Goal: Task Accomplishment & Management: Complete application form

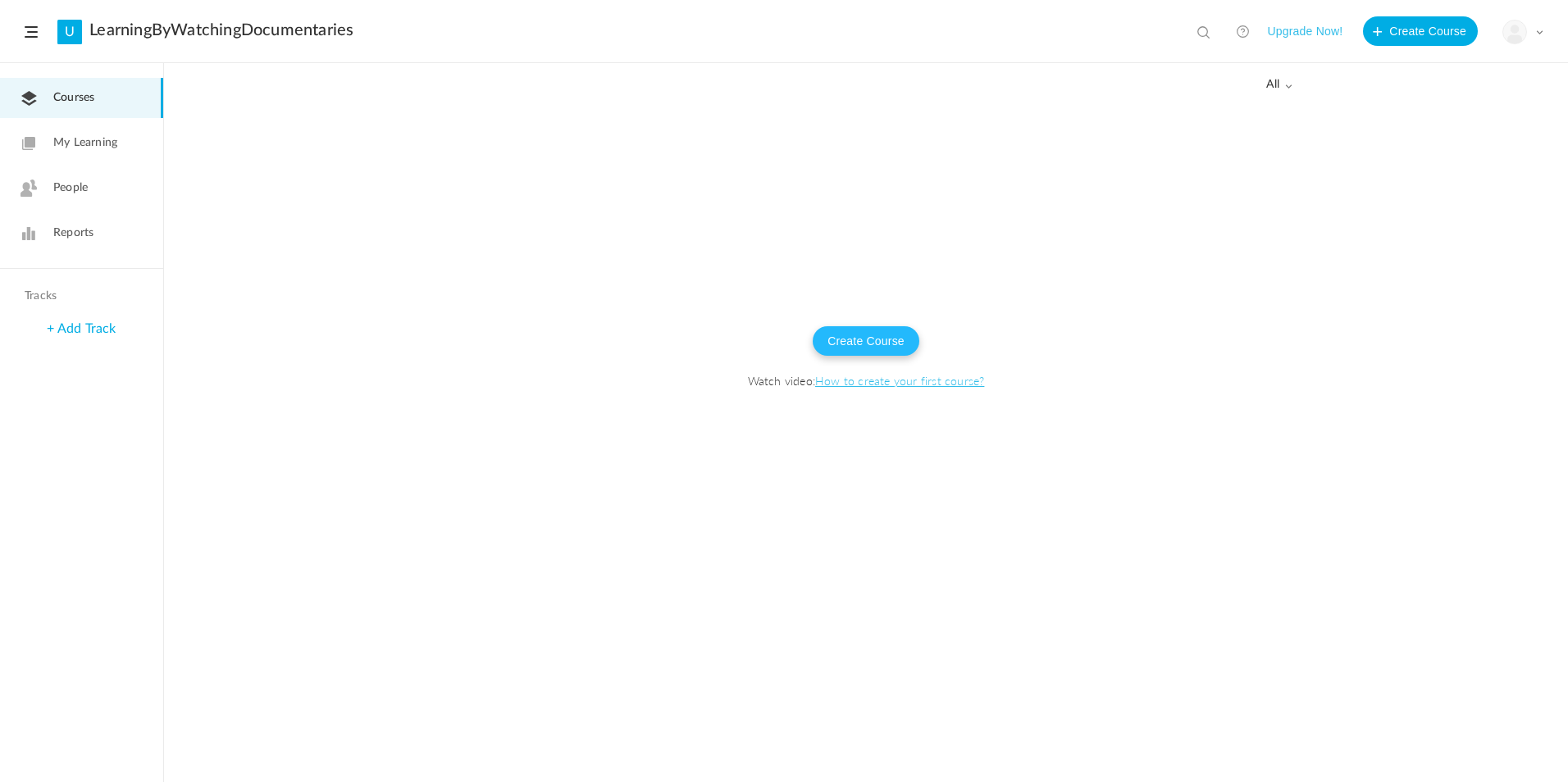
click at [864, 333] on button "Create Course" at bounding box center [867, 341] width 107 height 29
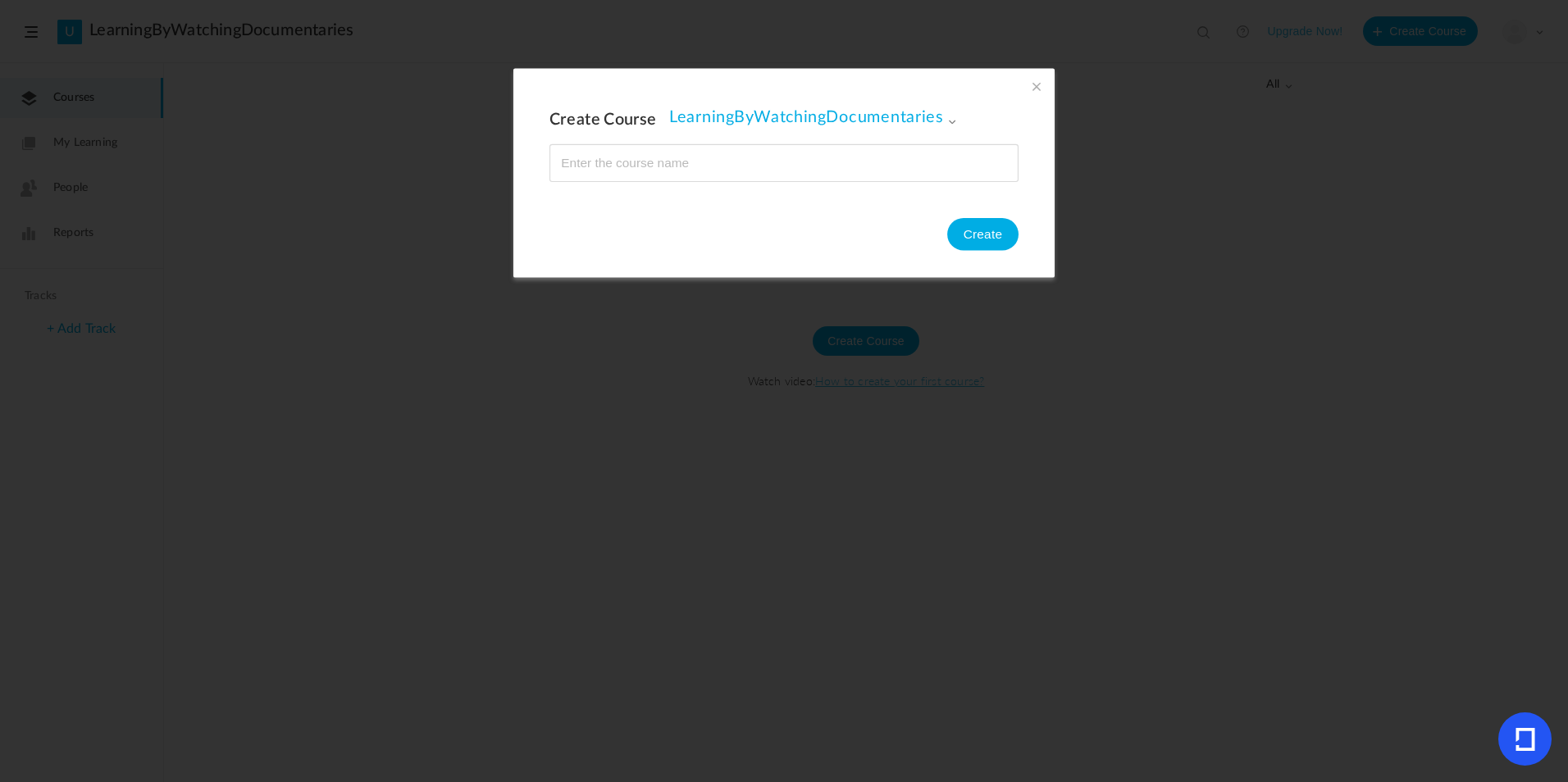
click at [689, 156] on input "name" at bounding box center [783, 162] width 467 height 36
type input "C"
type input "Episode 1"
click at [946, 250] on div "Create Course LearningByWatchingDocumentaries LearningByWatchingDocumentaries C…" at bounding box center [783, 173] width 541 height 209
click at [982, 242] on button "Create" at bounding box center [982, 235] width 71 height 33
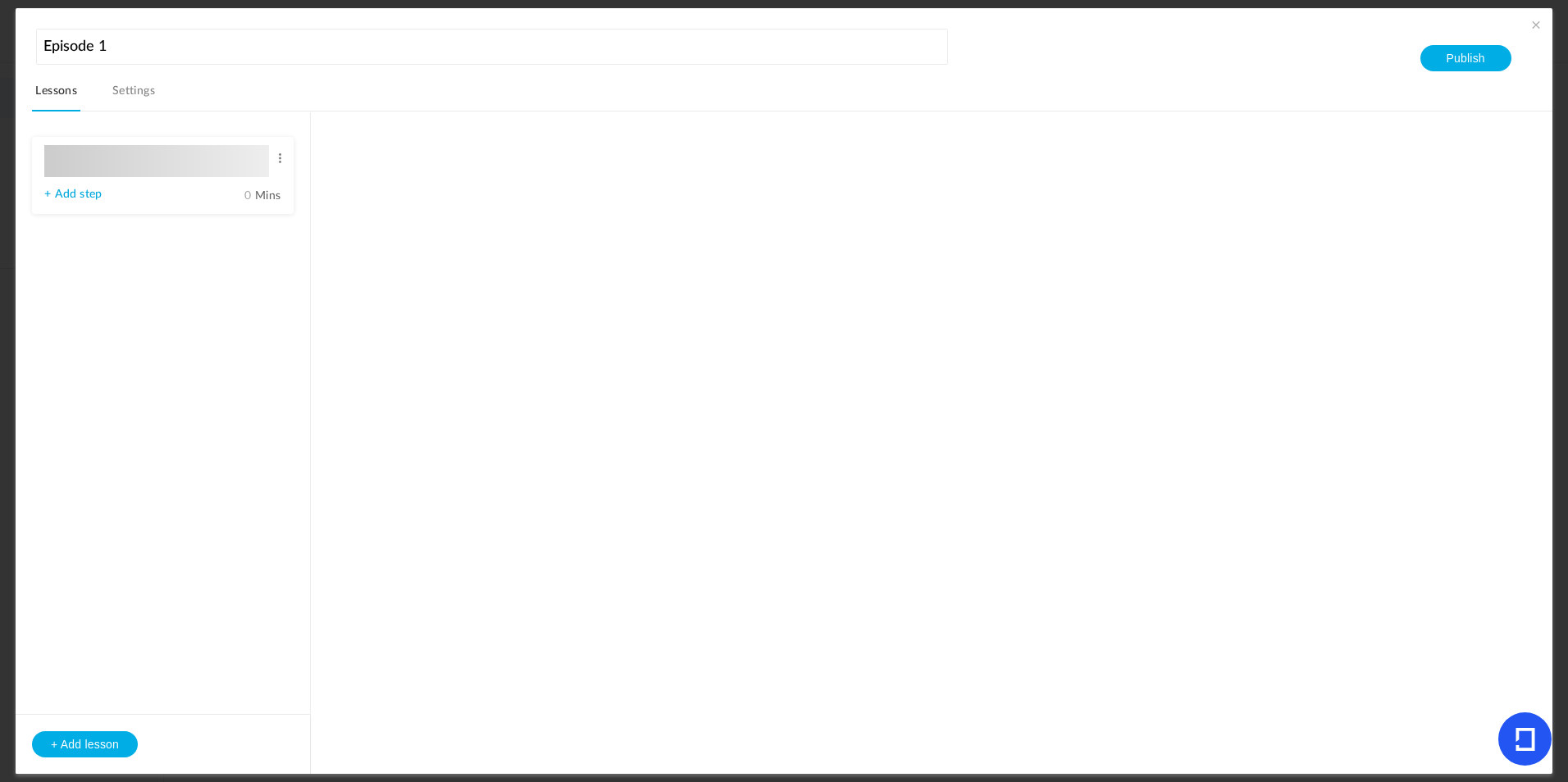
type input "Lesson 1"
type input "0"
type input "Step 1"
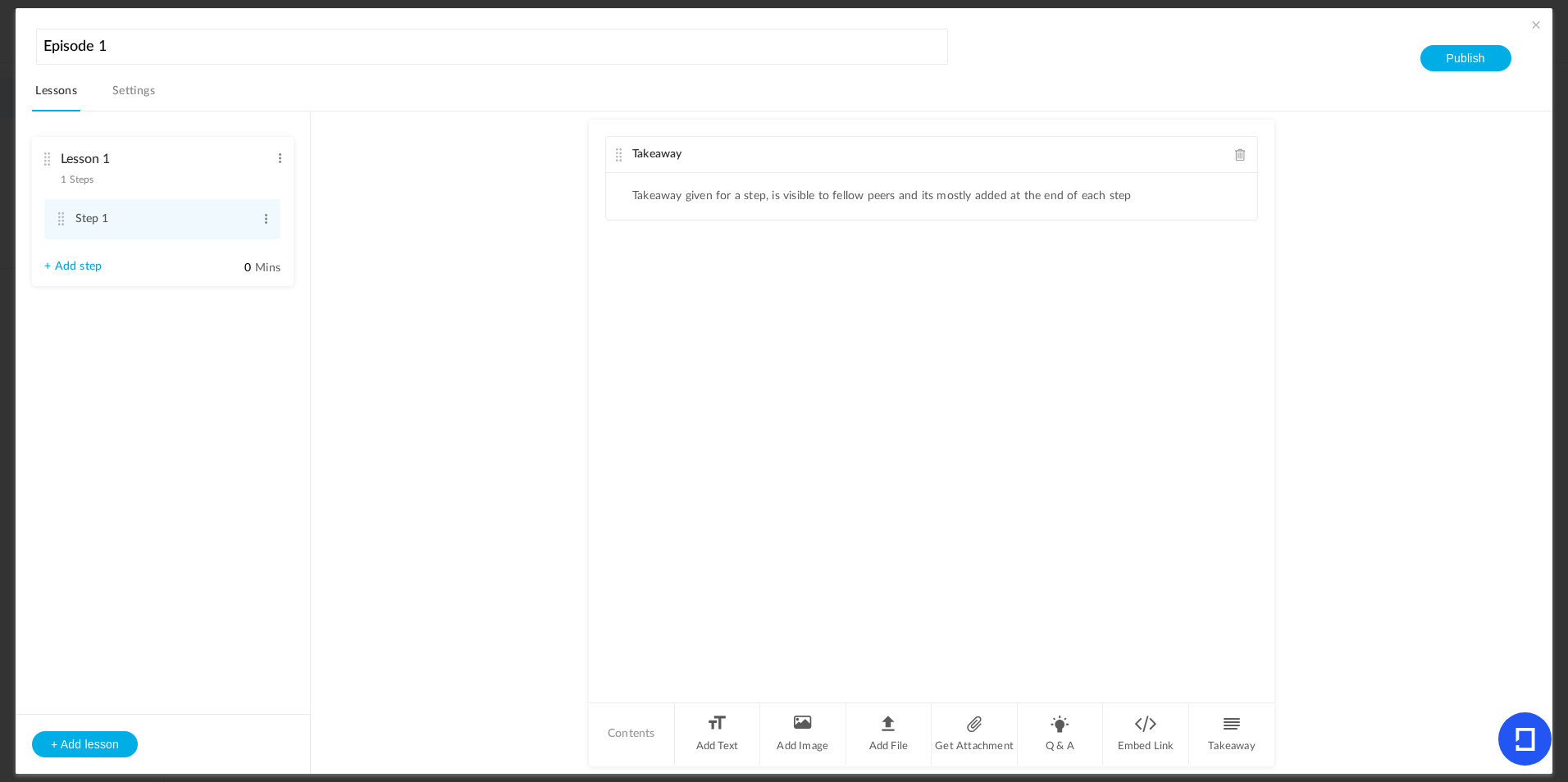
click at [270, 159] on li "Lesson 1 1 Steps Edit Delete Step 1 Edit Delete + Add step" at bounding box center [162, 212] width 261 height 150
click at [286, 164] on span at bounding box center [280, 157] width 13 height 17
click at [252, 184] on link "Edit" at bounding box center [254, 186] width 64 height 19
type input "L"
type input "Words"
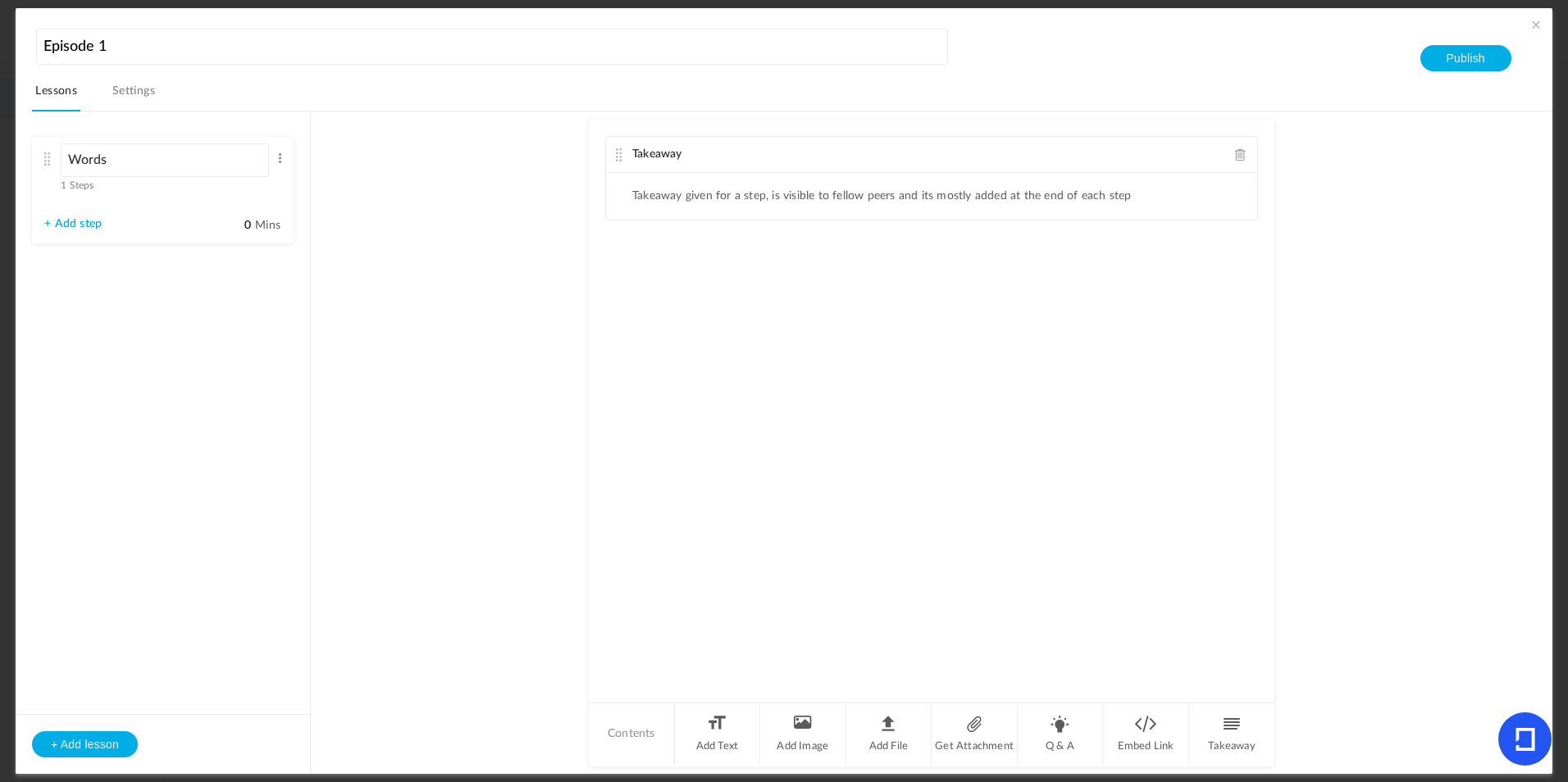
click at [796, 142] on div "Takeaway" at bounding box center [932, 154] width 651 height 36
click at [282, 155] on span at bounding box center [280, 157] width 13 height 17
click at [89, 185] on div "Words 1 Steps Edit Delete" at bounding box center [156, 165] width 224 height 44
click at [97, 204] on li "Words 1 Steps Edit Delete Step 1 Edit Delete" at bounding box center [162, 187] width 261 height 101
click at [96, 219] on link "+ Add step" at bounding box center [73, 219] width 57 height 14
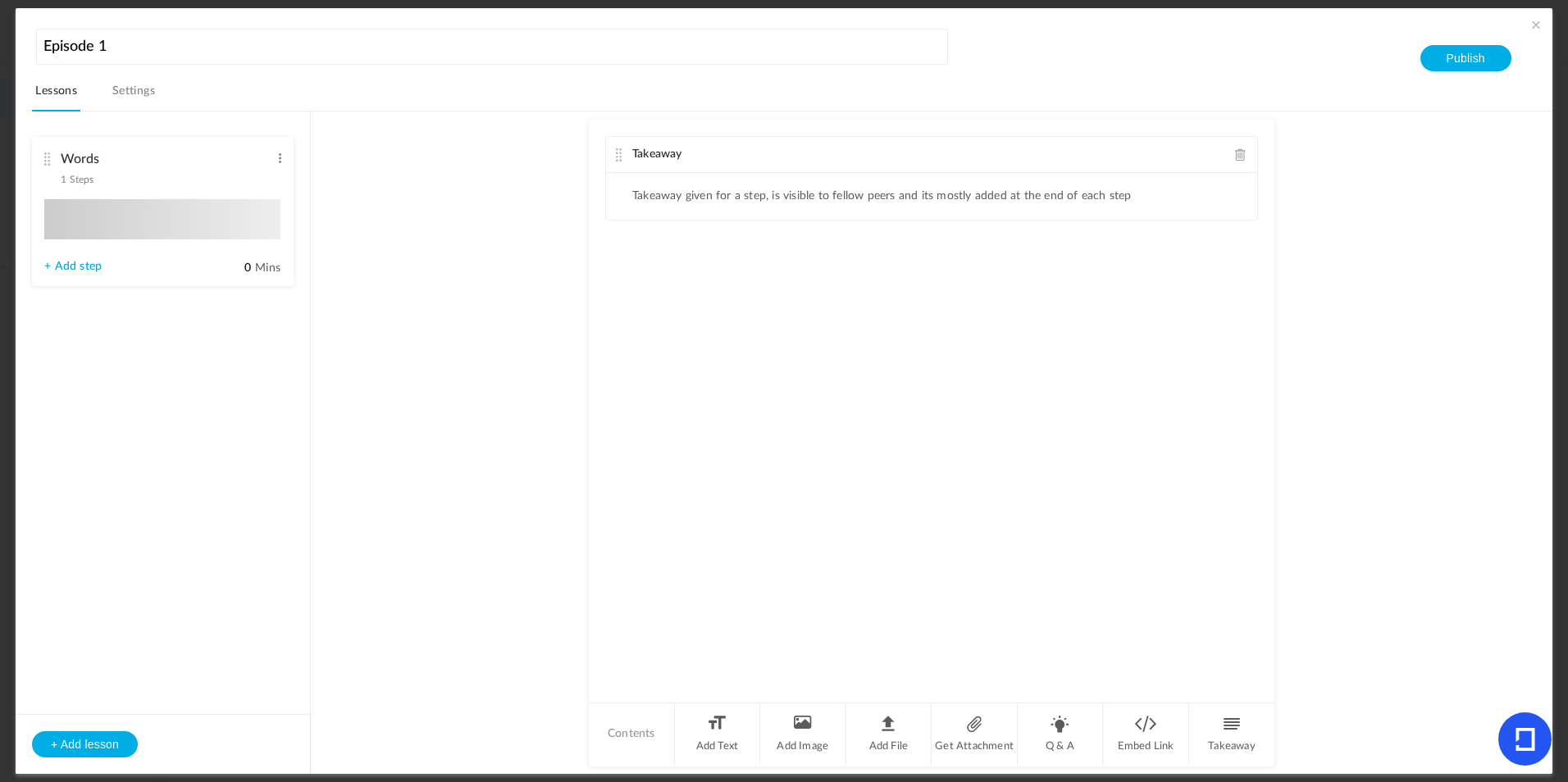
click at [149, 213] on li "Edit Delete" at bounding box center [162, 219] width 236 height 40
click at [193, 216] on li "Edit Delete" at bounding box center [162, 219] width 236 height 40
click at [204, 232] on li "Edit Delete" at bounding box center [162, 219] width 236 height 40
type input "Step 2"
click at [103, 185] on div "Words 2 Steps Edit Delete" at bounding box center [156, 165] width 224 height 44
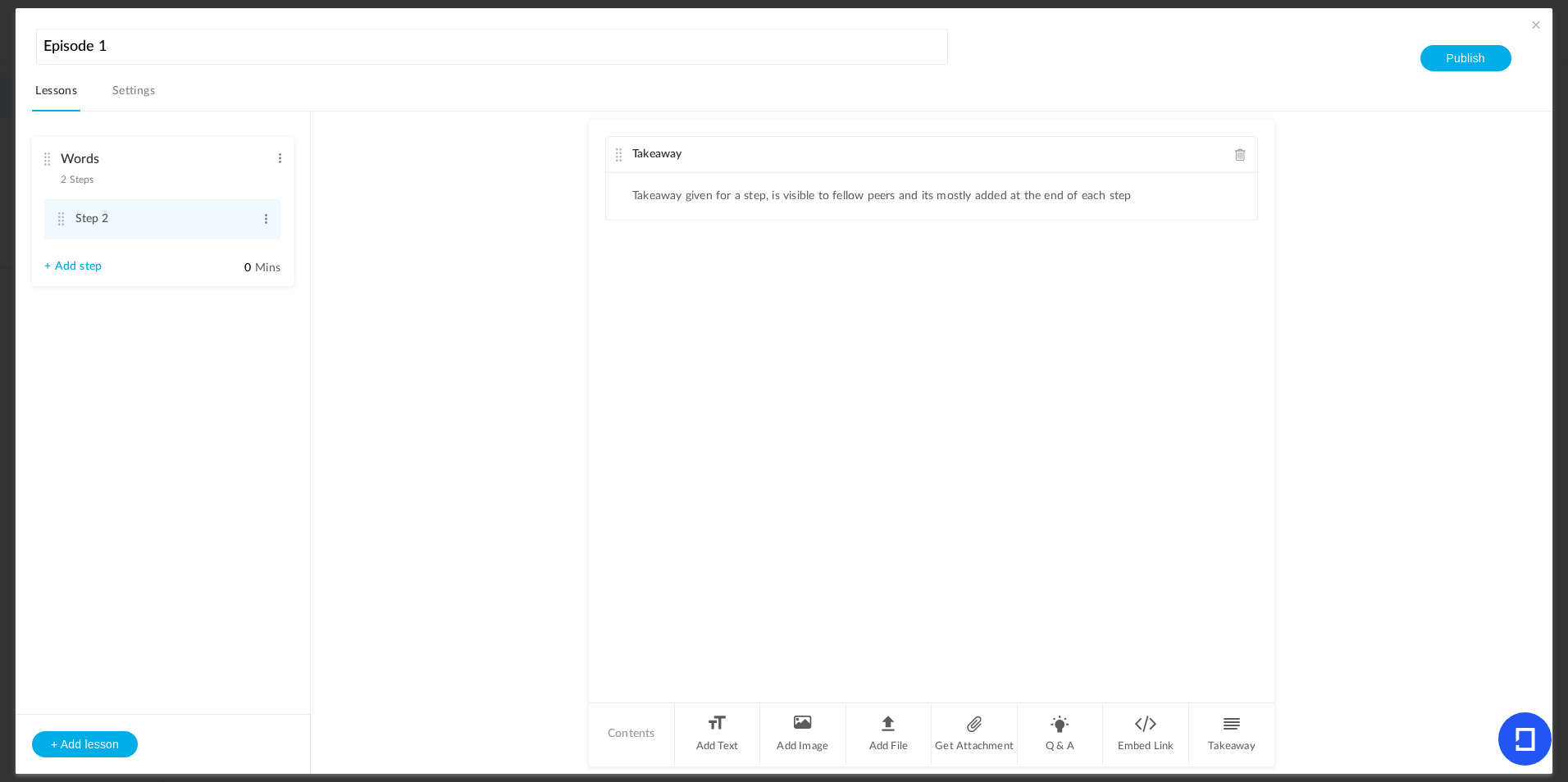
click at [47, 155] on cite at bounding box center [47, 159] width 12 height 14
click at [48, 160] on cite at bounding box center [47, 159] width 12 height 14
click at [51, 164] on cite at bounding box center [47, 159] width 12 height 14
click at [60, 215] on cite at bounding box center [61, 220] width 12 height 14
click at [40, 160] on li "Words 2 Steps Edit Delete Step 1 Edit Delete" at bounding box center [162, 181] width 261 height 88
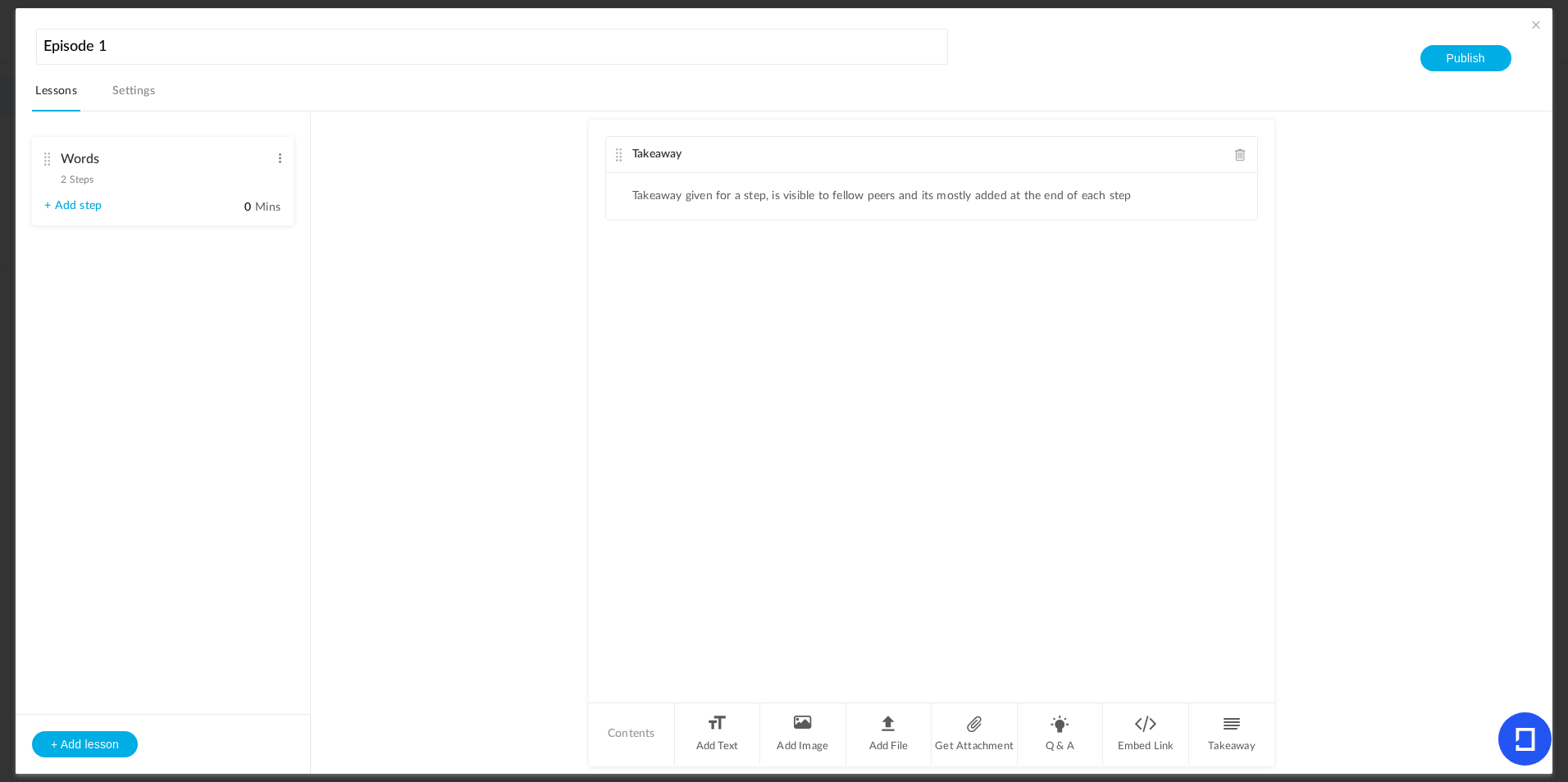
click at [51, 159] on cite at bounding box center [47, 159] width 12 height 14
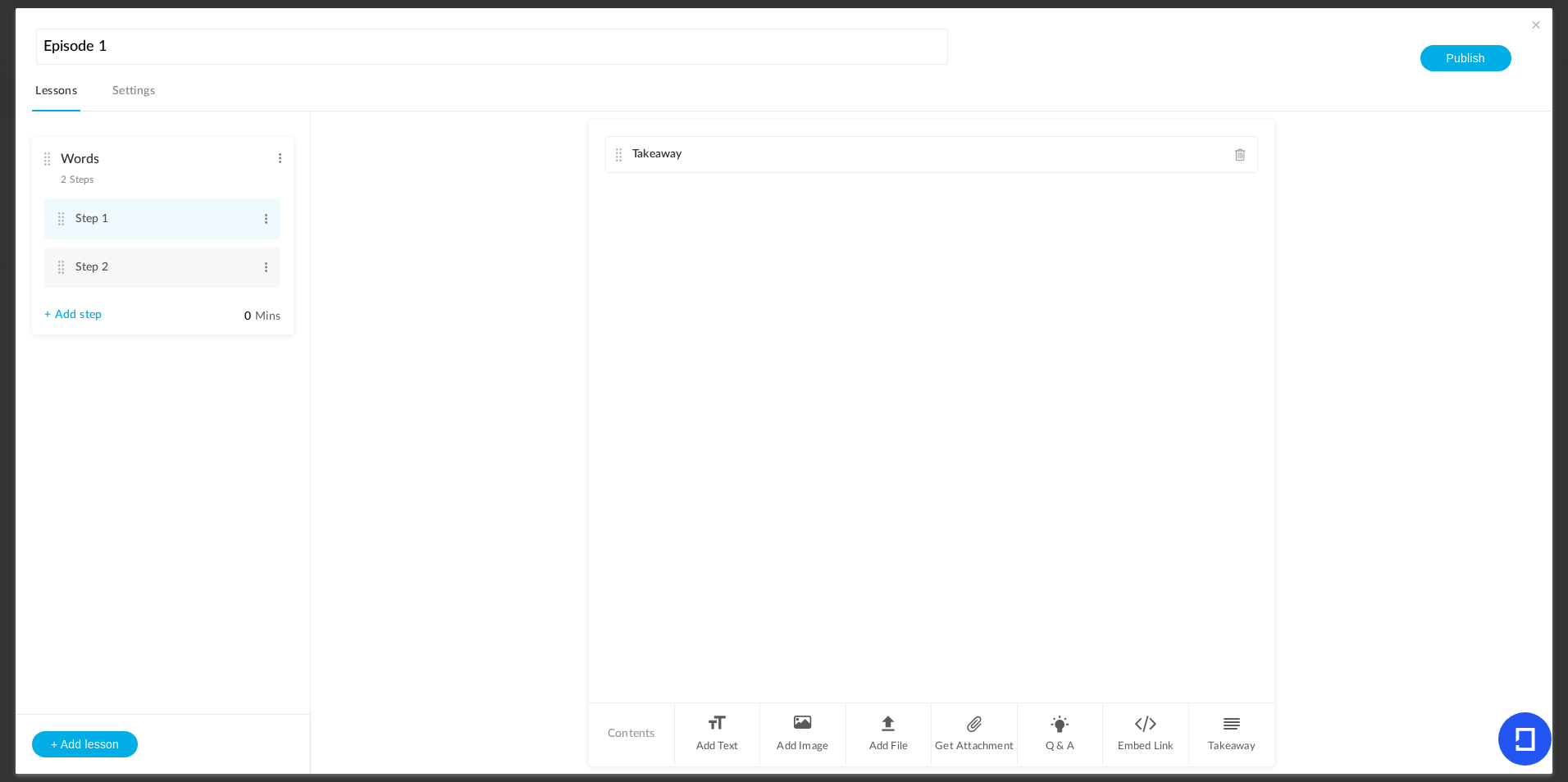
click at [1239, 154] on span at bounding box center [1241, 154] width 12 height 13
click at [882, 734] on li "Add File" at bounding box center [889, 733] width 86 height 61
click at [1063, 734] on li "Q & A" at bounding box center [1061, 733] width 86 height 61
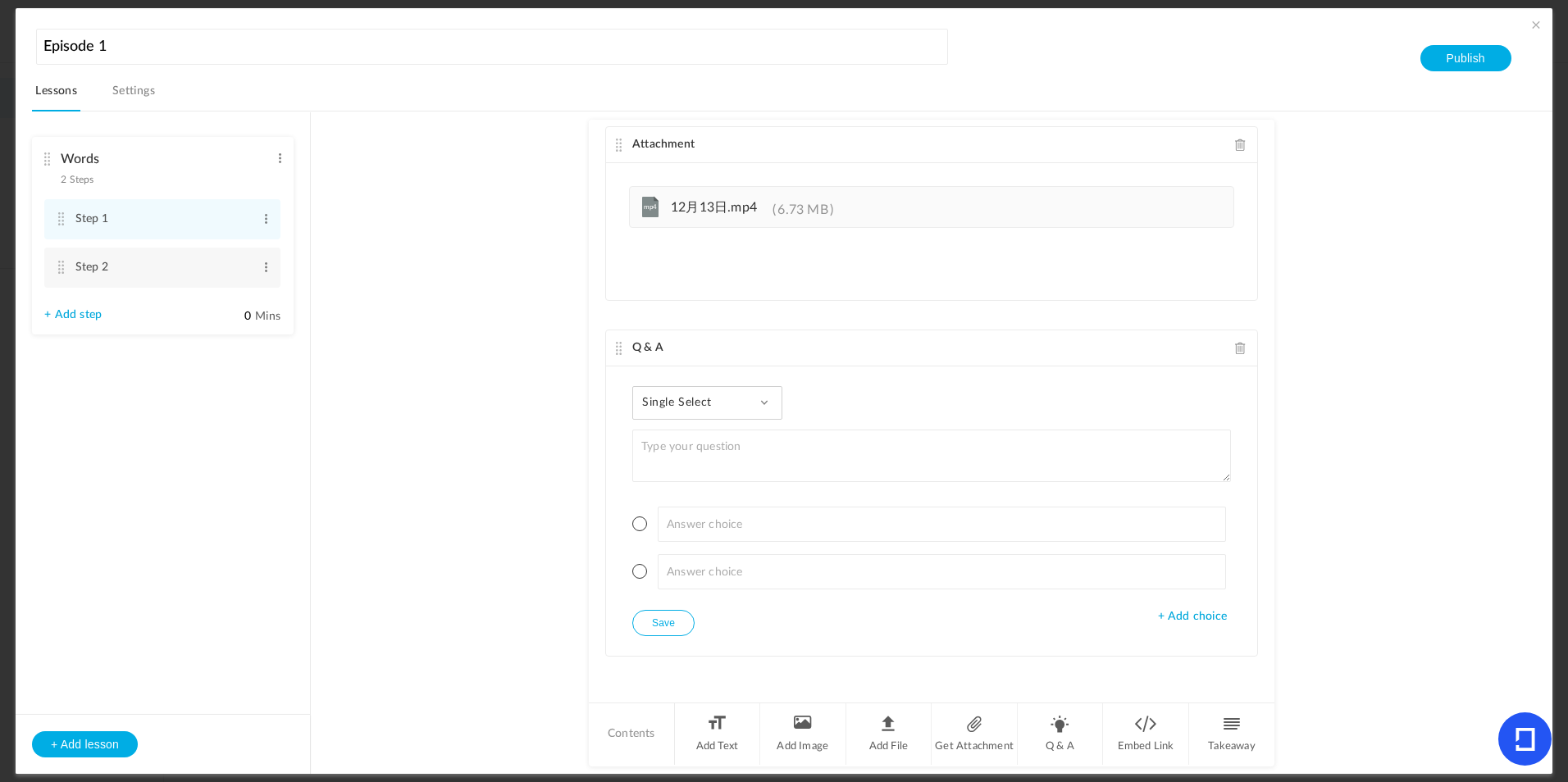
click at [719, 460] on textarea at bounding box center [932, 456] width 598 height 52
type textarea "How to like it?"
click at [727, 522] on input at bounding box center [942, 525] width 569 height 35
type input "Yes"
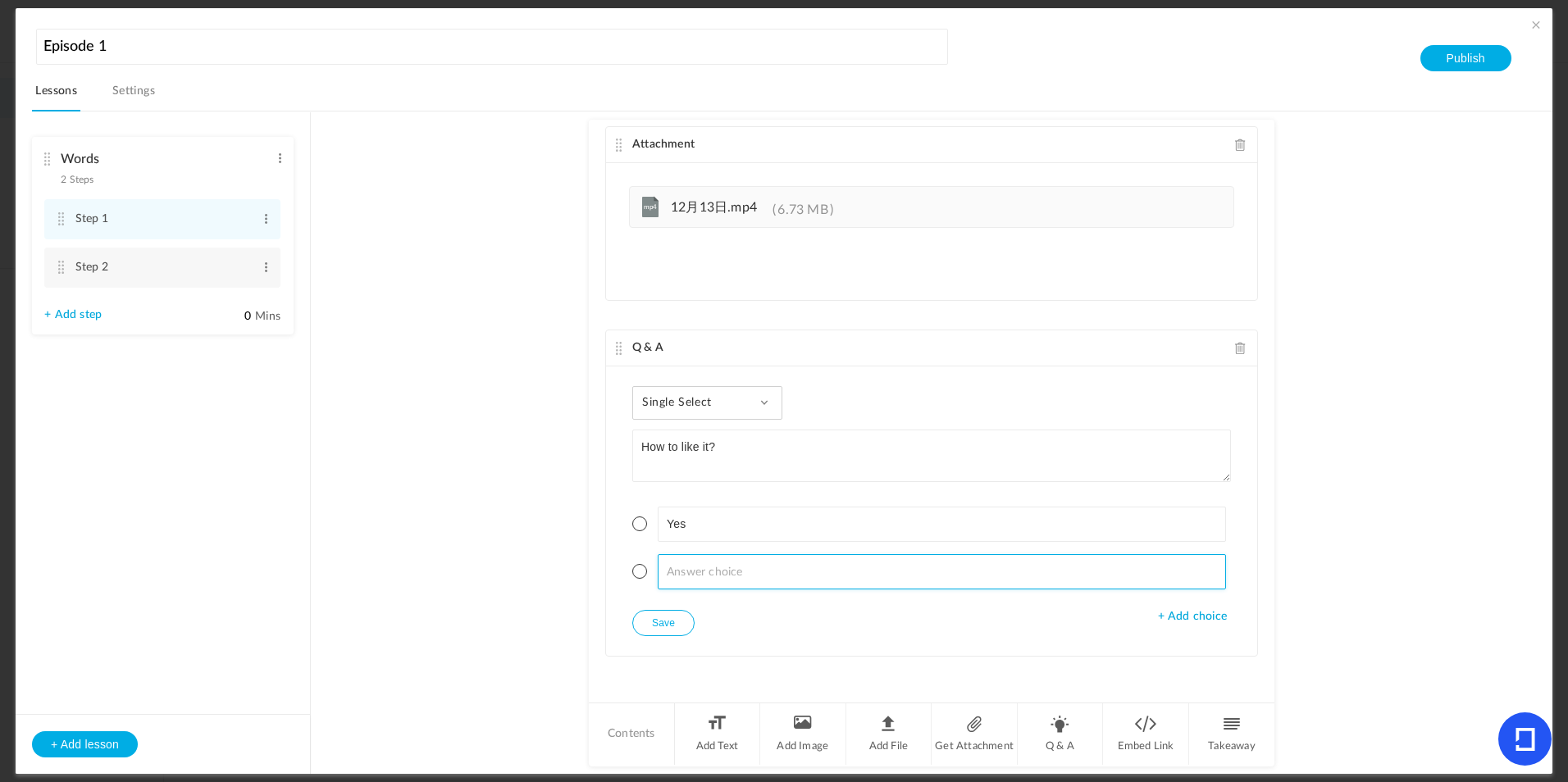
type input "n"
type input "No"
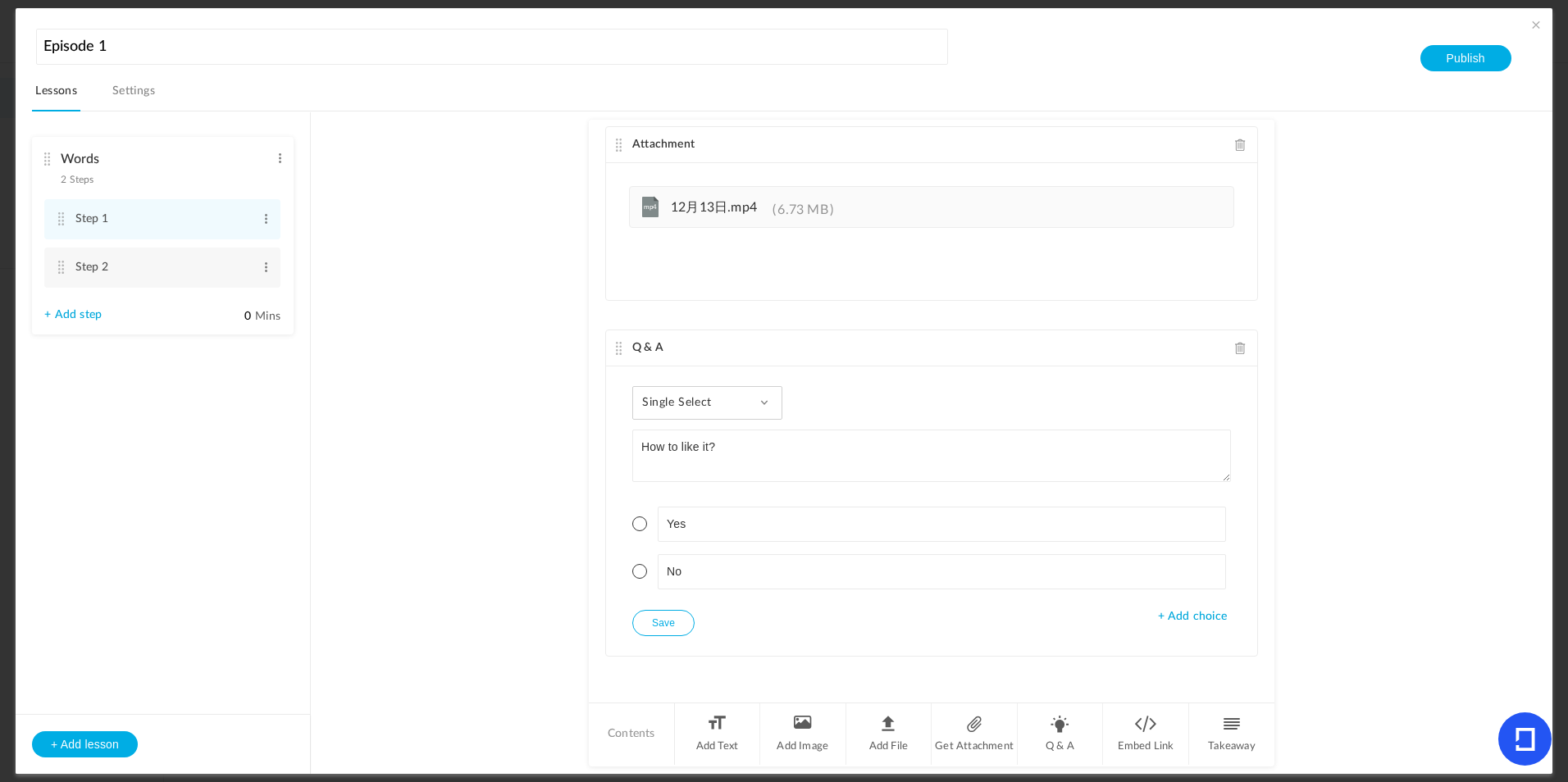
click at [712, 377] on div "Single Select Single Select Multi Select True or False Paragraph Answer How to …" at bounding box center [932, 511] width 651 height 289
click at [721, 403] on span "Single Select" at bounding box center [683, 403] width 82 height 14
click at [828, 405] on div "Single Select Single Select Multi Select True or False Paragraph Answer How to …" at bounding box center [932, 511] width 651 height 289
click at [672, 630] on button "Save" at bounding box center [664, 623] width 62 height 26
click at [643, 528] on li "Yes" at bounding box center [932, 525] width 598 height 35
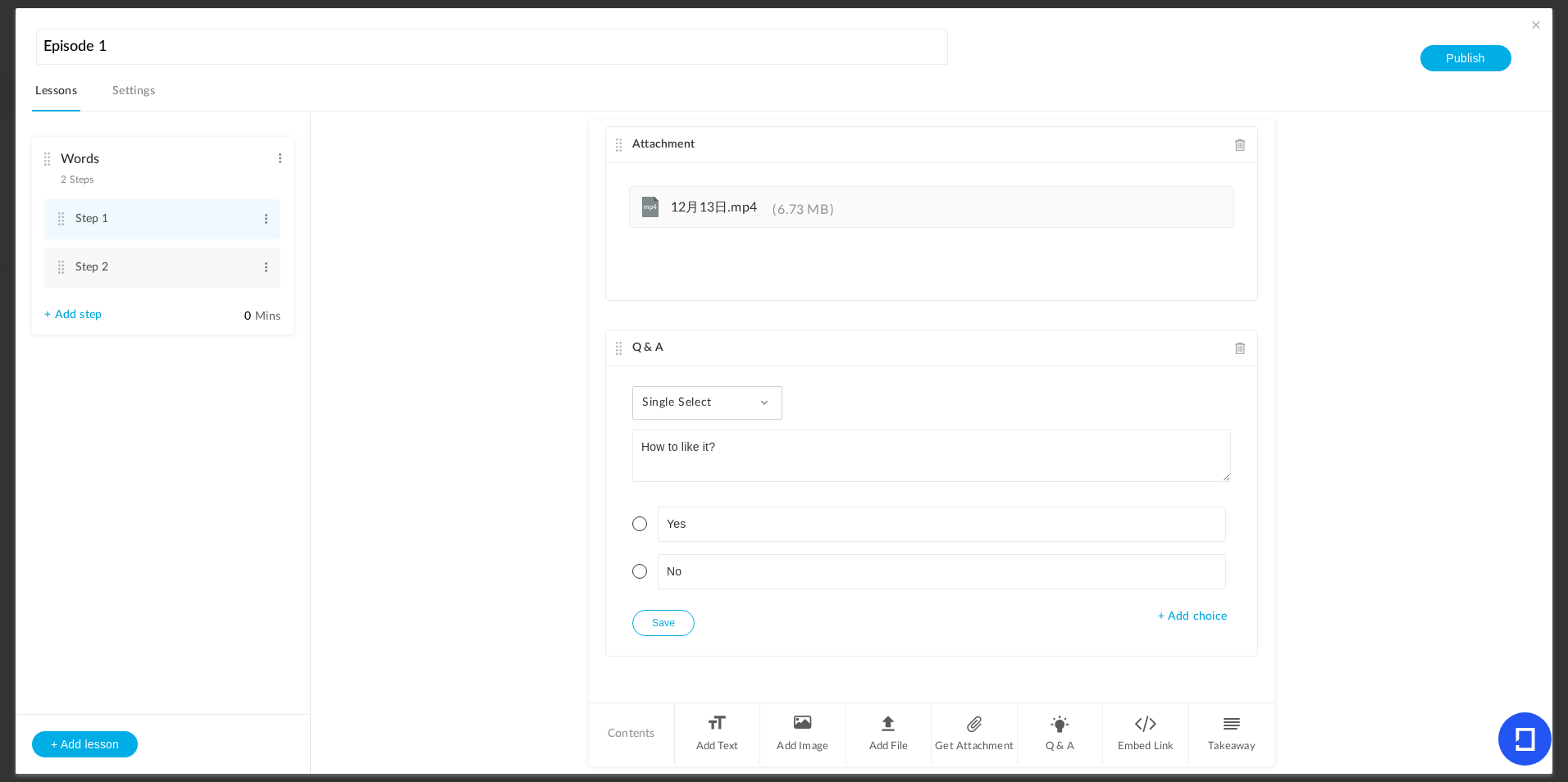
click at [635, 523] on span at bounding box center [639, 524] width 15 height 15
click at [672, 624] on button "Save" at bounding box center [664, 623] width 62 height 26
click at [1179, 613] on span "+ Add choice" at bounding box center [1192, 617] width 69 height 14
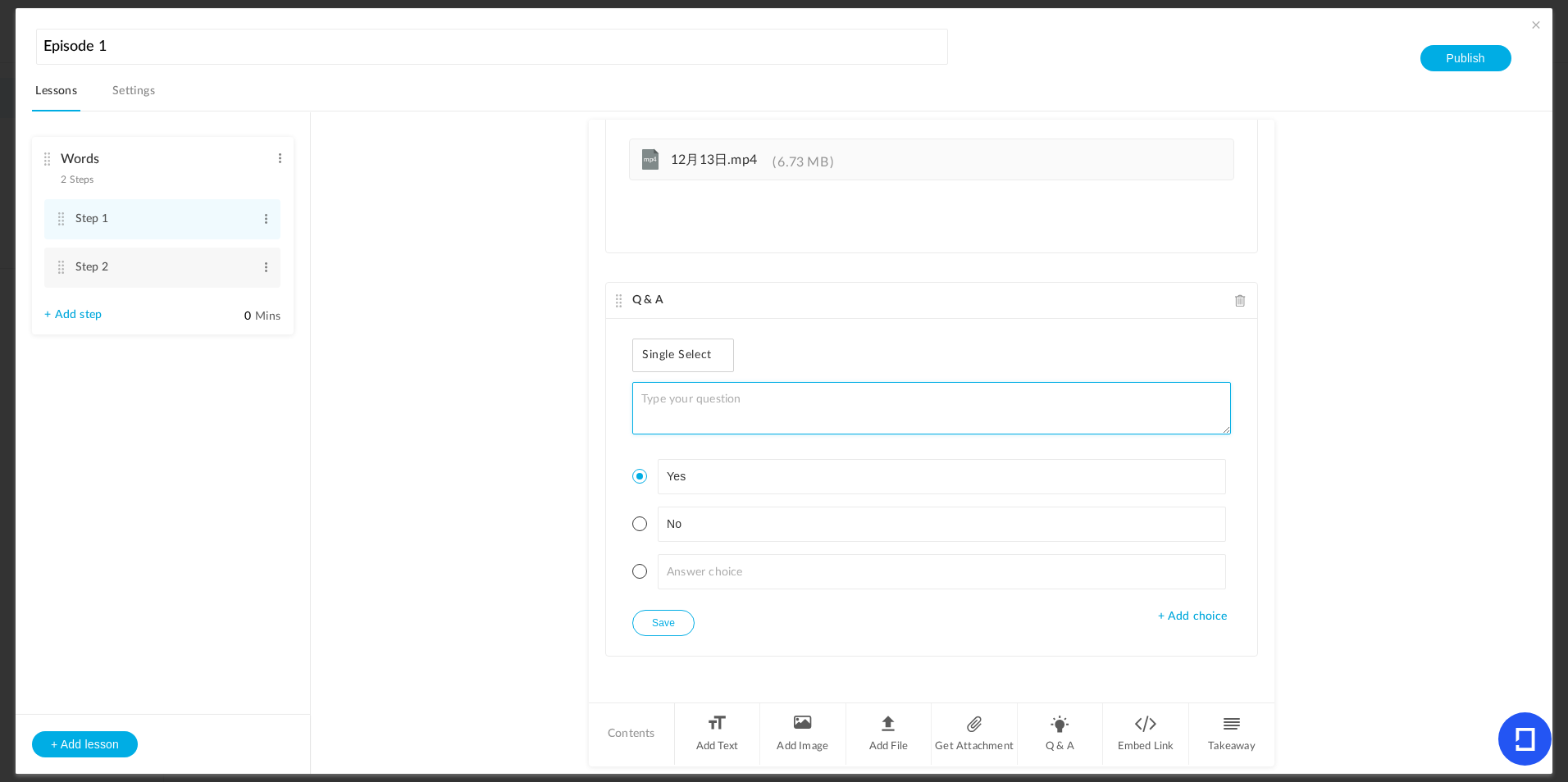
type textarea "How to like it?"
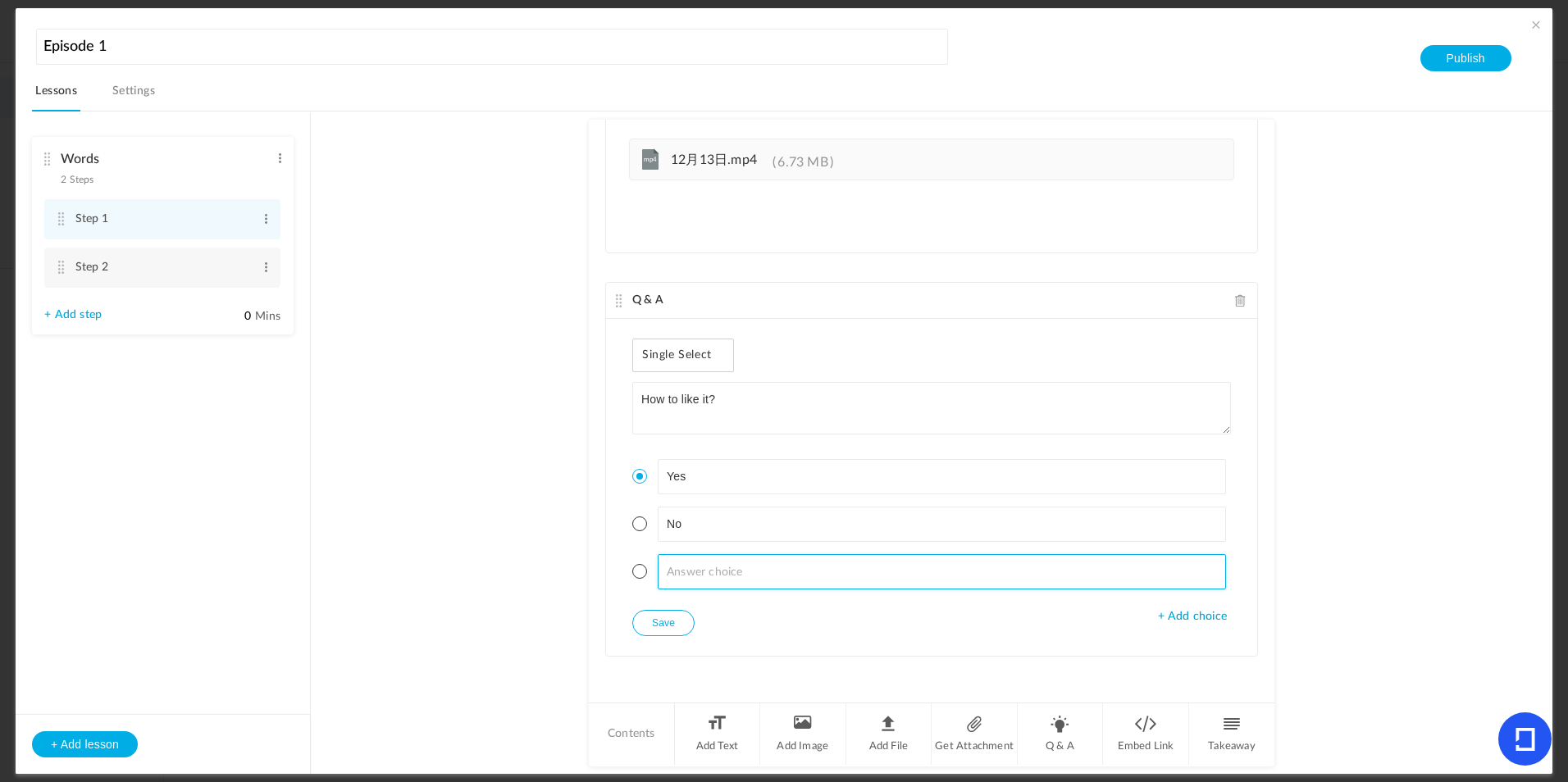
click at [898, 588] on input at bounding box center [942, 572] width 569 height 35
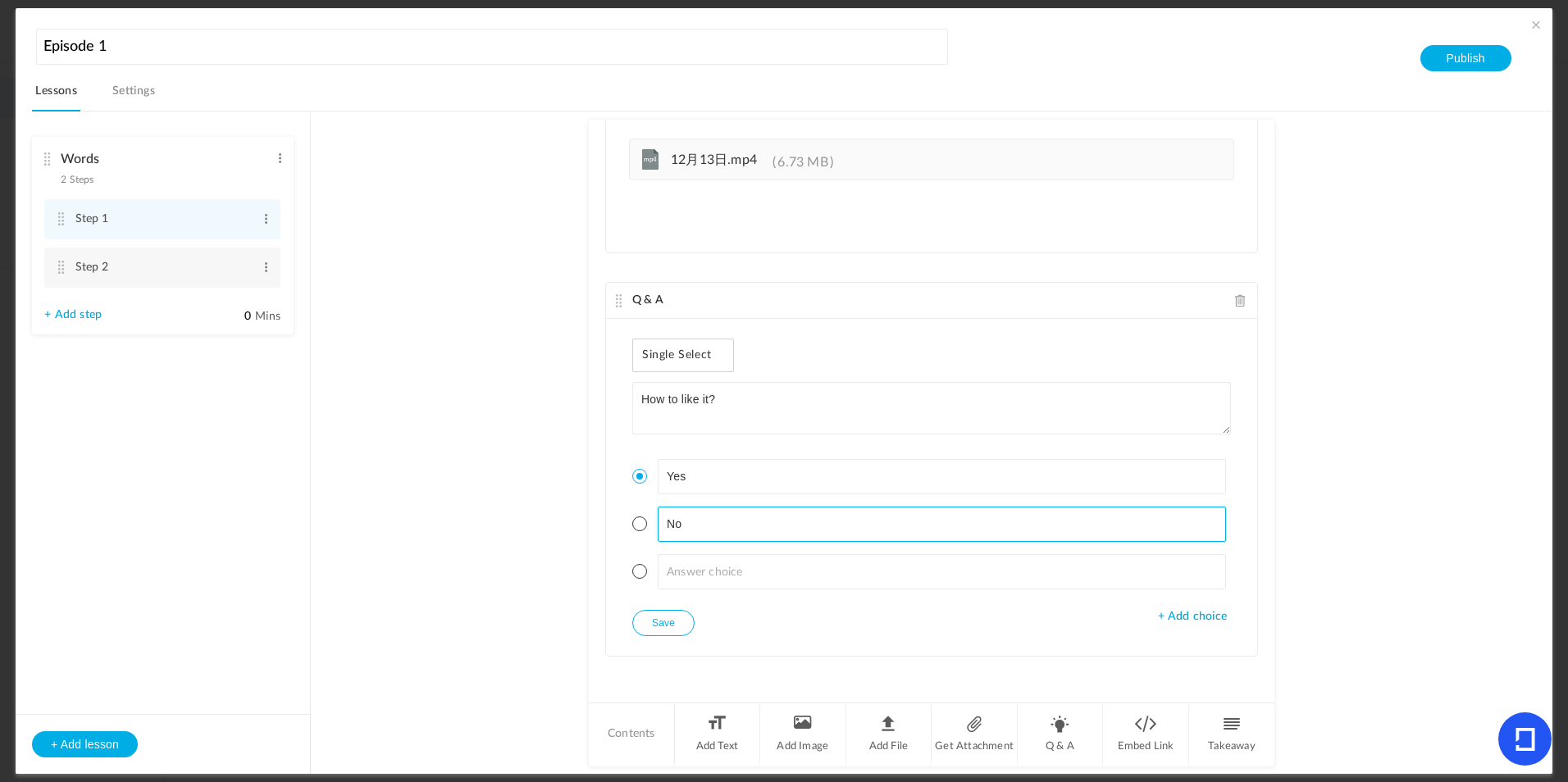
click at [777, 532] on input "No" at bounding box center [942, 525] width 569 height 35
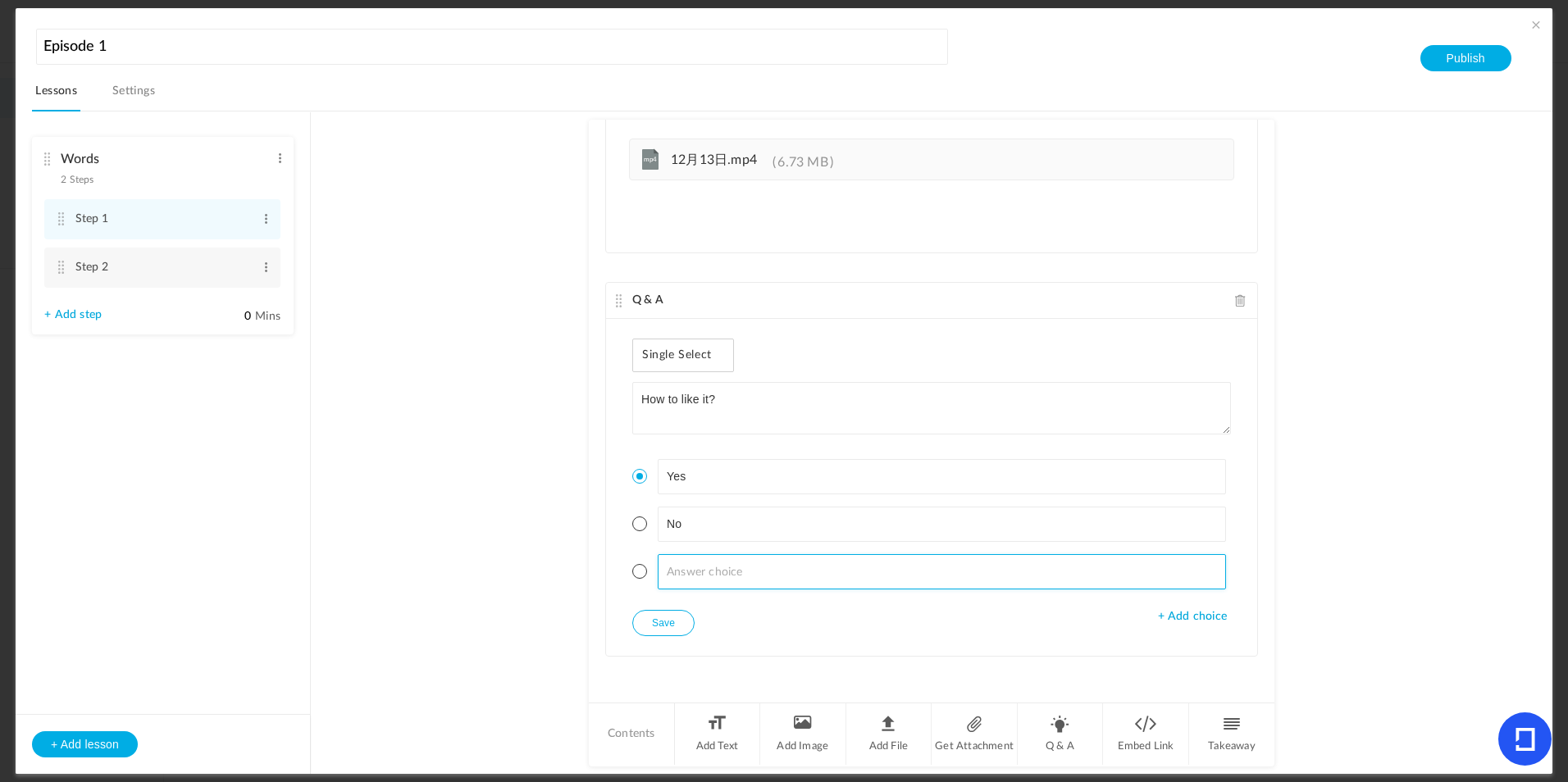
click at [766, 561] on input at bounding box center [942, 572] width 569 height 35
drag, startPoint x: 1163, startPoint y: 571, endPoint x: 873, endPoint y: 581, distance: 290.2
click at [873, 581] on input at bounding box center [942, 572] width 569 height 35
click at [641, 569] on span at bounding box center [639, 571] width 15 height 15
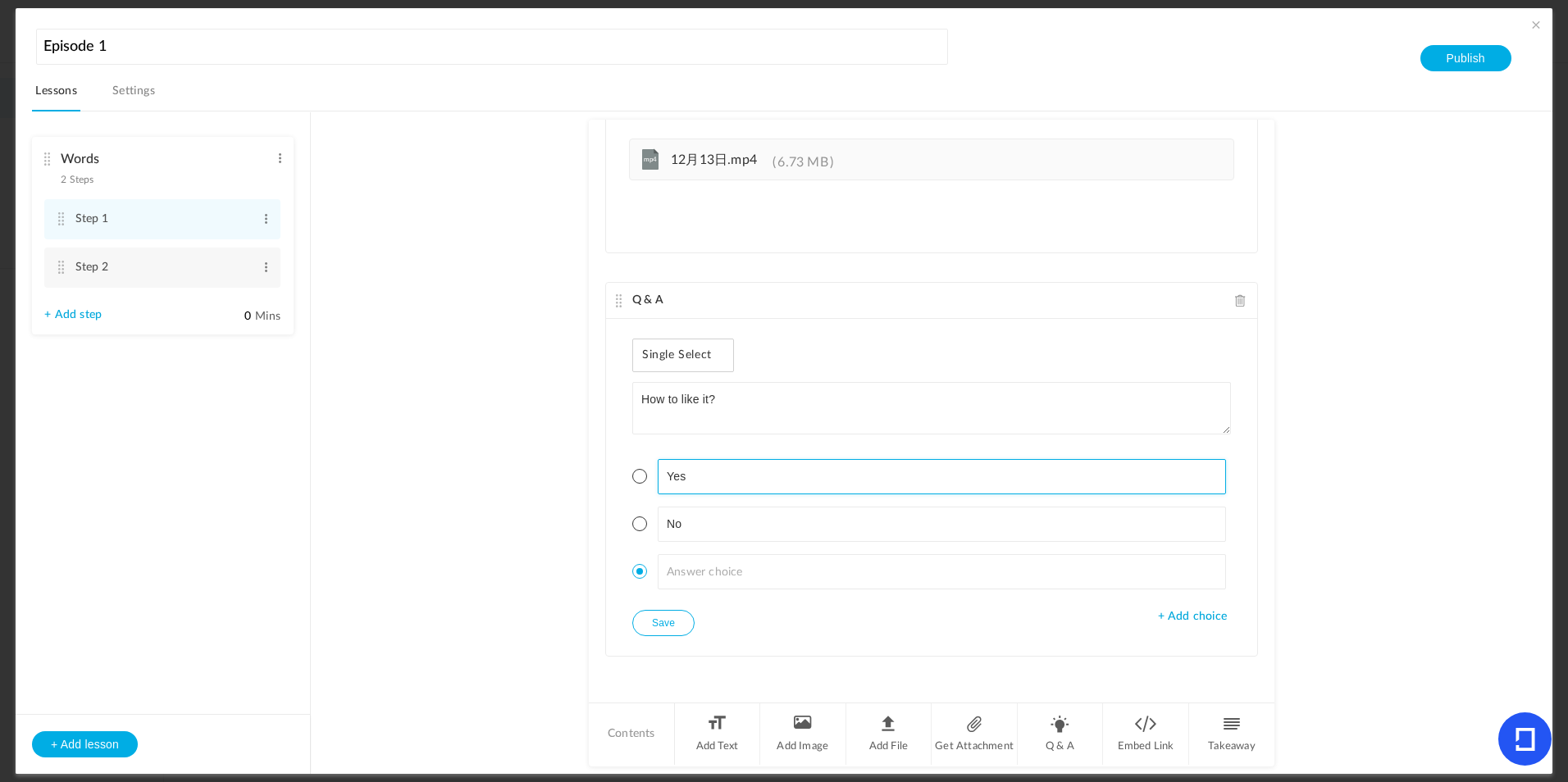
click at [641, 487] on li "Yes" at bounding box center [932, 477] width 598 height 35
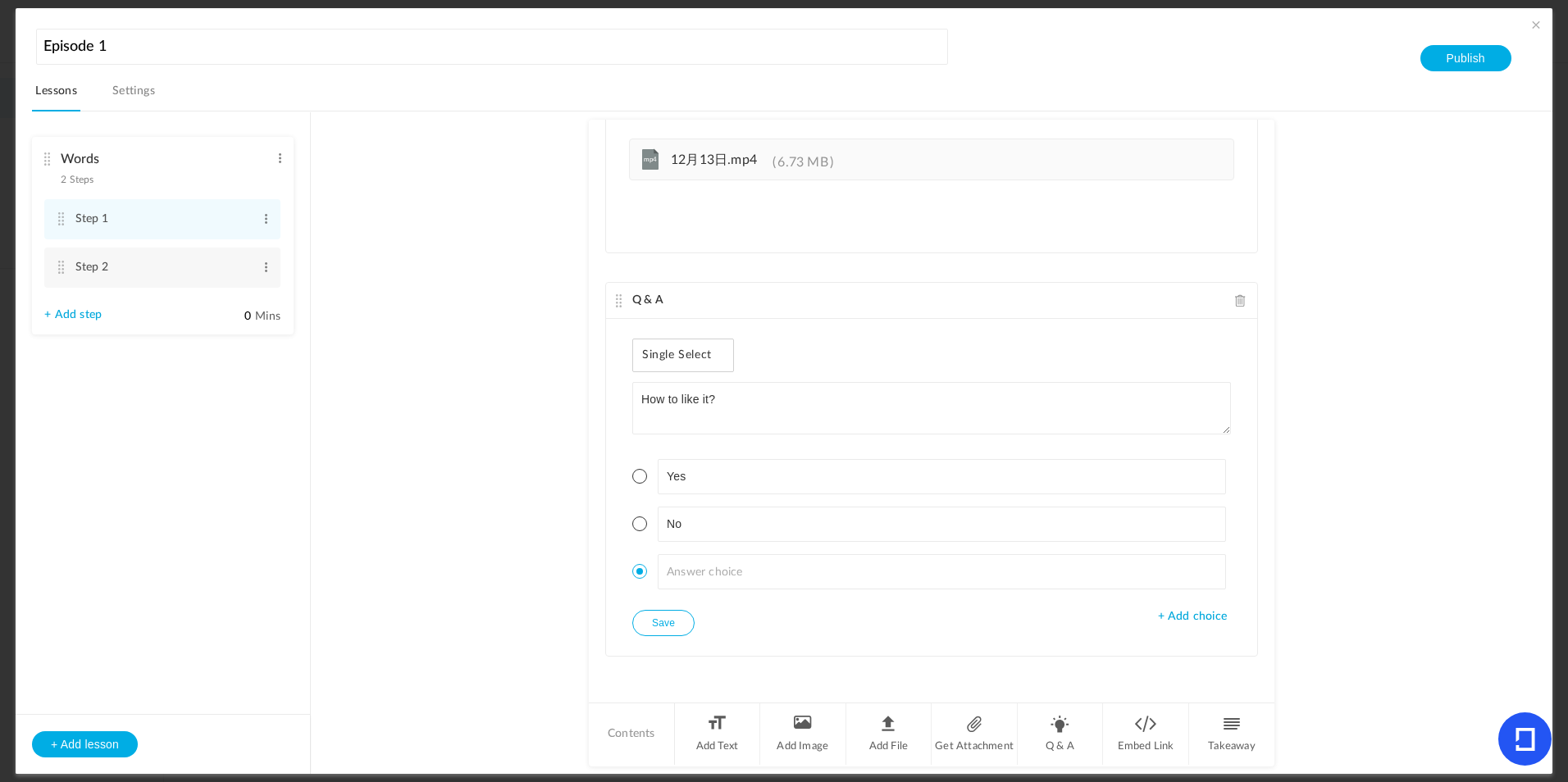
click at [764, 620] on div "Single Select Single Select Multi Select True or False Paragraph Answer How to …" at bounding box center [932, 487] width 651 height 337
click at [682, 615] on button "Save" at bounding box center [664, 623] width 62 height 26
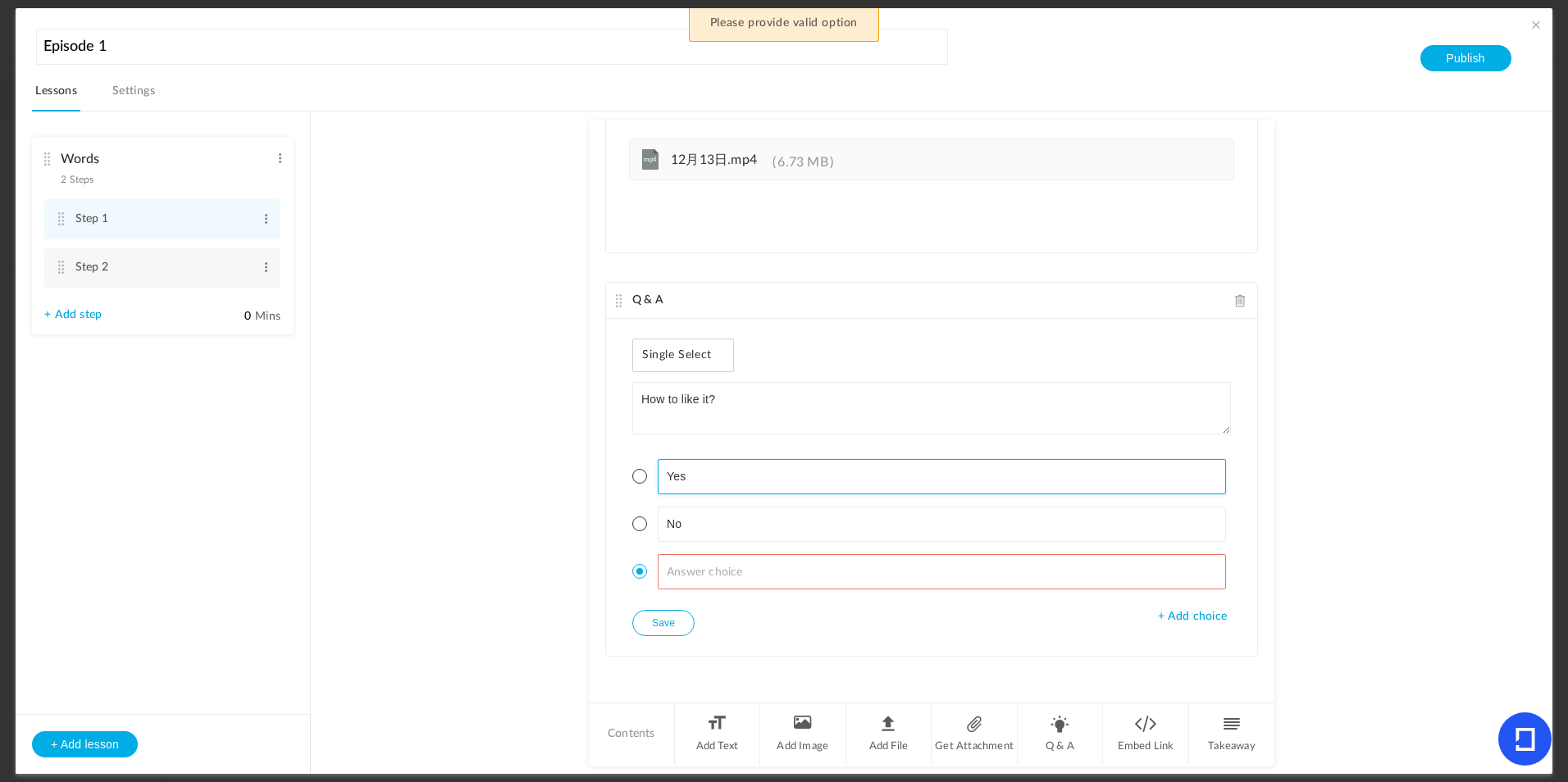
click at [634, 486] on li "Yes" at bounding box center [932, 477] width 598 height 35
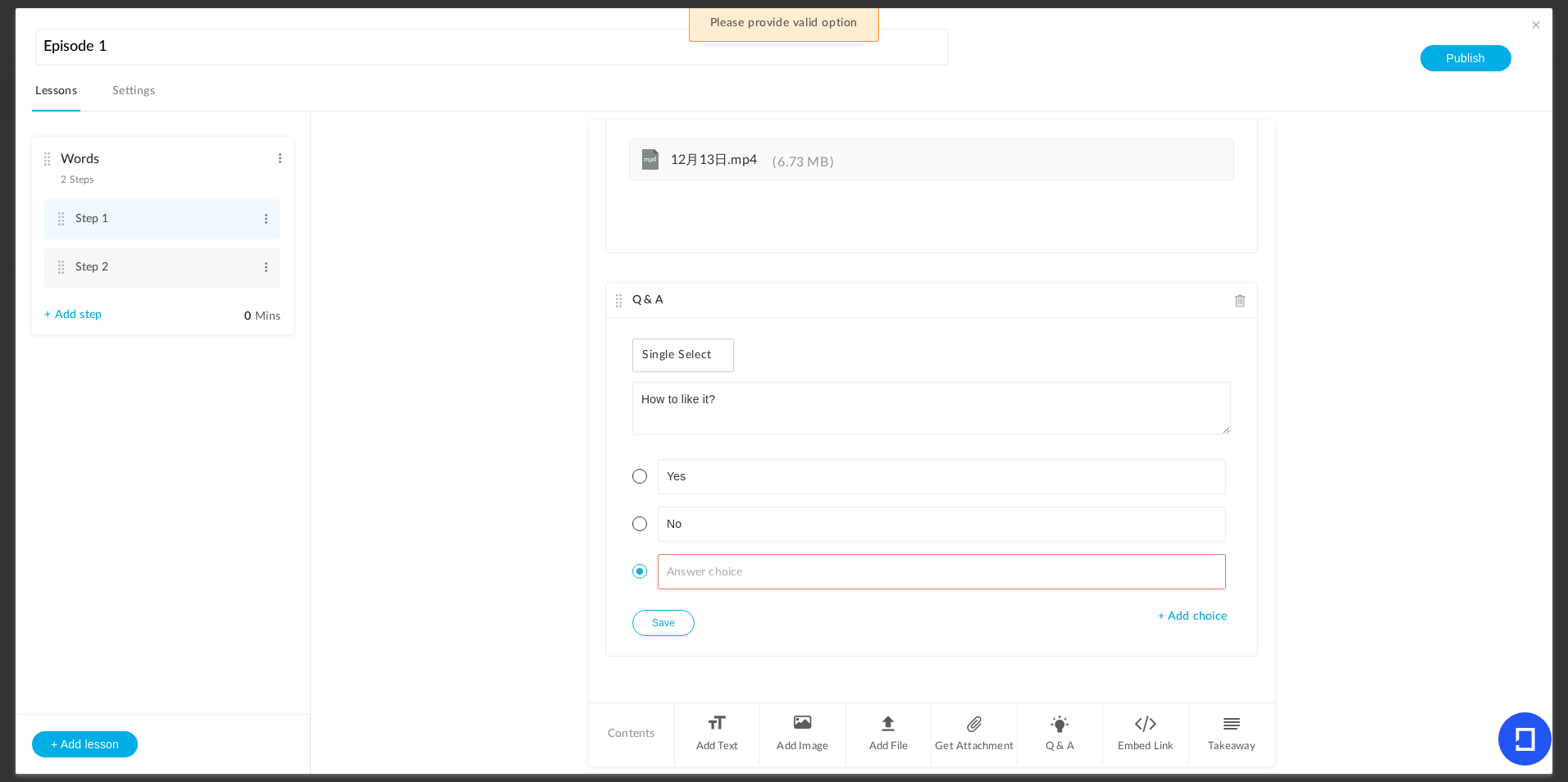
click at [634, 476] on span at bounding box center [639, 476] width 15 height 15
click at [685, 617] on button "Save" at bounding box center [664, 623] width 62 height 26
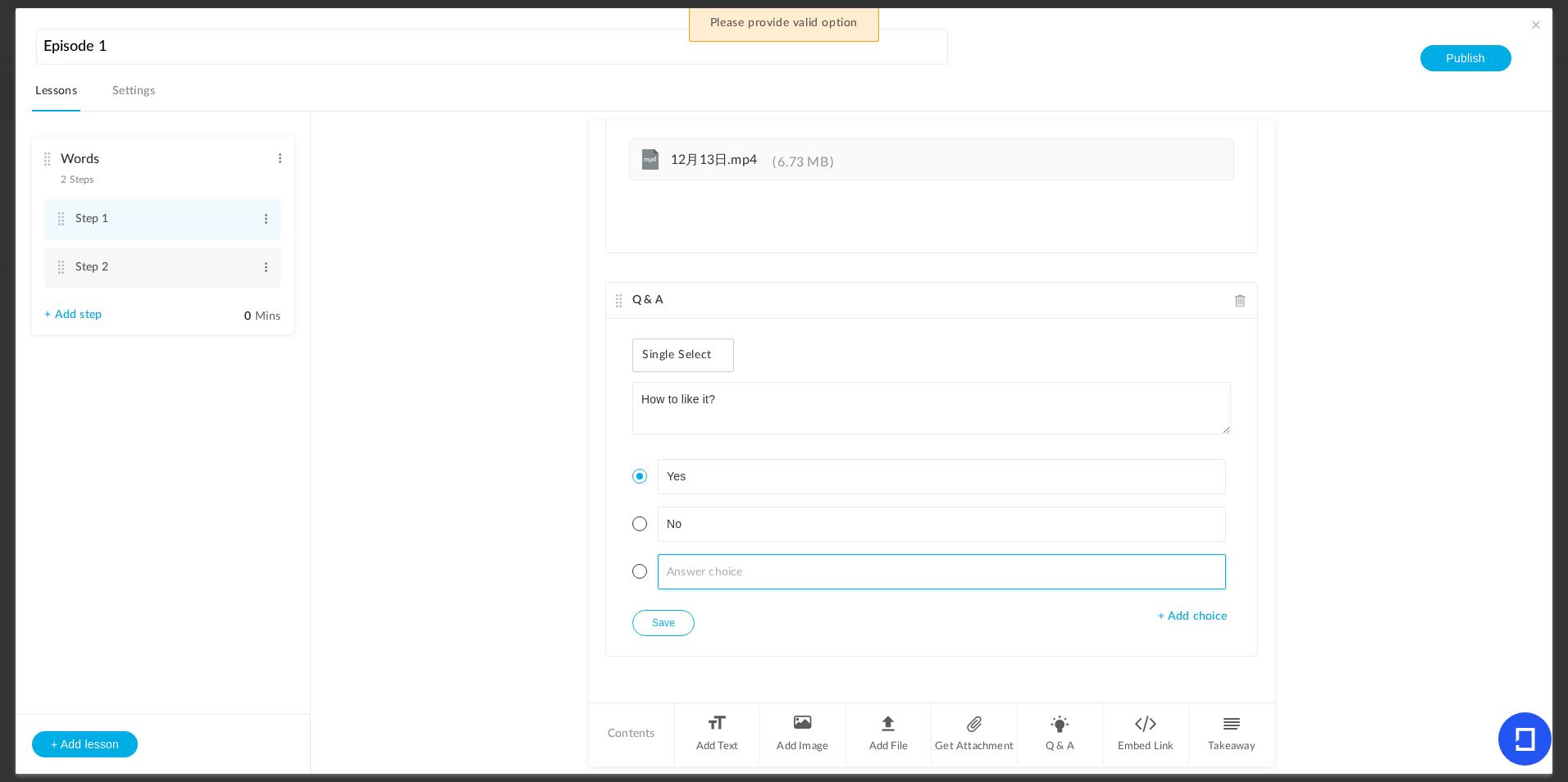
click at [1076, 583] on input at bounding box center [942, 572] width 569 height 35
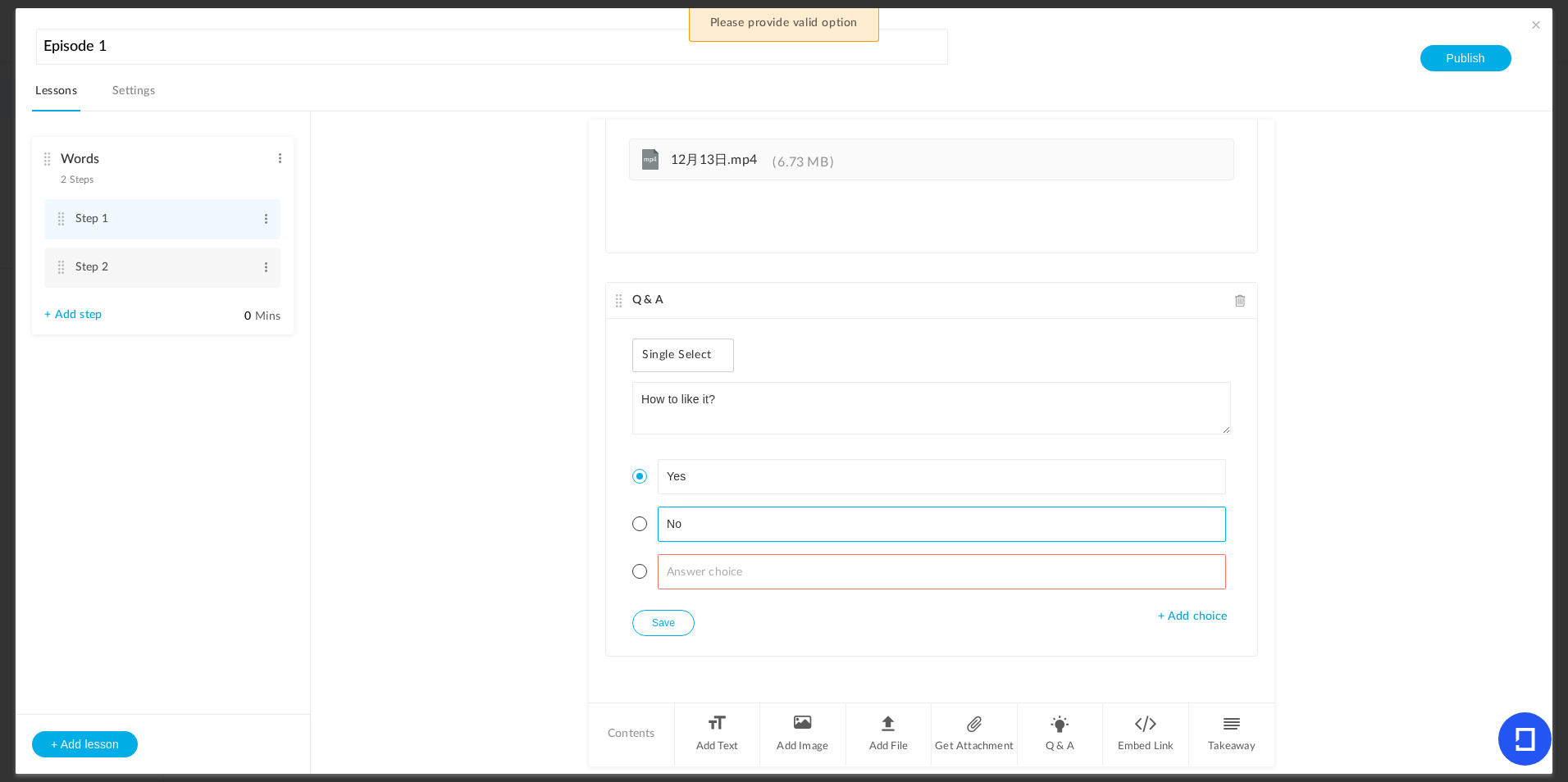
click at [1047, 526] on input "No" at bounding box center [942, 525] width 569 height 35
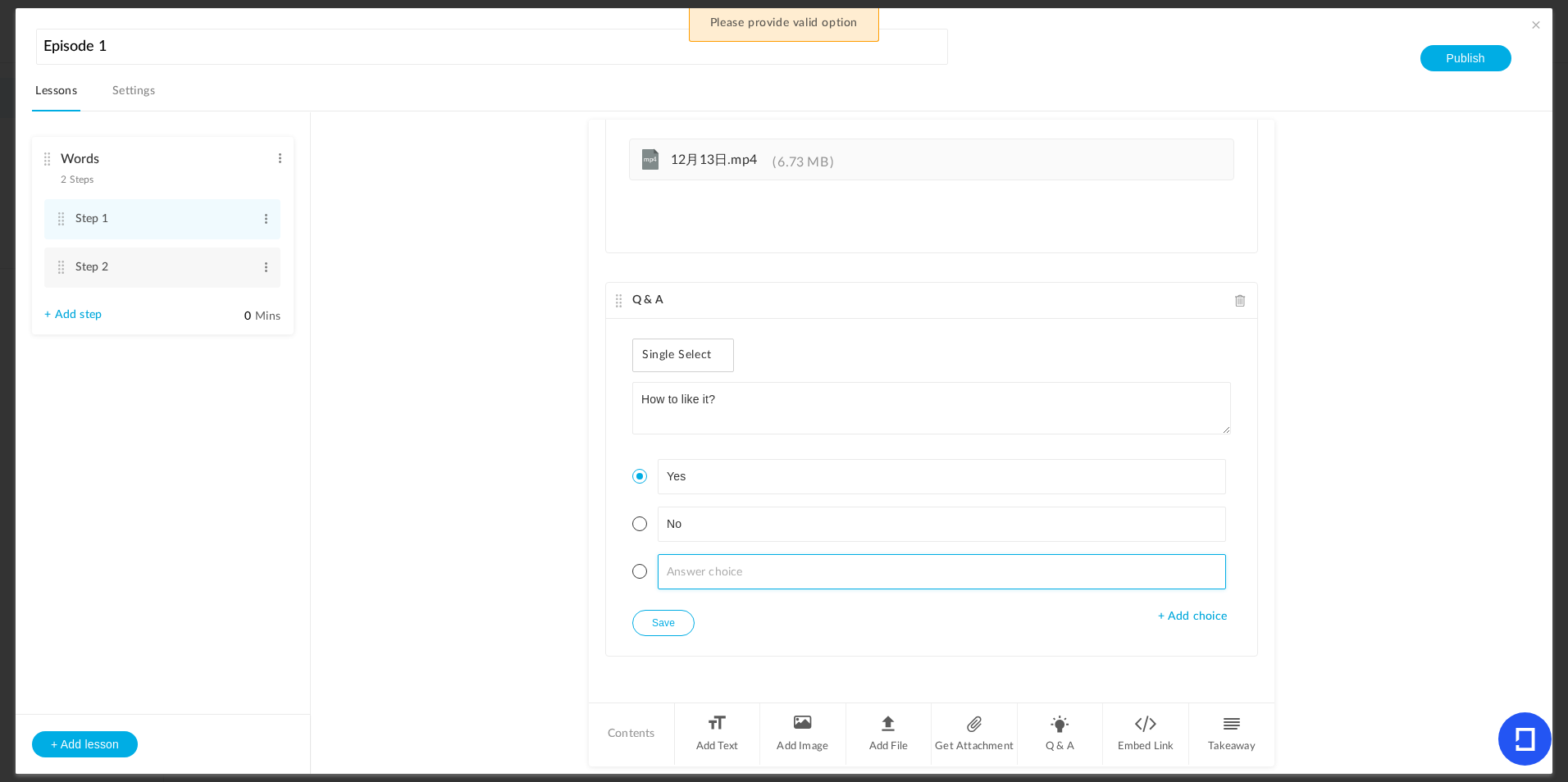
click at [999, 584] on input at bounding box center [942, 572] width 569 height 35
click at [1001, 579] on input at bounding box center [942, 572] width 569 height 35
click at [1001, 576] on input at bounding box center [942, 572] width 569 height 35
click at [1001, 570] on input at bounding box center [942, 572] width 569 height 35
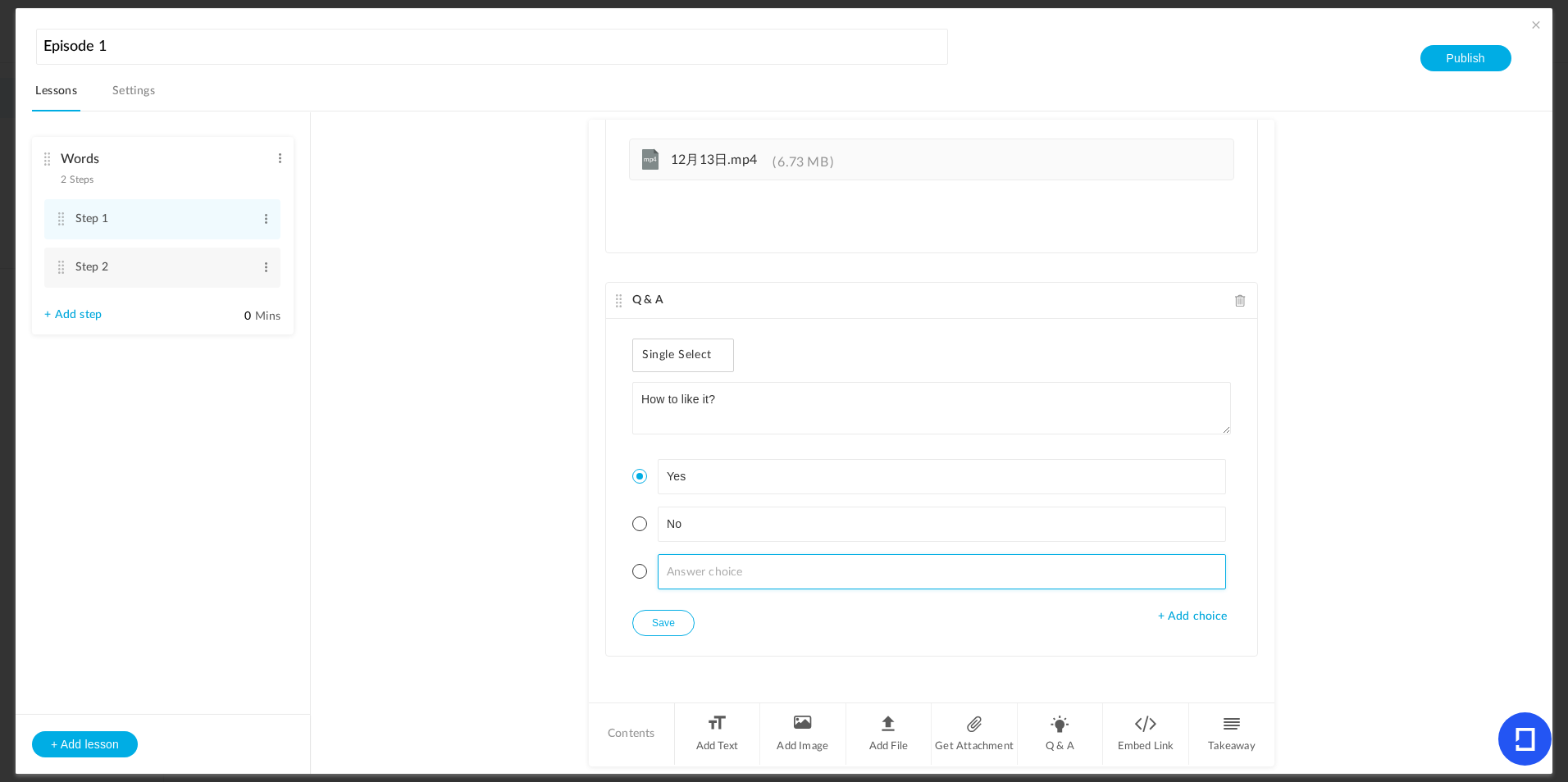
click at [1001, 569] on input at bounding box center [942, 572] width 569 height 35
click at [842, 355] on div "Single Select Single Select Multi Select True or False Paragraph Answer How to …" at bounding box center [932, 487] width 651 height 337
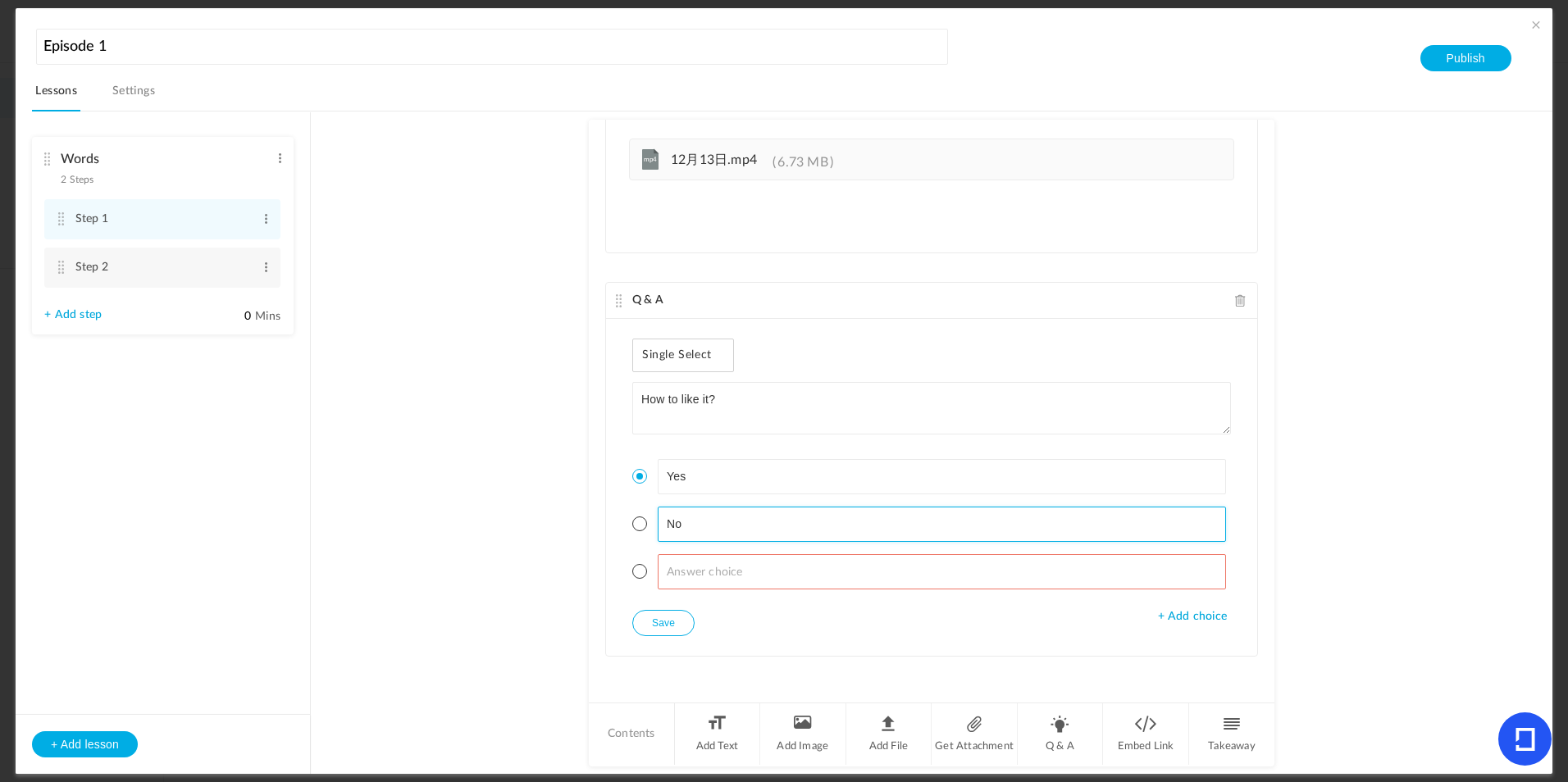
drag, startPoint x: 693, startPoint y: 539, endPoint x: 701, endPoint y: 526, distance: 15.3
click at [693, 537] on input "No" at bounding box center [942, 525] width 569 height 35
click at [702, 523] on input "No" at bounding box center [942, 525] width 569 height 35
click at [702, 524] on input "No" at bounding box center [942, 525] width 569 height 35
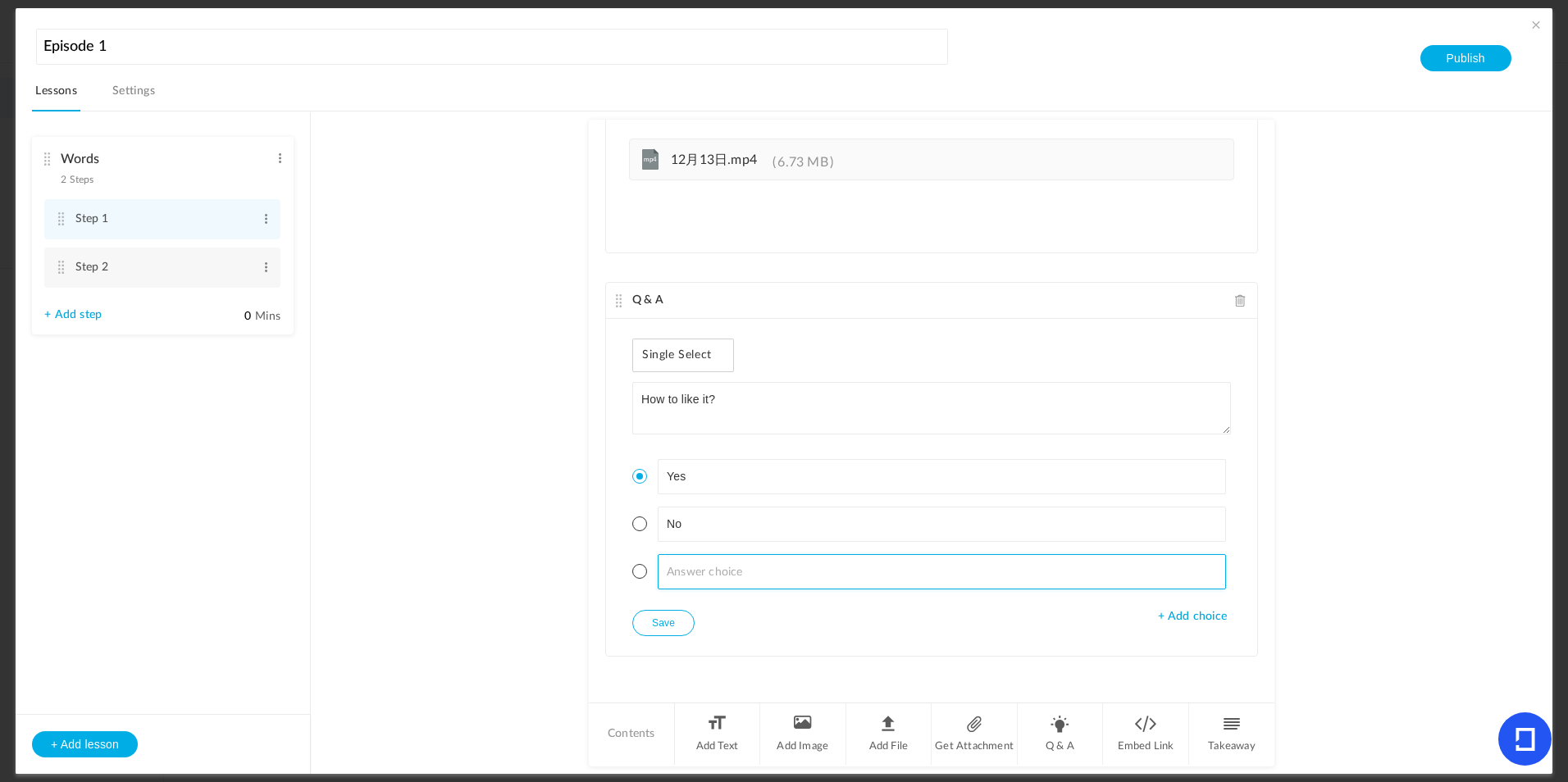
click at [734, 574] on input at bounding box center [942, 572] width 569 height 35
click at [1223, 728] on li "Takeaway" at bounding box center [1232, 733] width 85 height 61
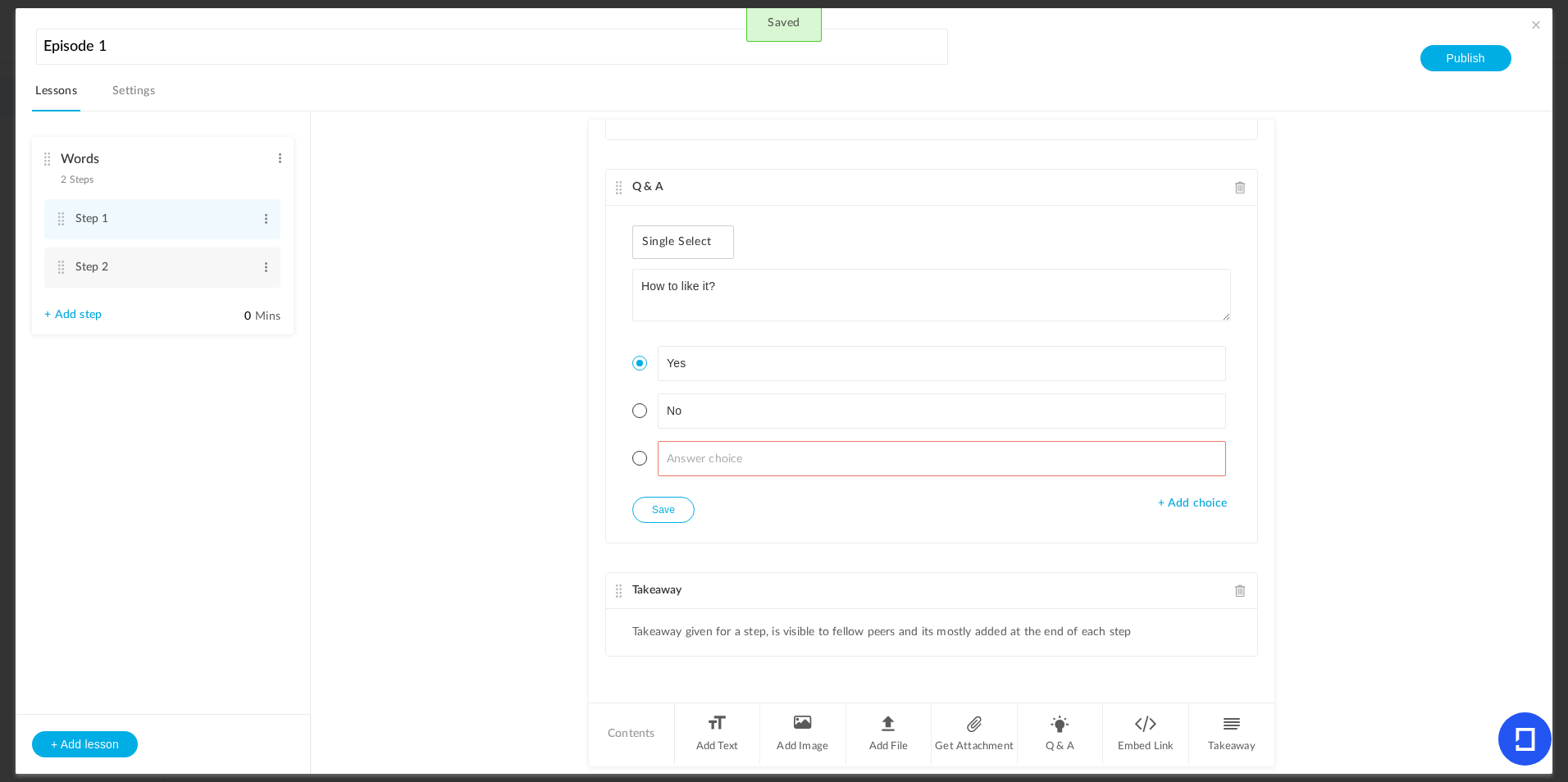
click at [750, 502] on div "Single Select Single Select Multi Select True or False Paragraph Answer How to …" at bounding box center [932, 374] width 651 height 337
click at [671, 520] on button "Save" at bounding box center [664, 510] width 62 height 26
click at [1075, 453] on input at bounding box center [942, 459] width 569 height 35
click at [739, 631] on li "Takeaway given for a step, is visible to fellow peers and its mostly added at t…" at bounding box center [882, 632] width 499 height 14
click at [729, 635] on li "Takeaway given for a step, is visible to fellow peers and its mostly added at t…" at bounding box center [882, 632] width 499 height 14
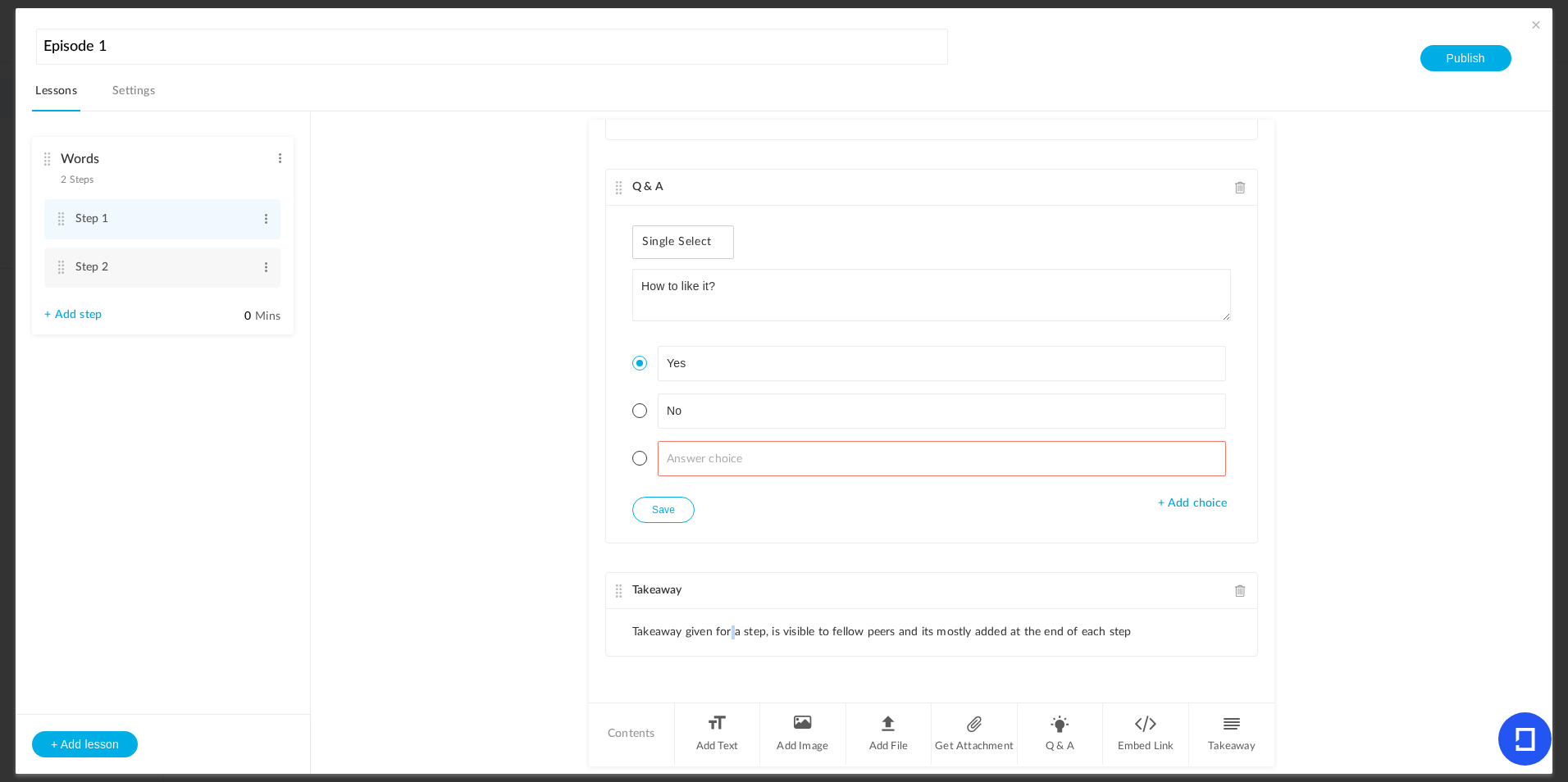
click at [729, 635] on li "Takeaway given for a step, is visible to fellow peers and its mostly added at t…" at bounding box center [882, 632] width 499 height 14
click at [753, 630] on li "Takeaway given for a step, is visible to fellow peers and its mostly added at t…" at bounding box center [882, 632] width 499 height 14
click at [882, 628] on li "Takeaway given for a step, is visible to fellow peers and its mostly added at t…" at bounding box center [882, 632] width 499 height 14
click at [615, 594] on cite at bounding box center [619, 592] width 12 height 14
click at [739, 629] on li "Takeaway given for a step, is visible to fellow peers and its mostly added at t…" at bounding box center [882, 632] width 499 height 14
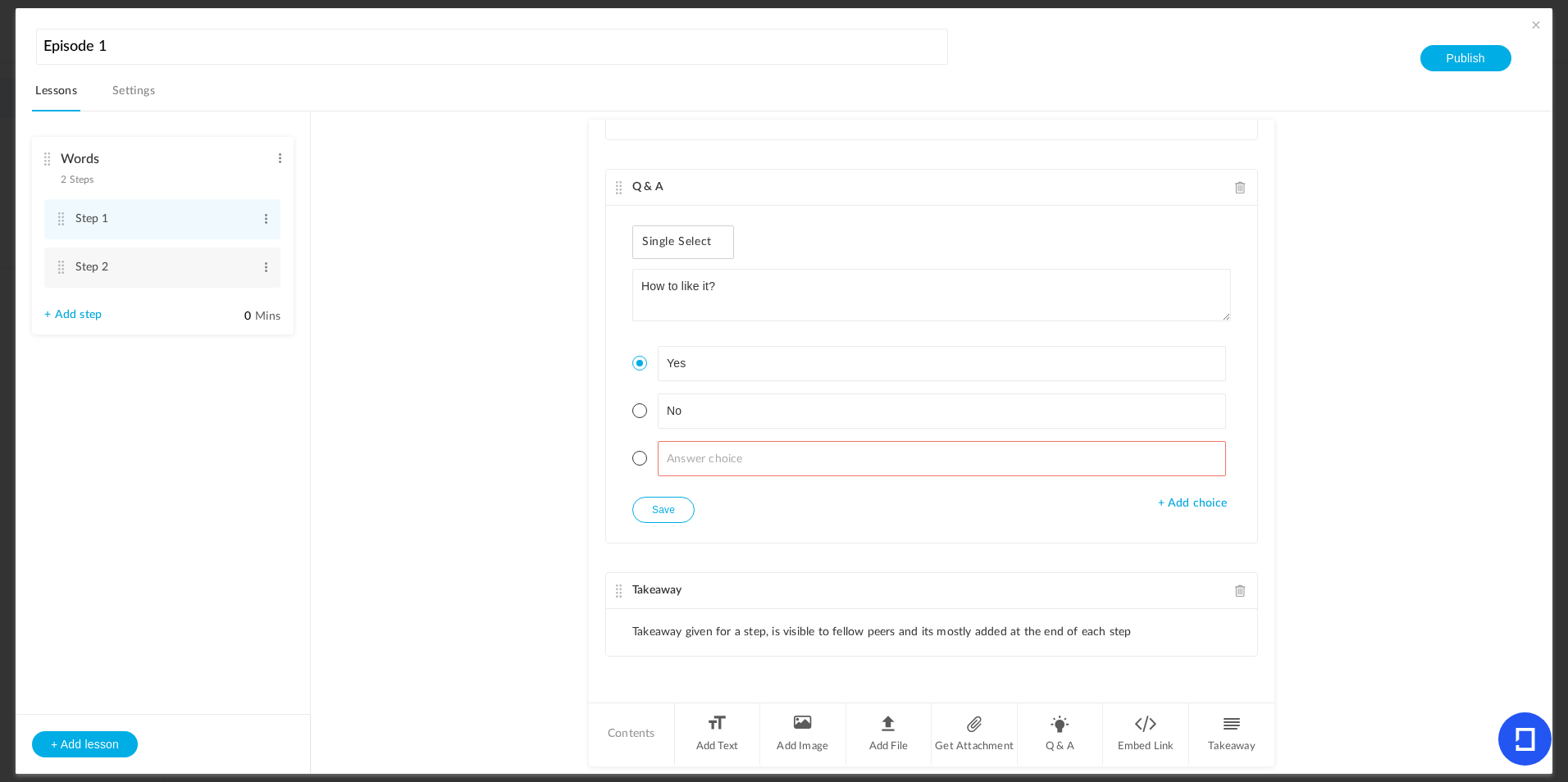
click at [745, 629] on li "Takeaway given for a step, is visible to fellow peers and its mostly added at t…" at bounding box center [882, 632] width 499 height 14
click at [745, 629] on li "Takeaway given for a step, is visible to fellow peers and its mostly added at t…" at bounding box center [882, 632] width 499 height 14
click at [1027, 615] on ul "Takeaway given for a step, is visible to fellow peers and its mostly added at t…" at bounding box center [932, 632] width 651 height 47
click at [1136, 632] on ul "Takeaway given for a step, is visible to fellow peers and its mostly added at t…" at bounding box center [932, 632] width 651 height 47
click at [1098, 634] on li "Takeaway given for a step, is visible to fellow peers and its mostly added at t…" at bounding box center [882, 632] width 499 height 14
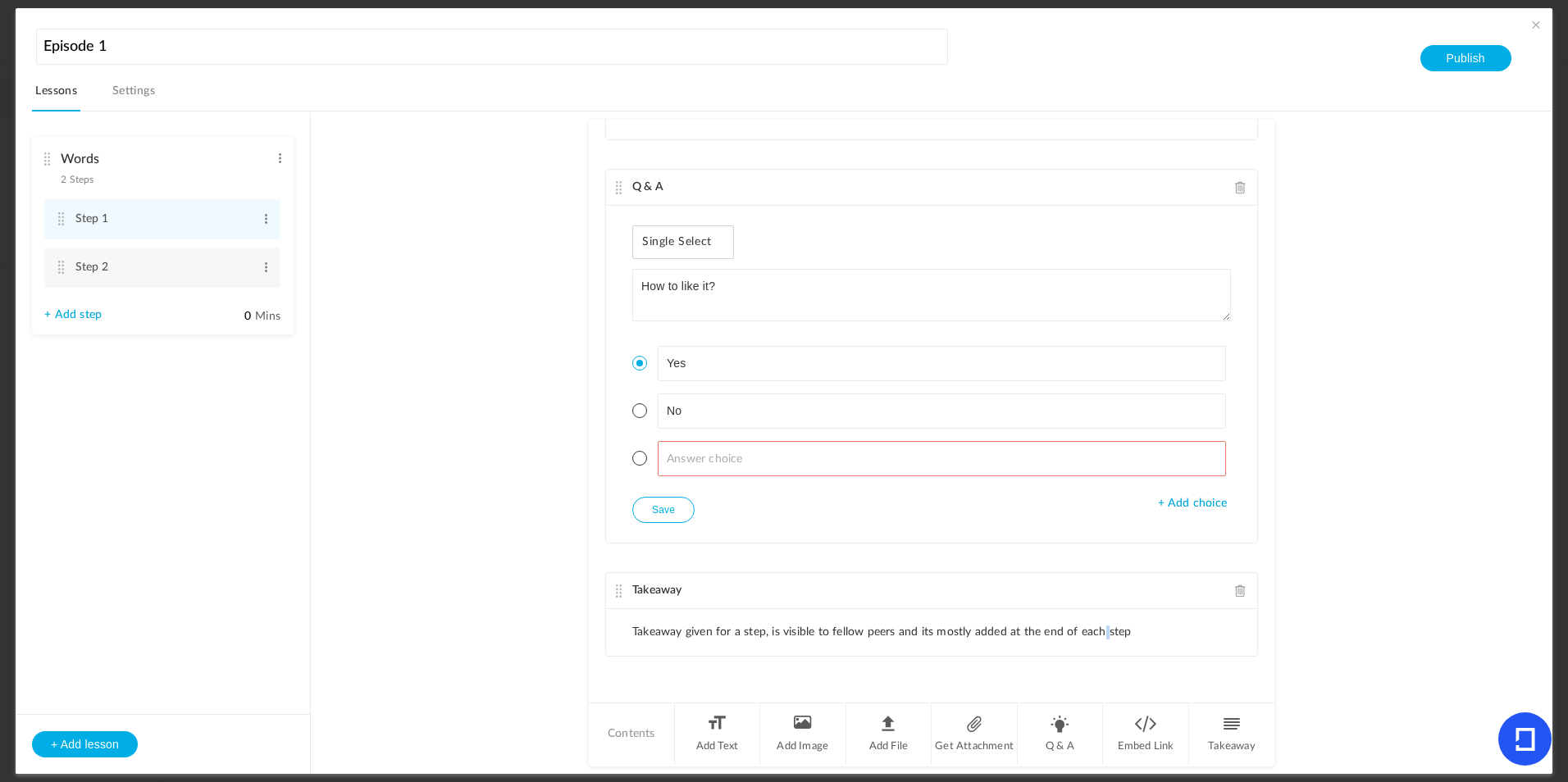
click at [1098, 634] on li "Takeaway given for a step, is visible to fellow peers and its mostly added at t…" at bounding box center [882, 632] width 499 height 14
click at [830, 459] on input at bounding box center [942, 459] width 569 height 35
click at [676, 508] on button "Save" at bounding box center [664, 510] width 62 height 26
click at [704, 475] on ul "Yes No asaad" at bounding box center [932, 411] width 598 height 171
click at [718, 465] on input "asaad" at bounding box center [942, 459] width 569 height 35
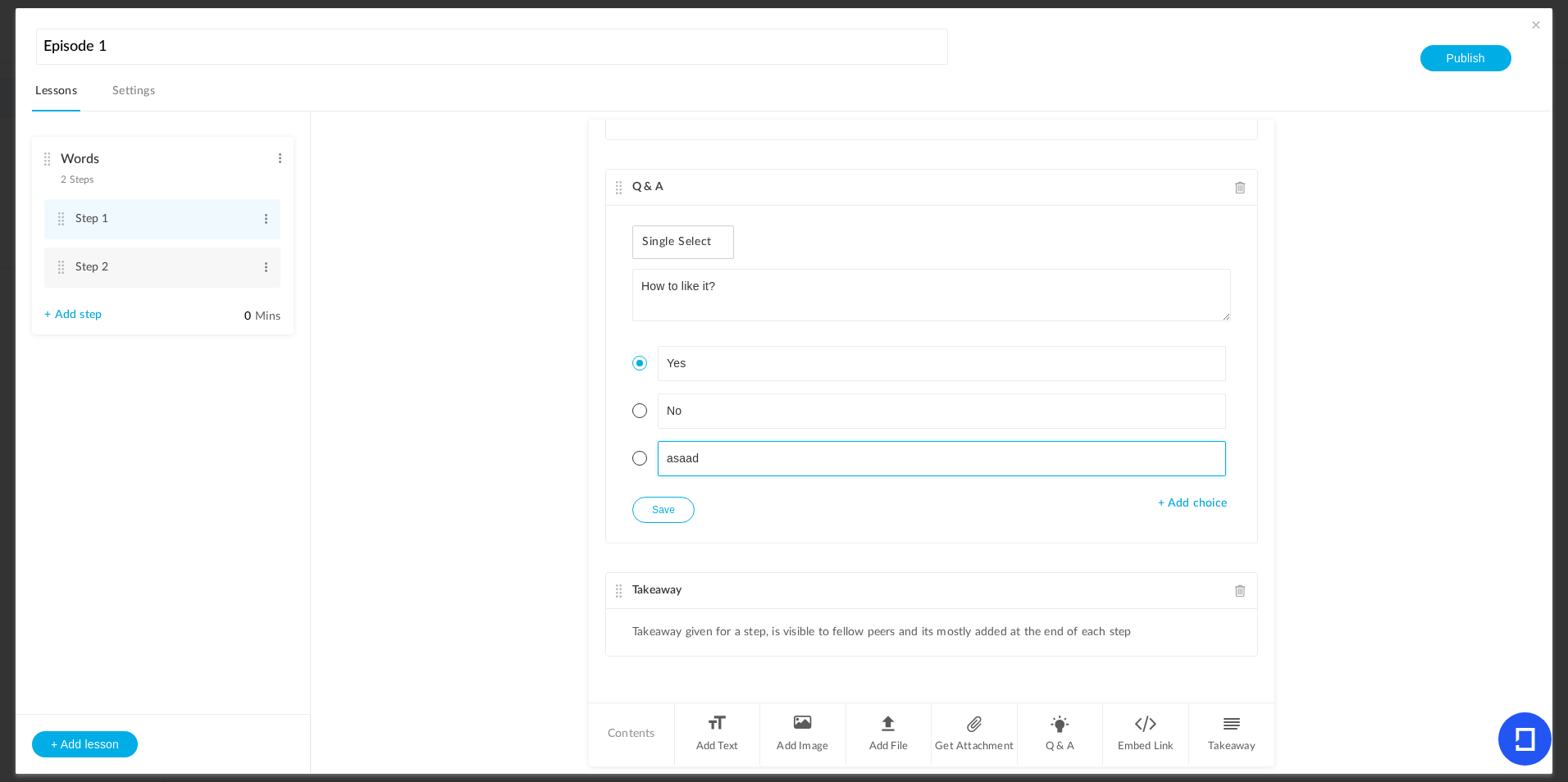
drag, startPoint x: 721, startPoint y: 463, endPoint x: 637, endPoint y: 460, distance: 84.1
click at [637, 460] on li "asaad" at bounding box center [932, 459] width 598 height 35
type input "Ok"
click at [678, 501] on button "Save" at bounding box center [664, 510] width 62 height 26
click at [725, 513] on div "Single Select Single Select Multi Select True or False Paragraph Answer How to …" at bounding box center [932, 374] width 651 height 337
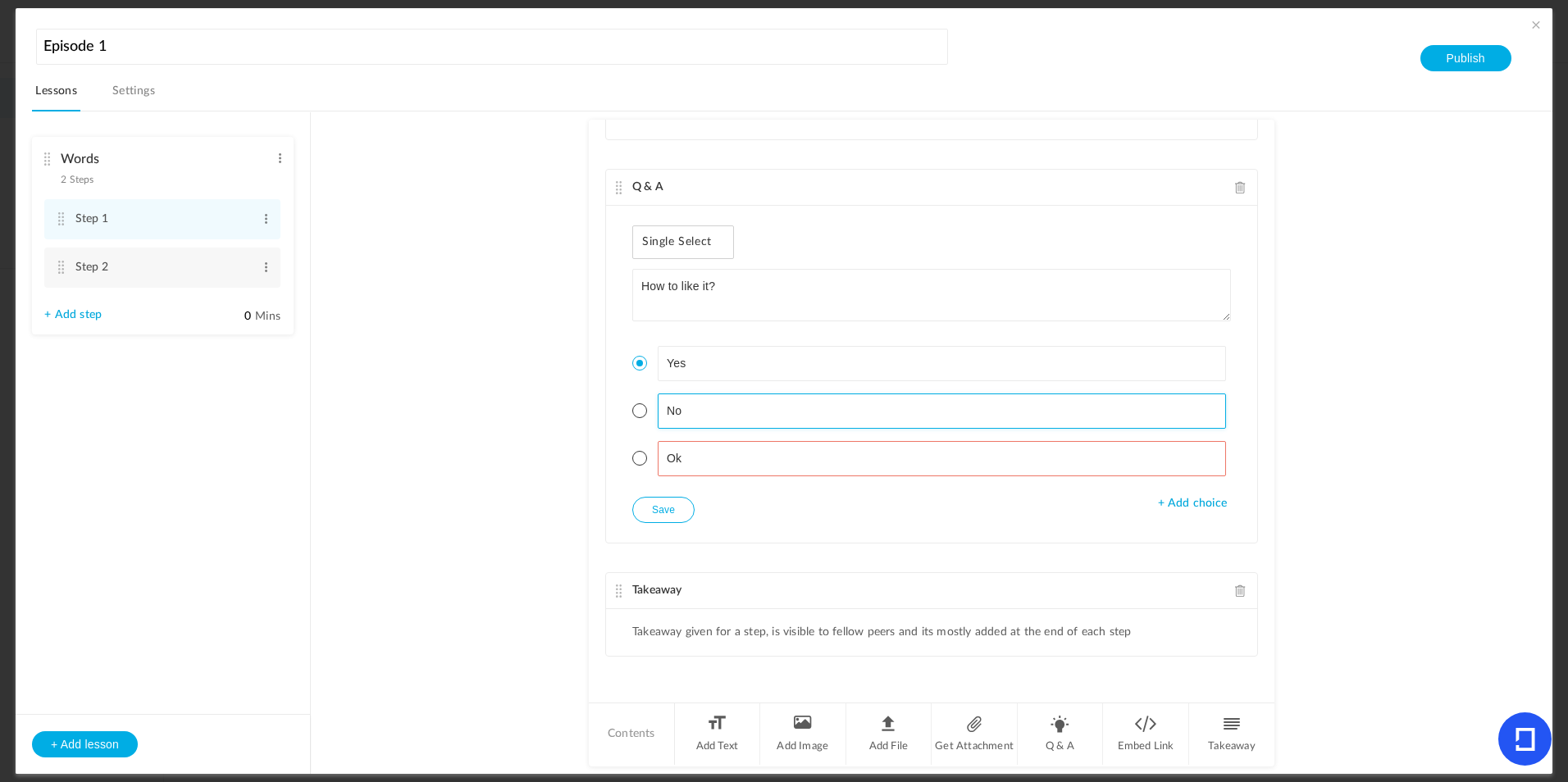
click at [726, 423] on input "No" at bounding box center [942, 411] width 569 height 35
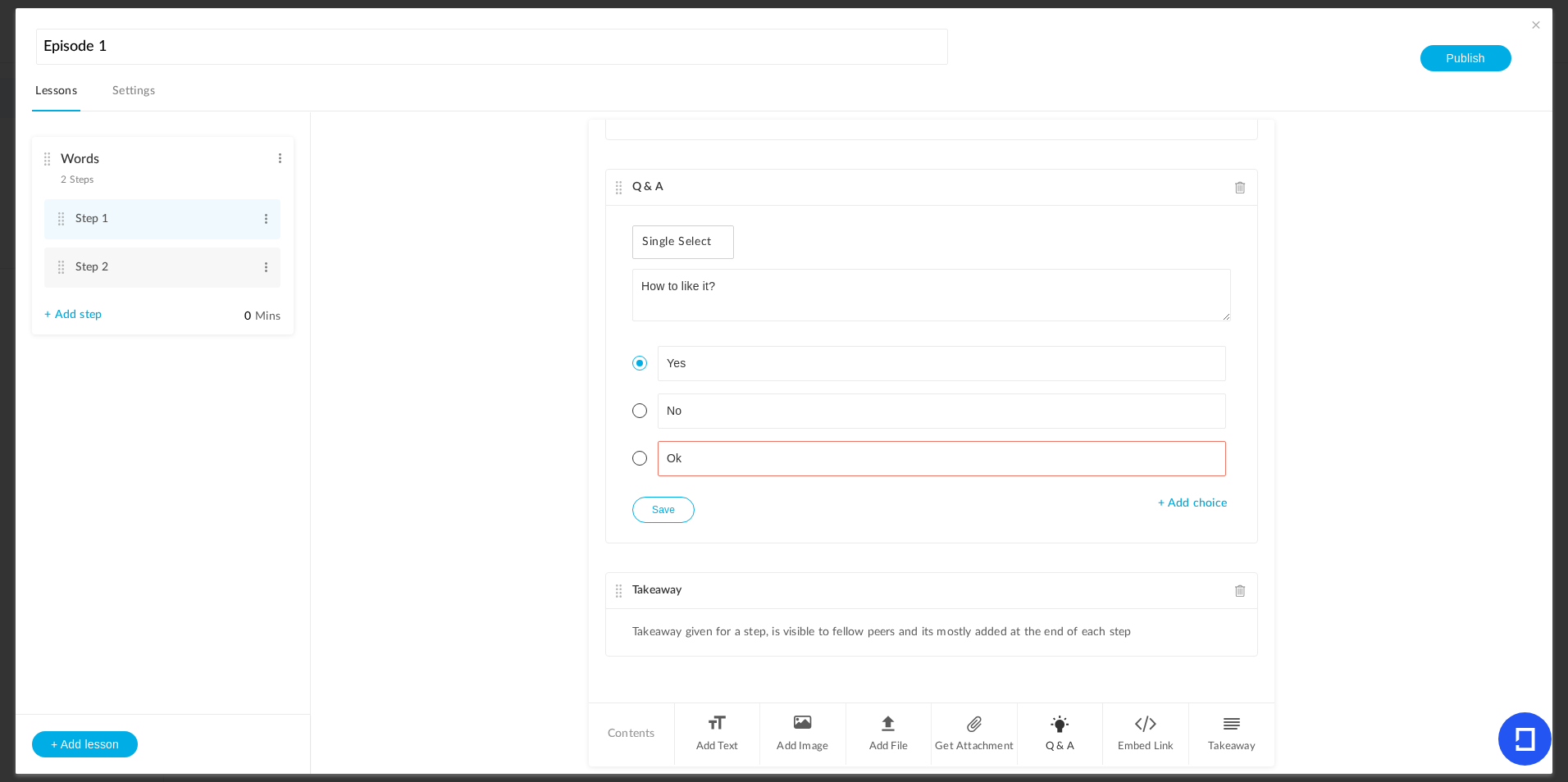
click at [1066, 725] on li "Q & A" at bounding box center [1061, 733] width 86 height 61
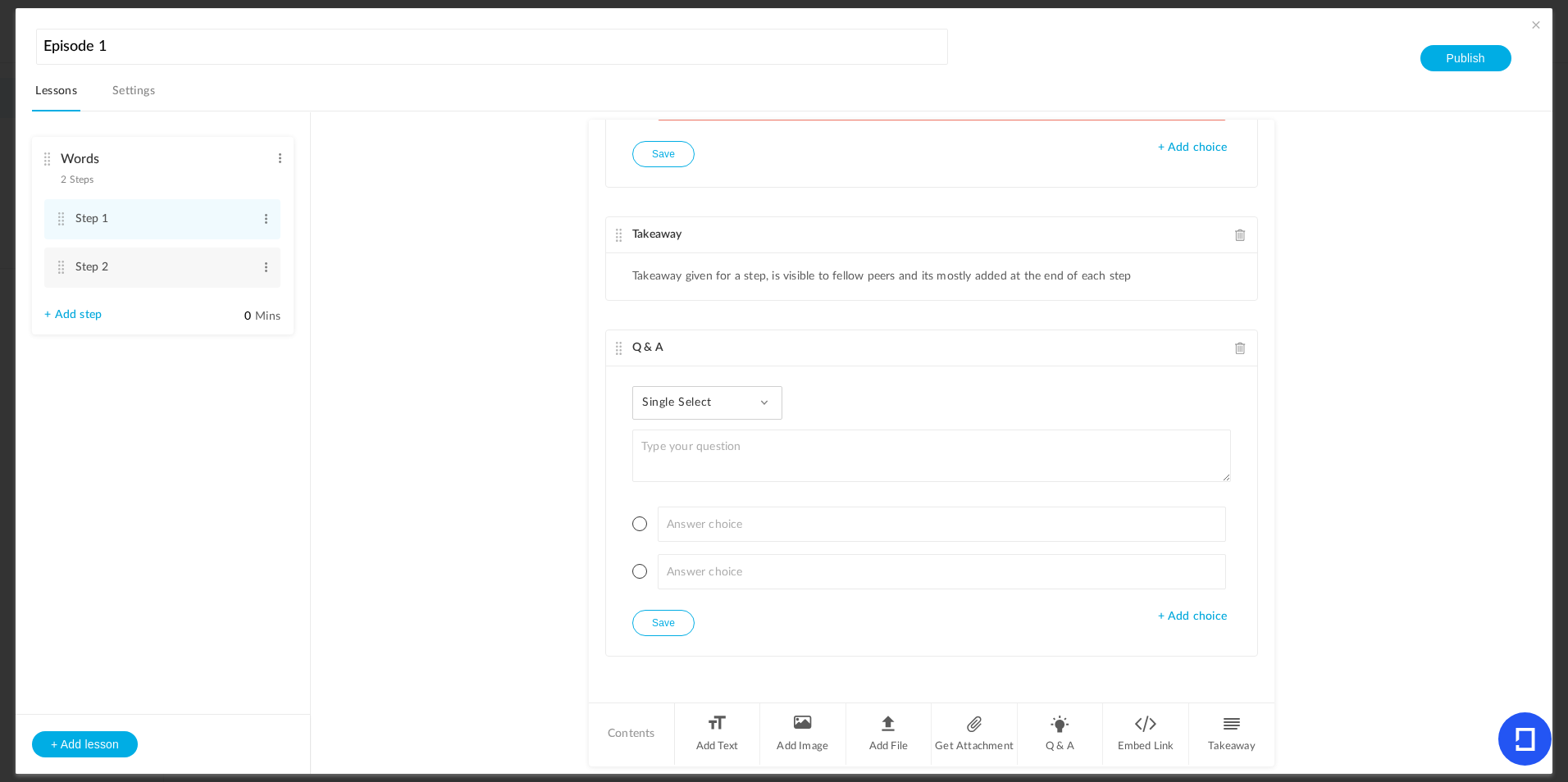
click at [708, 404] on span "Single Select" at bounding box center [683, 403] width 82 height 14
click at [724, 531] on link "Paragraph Answer" at bounding box center [720, 538] width 154 height 30
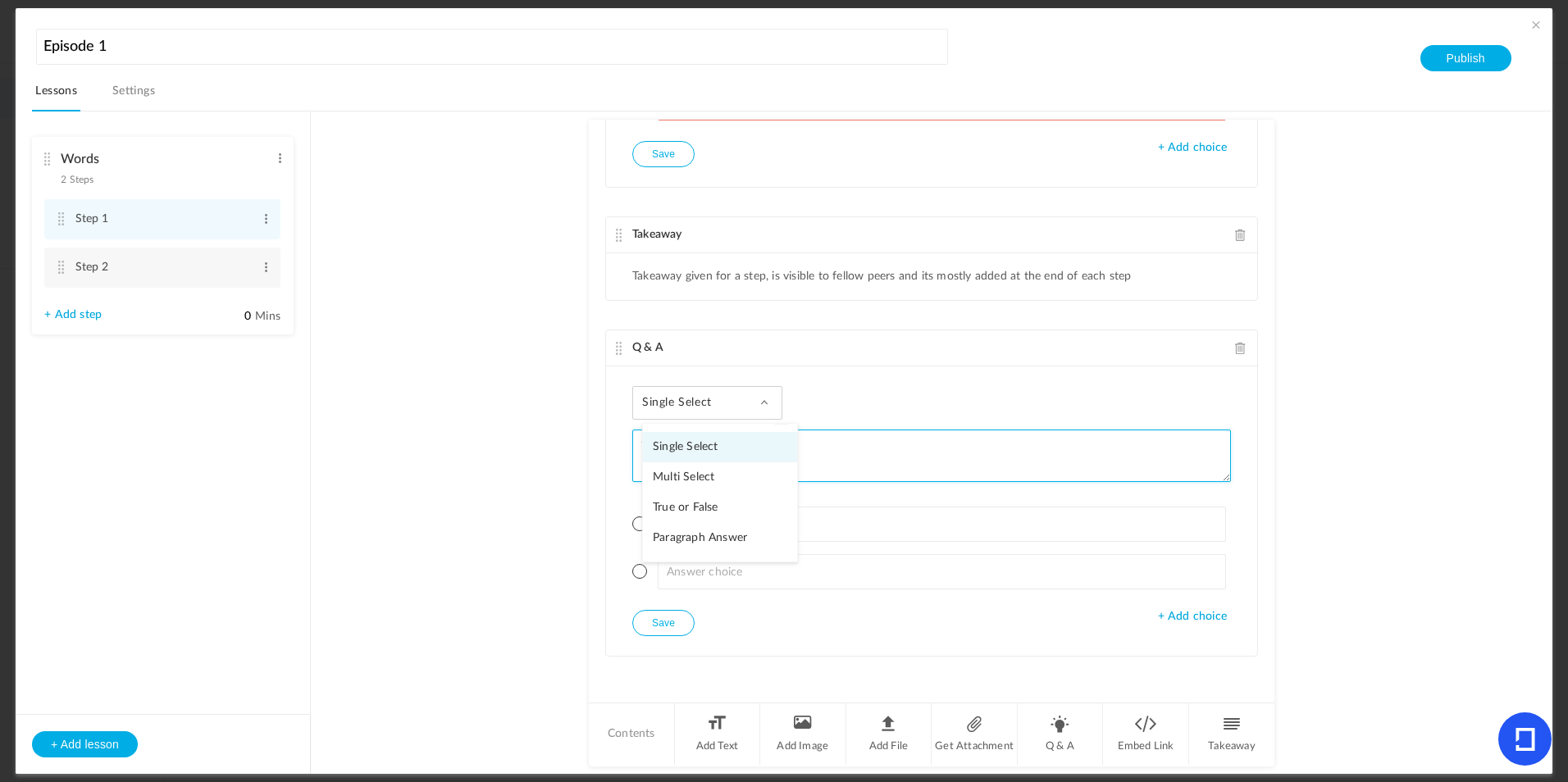
scroll to position [434, 0]
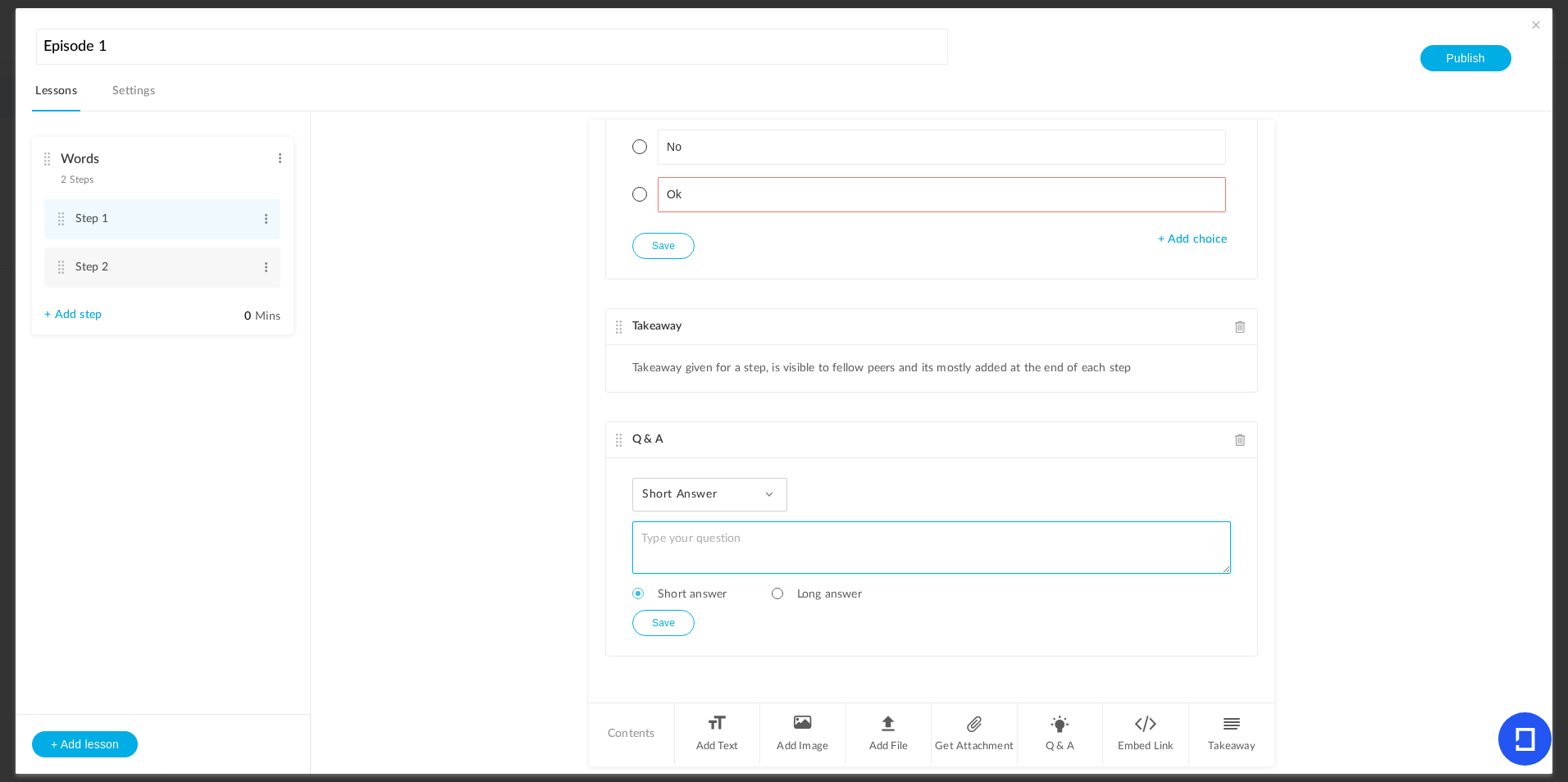
click at [710, 553] on textarea at bounding box center [932, 548] width 598 height 52
click at [708, 554] on textarea at bounding box center [932, 548] width 598 height 52
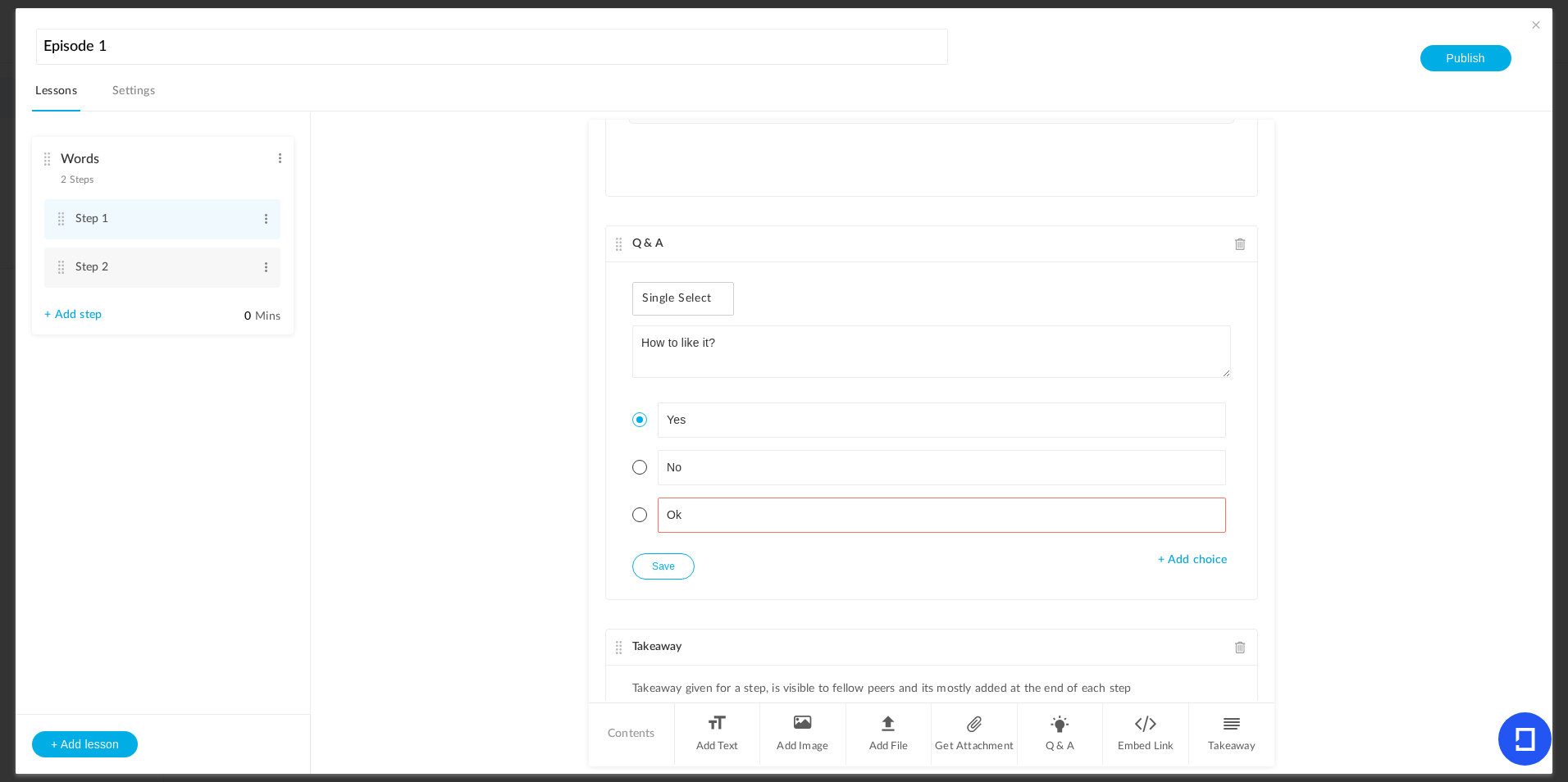
scroll to position [108, 0]
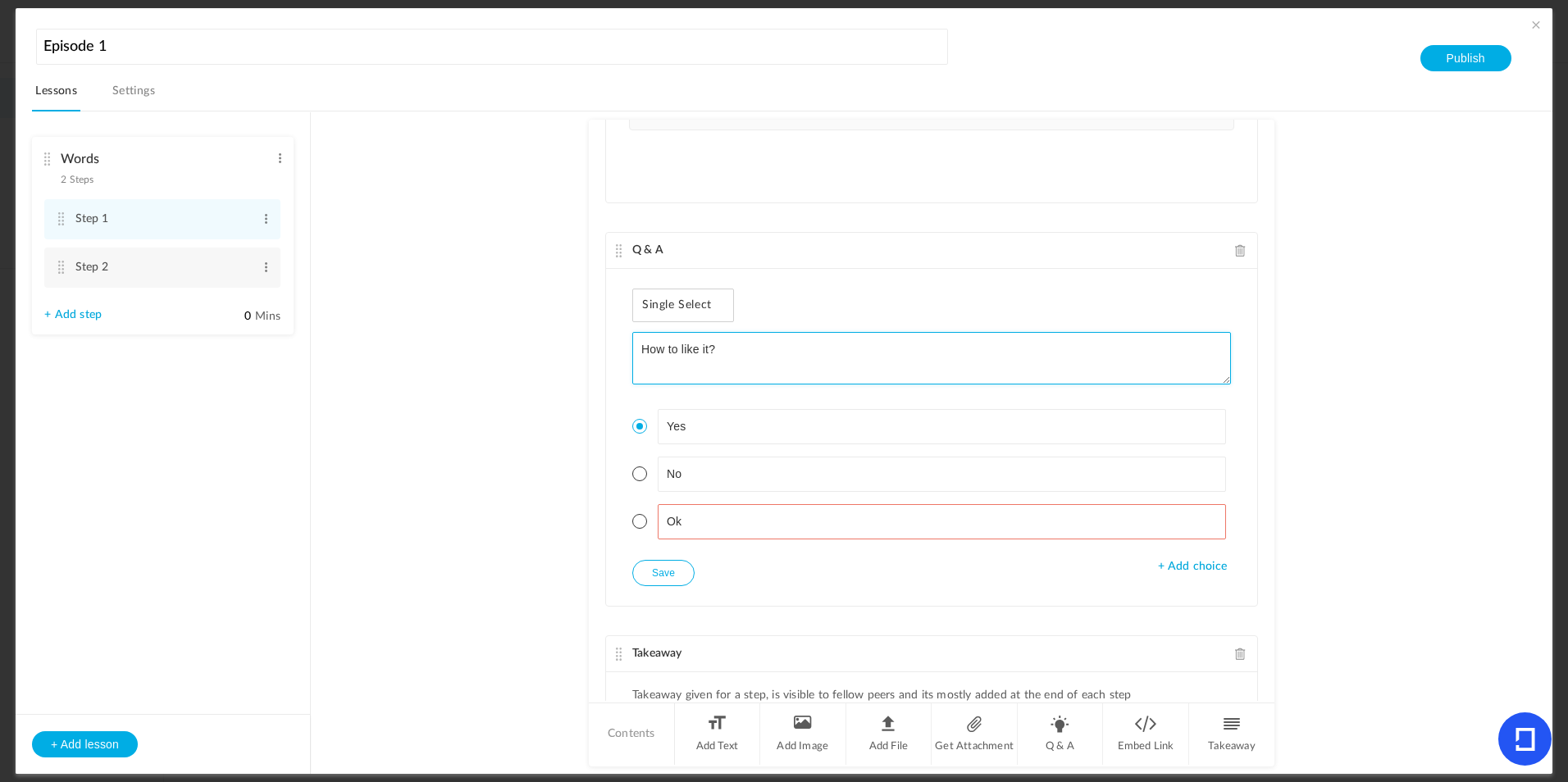
click at [703, 350] on textarea "How to like it?" at bounding box center [932, 358] width 598 height 52
click at [729, 344] on textarea "How to like it?" at bounding box center [932, 358] width 598 height 52
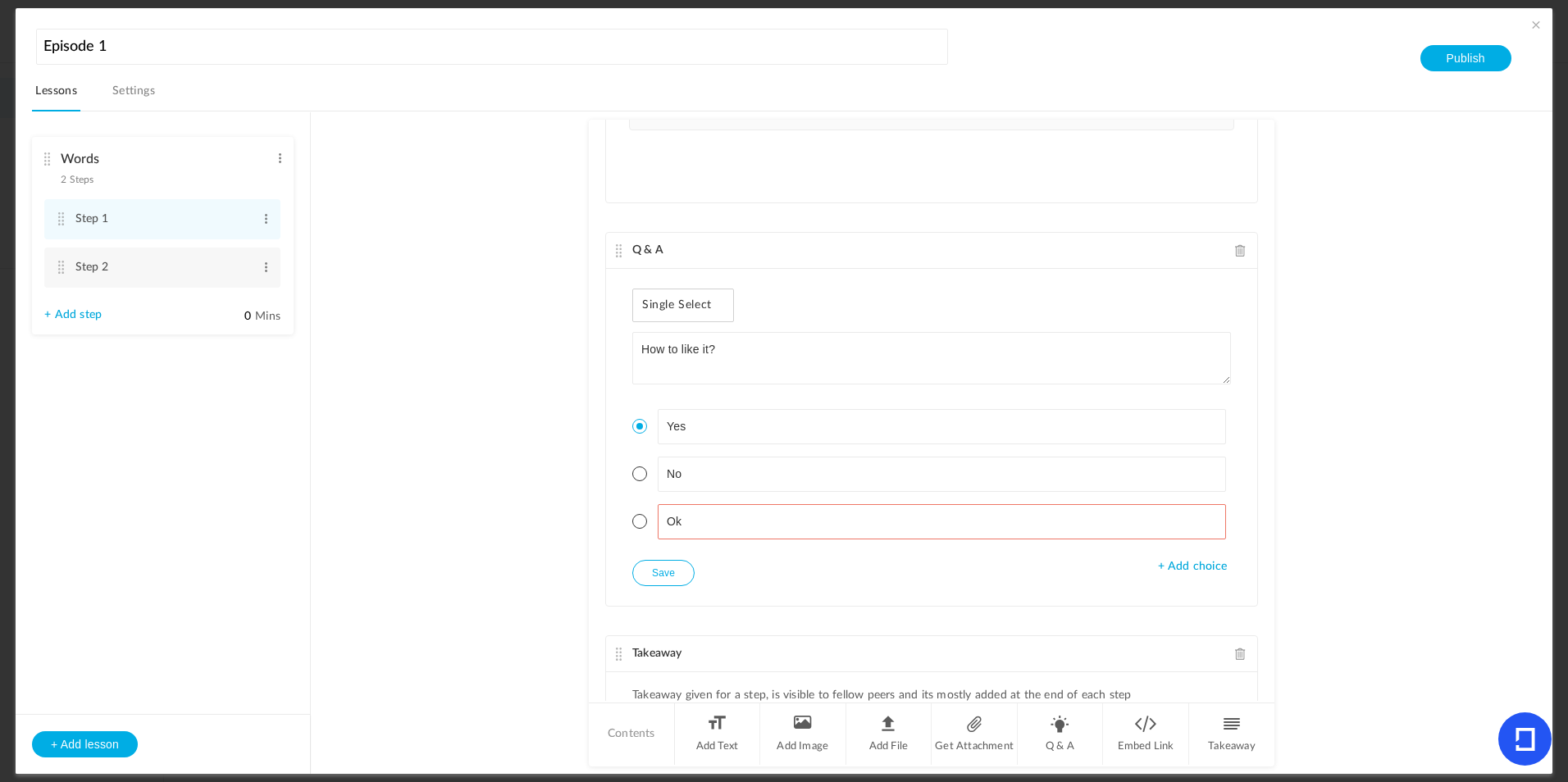
click at [679, 247] on div "Q & A" at bounding box center [932, 251] width 651 height 36
click at [657, 252] on span "Q & A" at bounding box center [648, 251] width 31 height 12
click at [618, 246] on cite at bounding box center [619, 252] width 12 height 14
click at [613, 252] on cite at bounding box center [619, 252] width 12 height 14
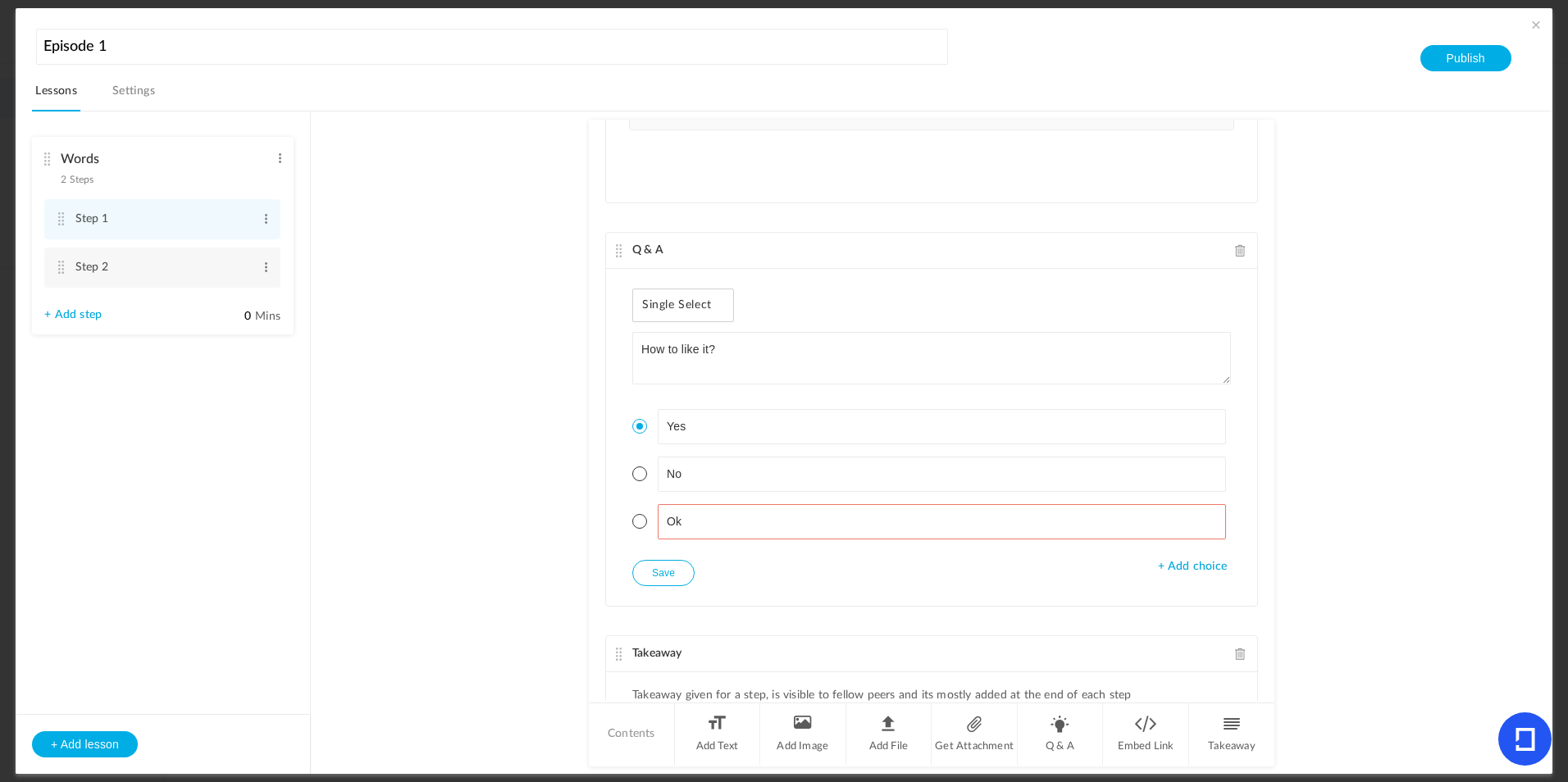
click at [613, 253] on cite at bounding box center [619, 252] width 12 height 14
click at [647, 251] on span "Q & A" at bounding box center [648, 251] width 31 height 12
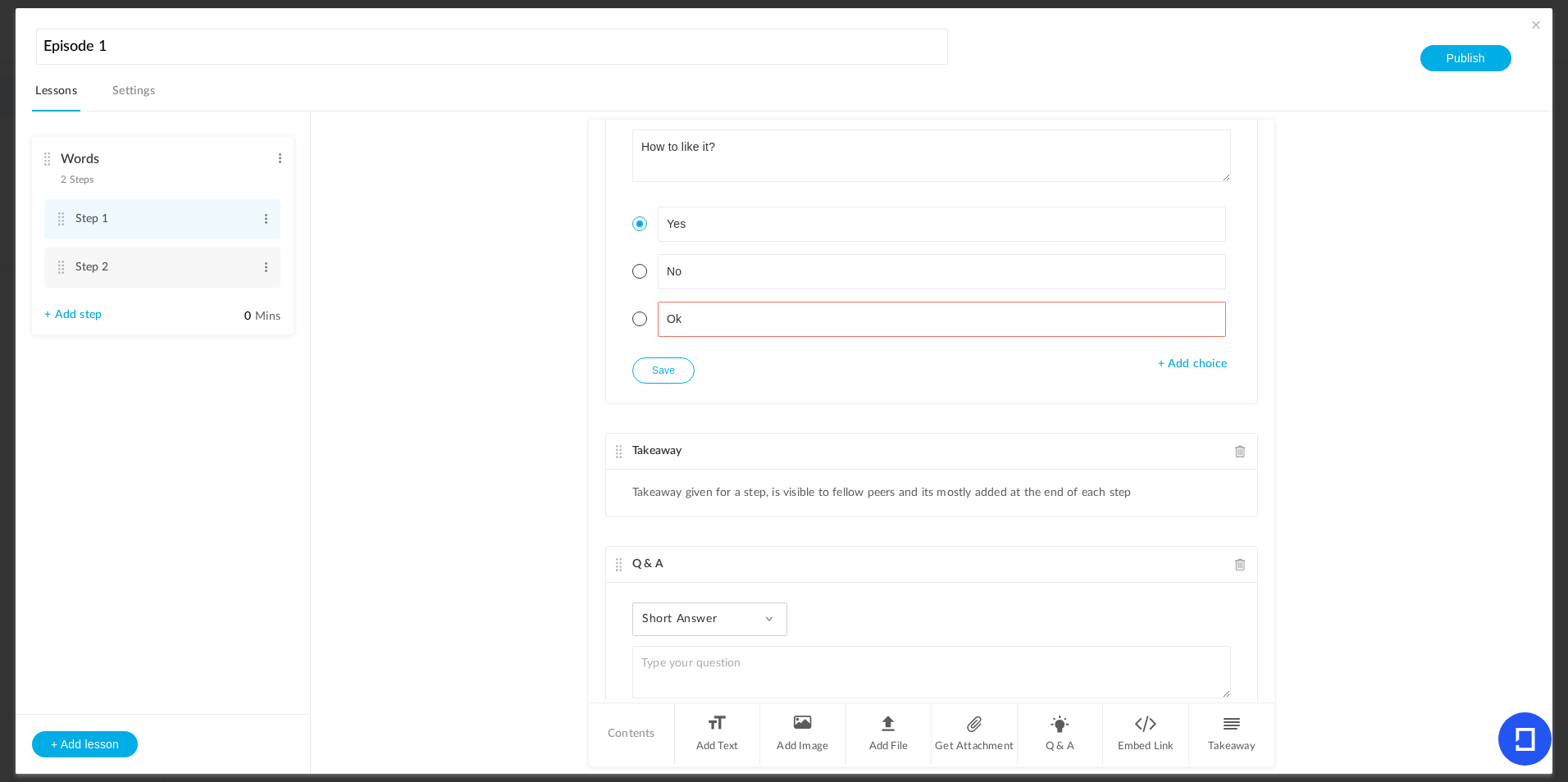
scroll to position [434, 0]
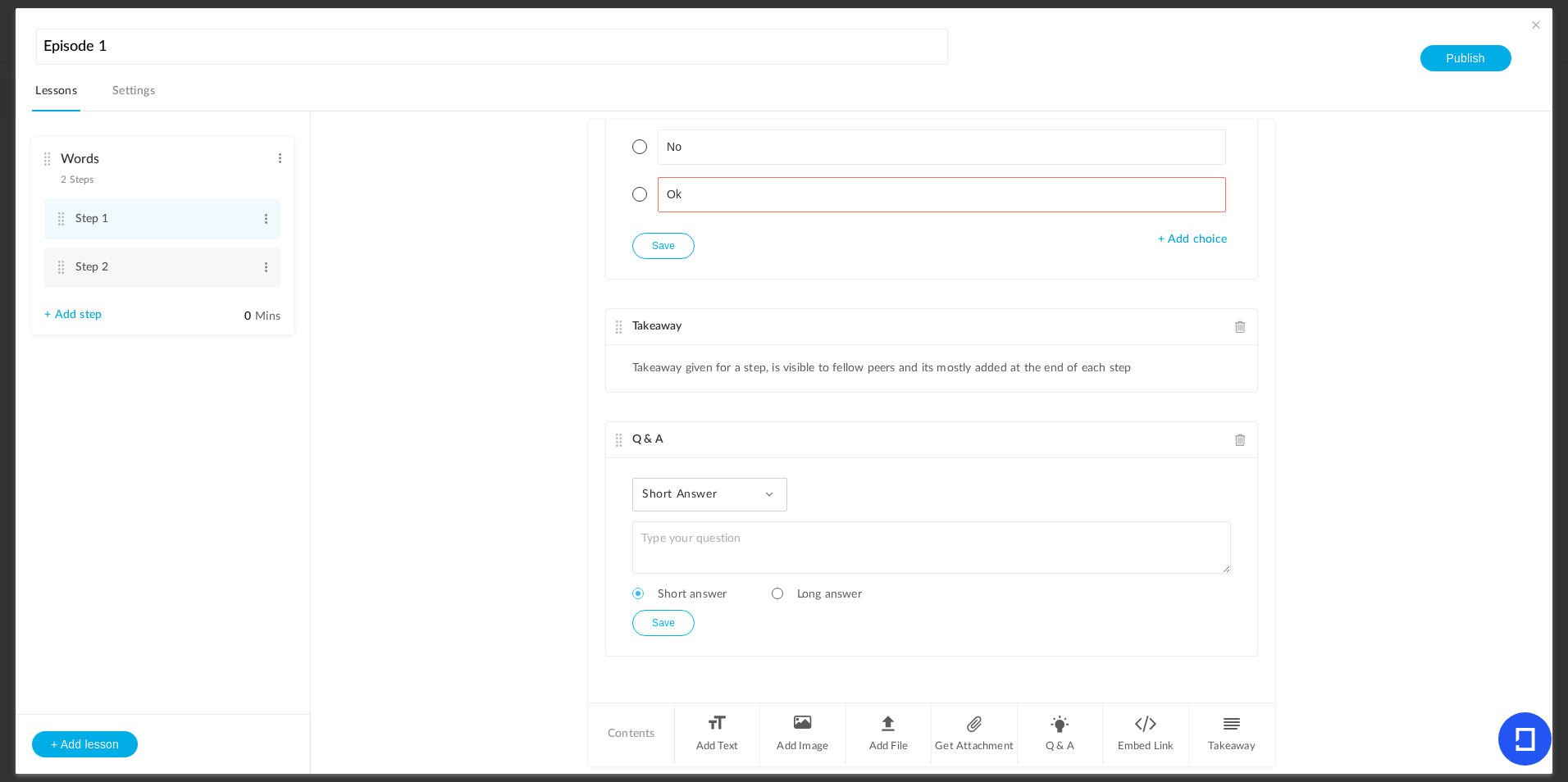
click at [732, 509] on div "Short Answer Single Select Multi Select True or False Paragraph Answer" at bounding box center [710, 494] width 155 height 34
click at [728, 507] on div "Short Answer Single Select Multi Select True or False Paragraph Answer" at bounding box center [710, 494] width 155 height 34
click at [742, 533] on textarea at bounding box center [932, 548] width 598 height 52
type textarea "Let's get there."
click at [682, 629] on button "Save" at bounding box center [664, 623] width 62 height 26
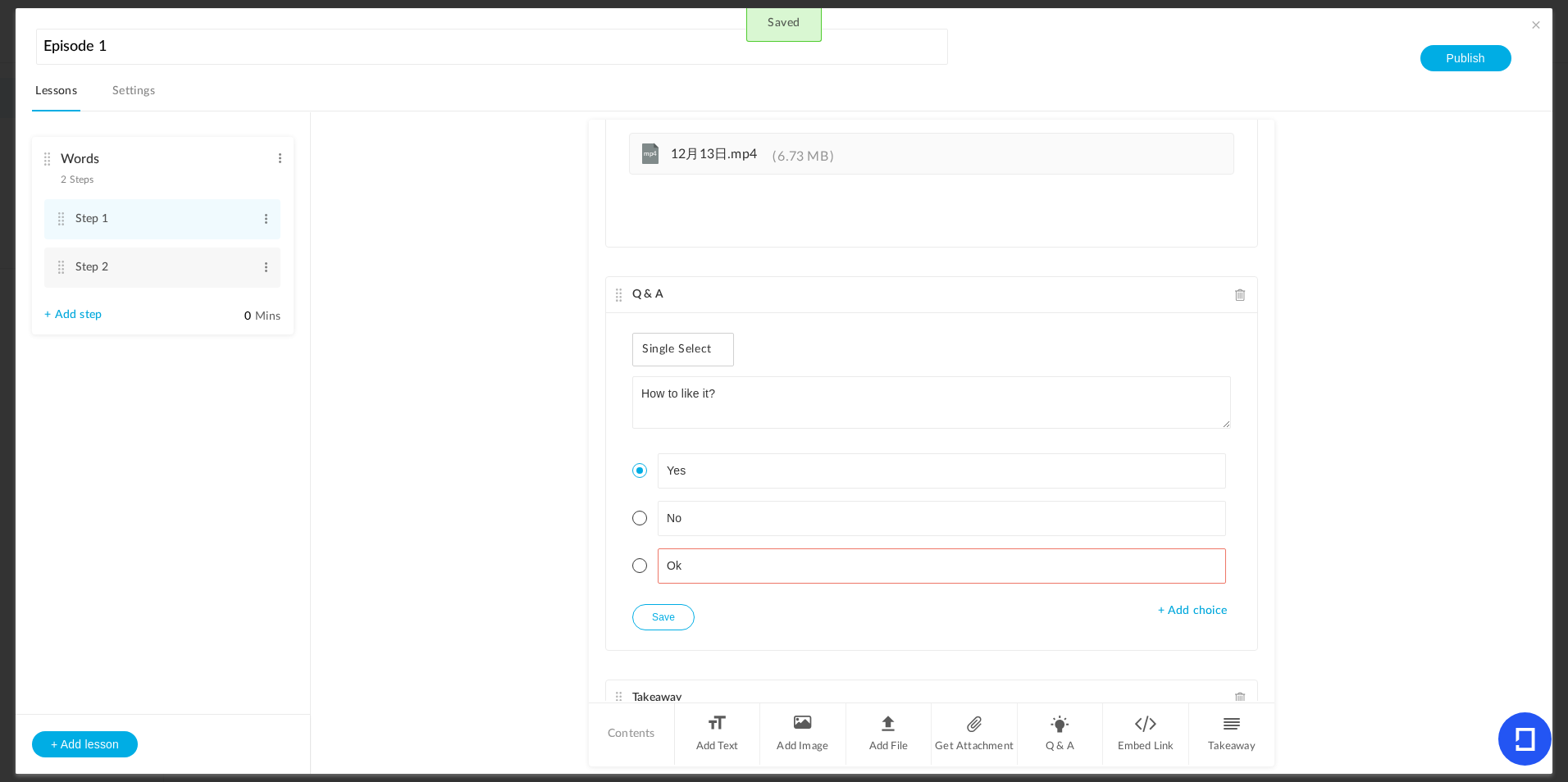
scroll to position [0, 0]
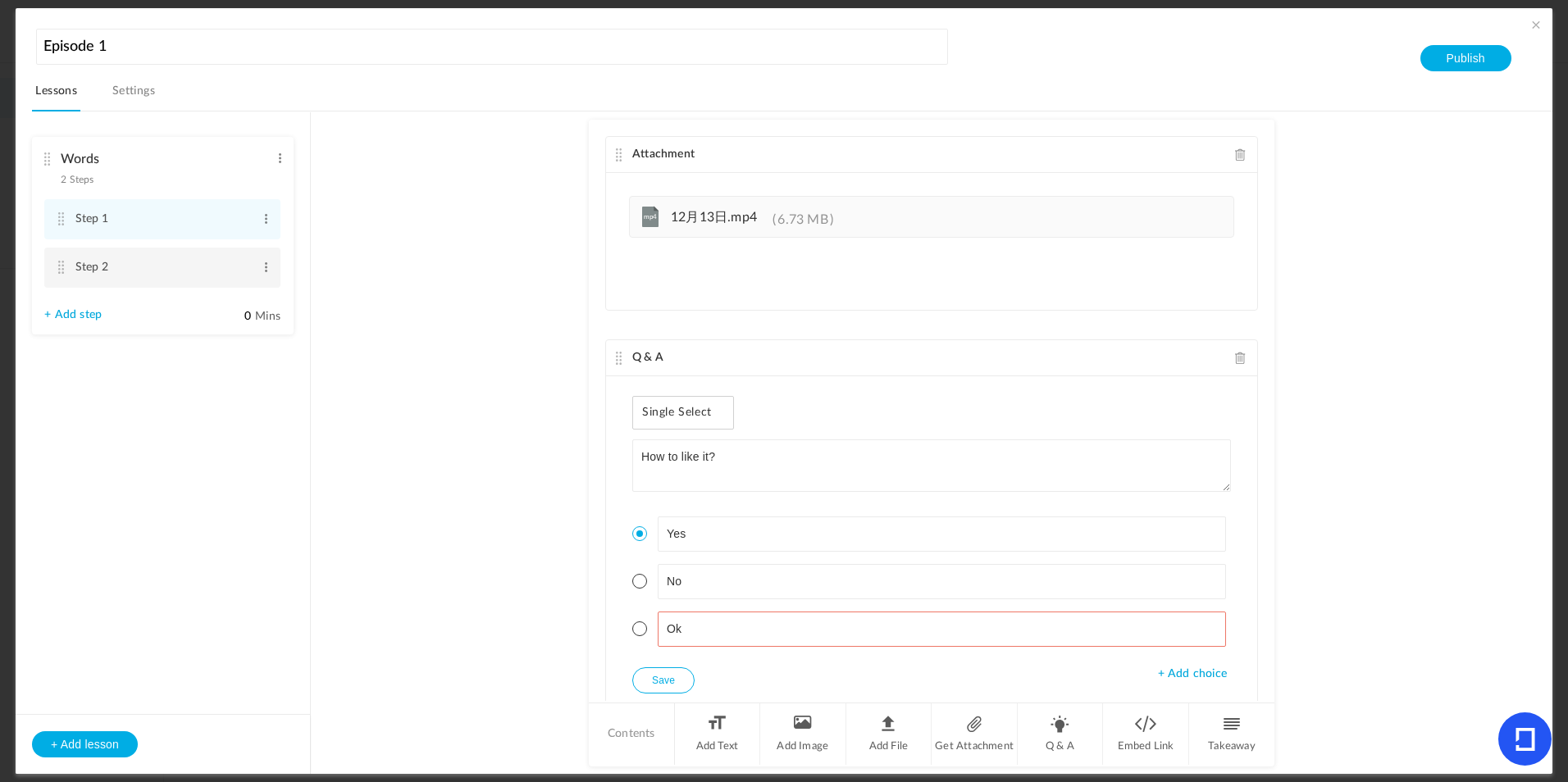
click at [184, 284] on li "Step 2 Edit Delete" at bounding box center [162, 267] width 236 height 40
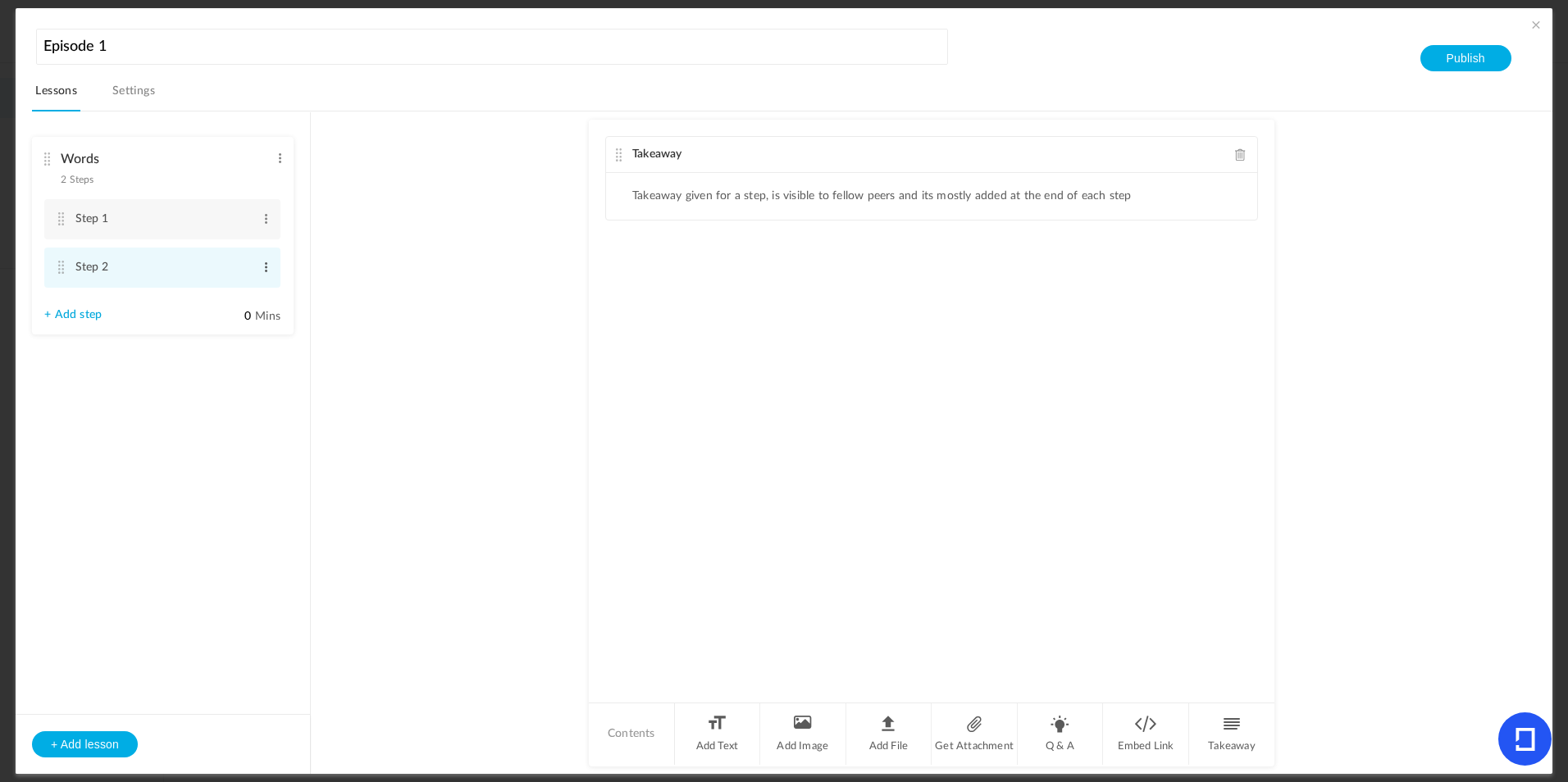
click at [262, 272] on span at bounding box center [266, 267] width 13 height 17
click at [235, 312] on link "Delete" at bounding box center [240, 314] width 64 height 19
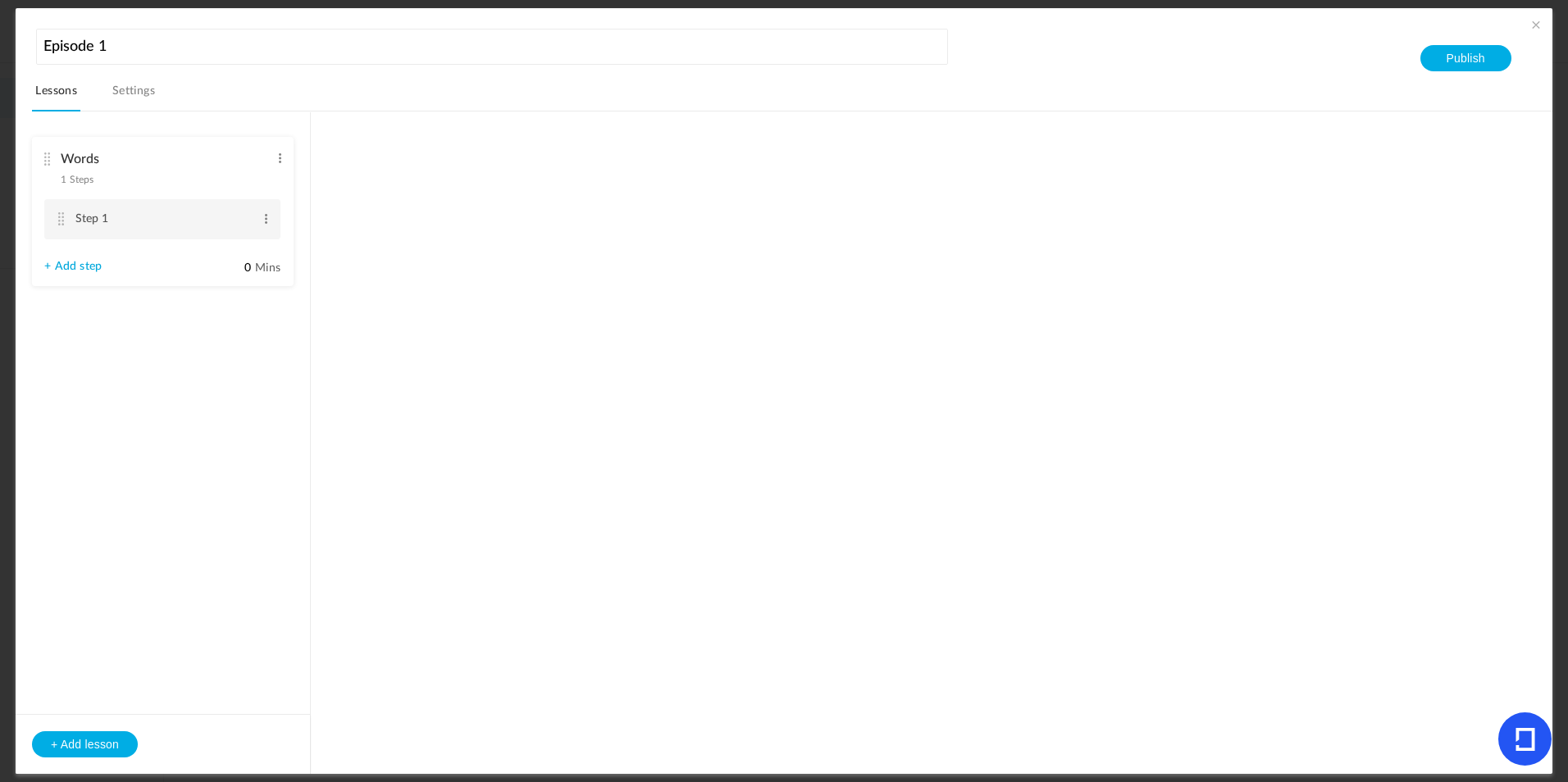
click at [138, 202] on li "Step 1 Edit Delete" at bounding box center [162, 219] width 236 height 40
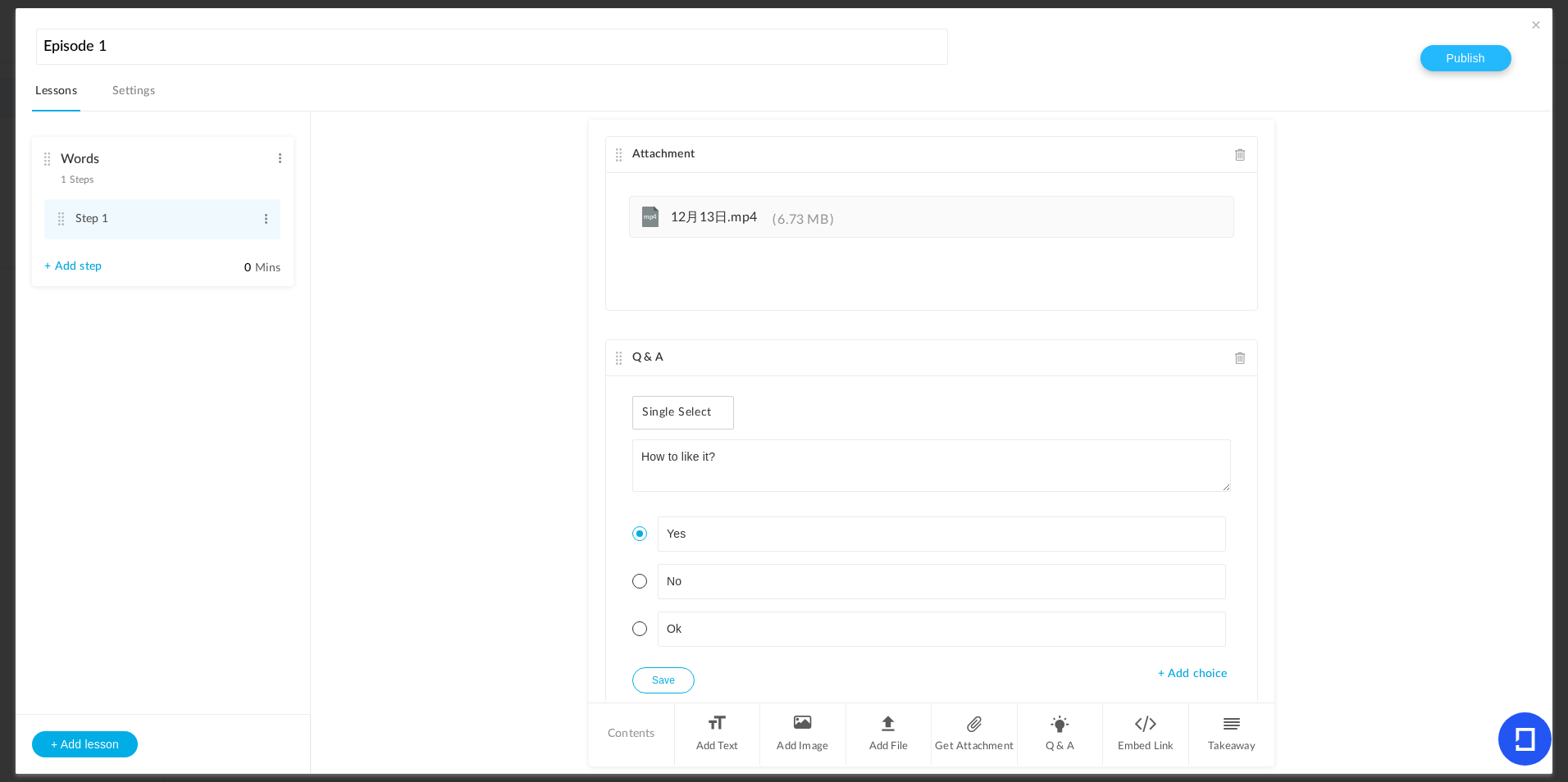
click at [1486, 49] on button "Publish" at bounding box center [1466, 57] width 91 height 26
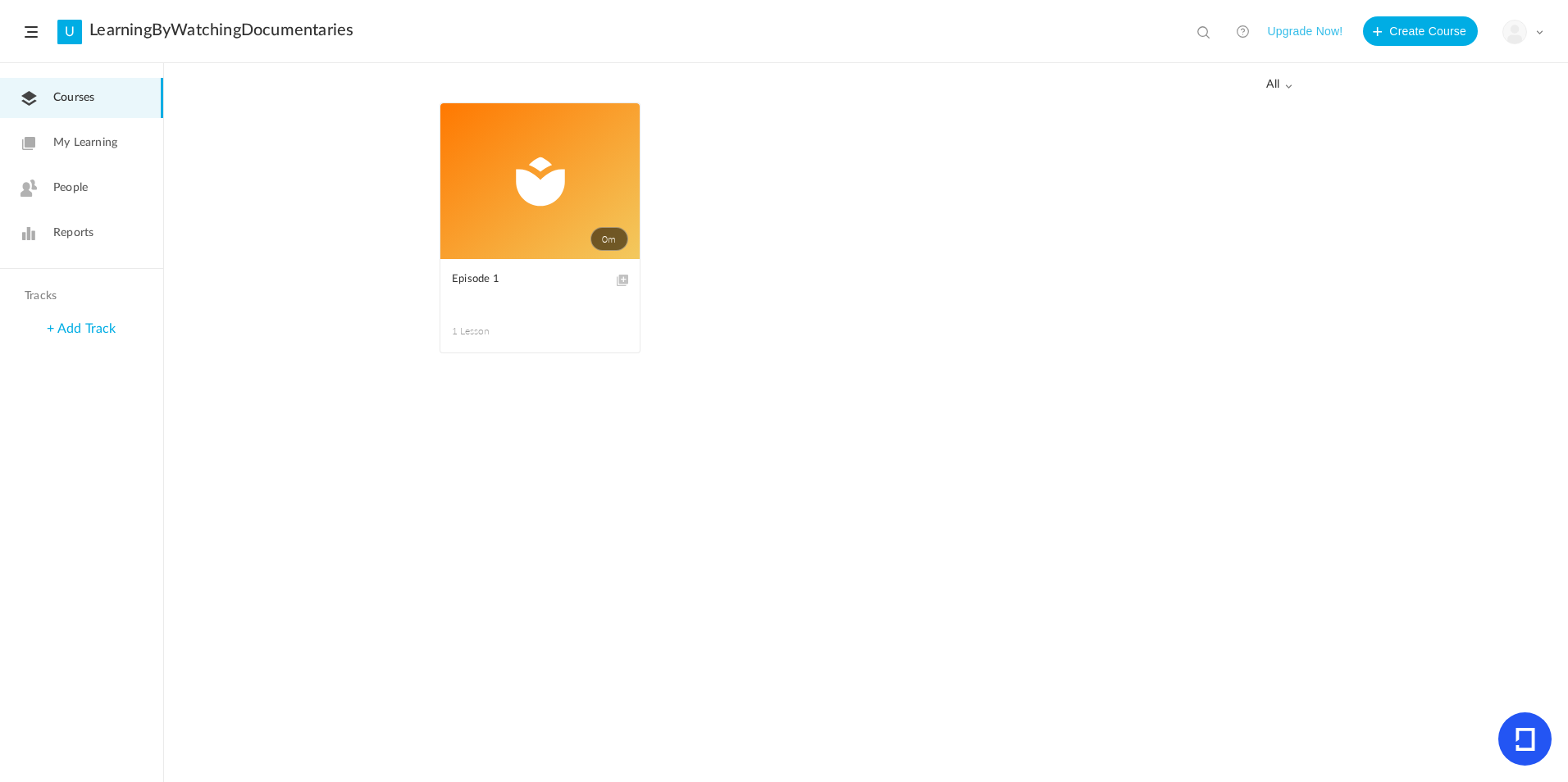
click at [545, 190] on link "0m" at bounding box center [539, 181] width 199 height 155
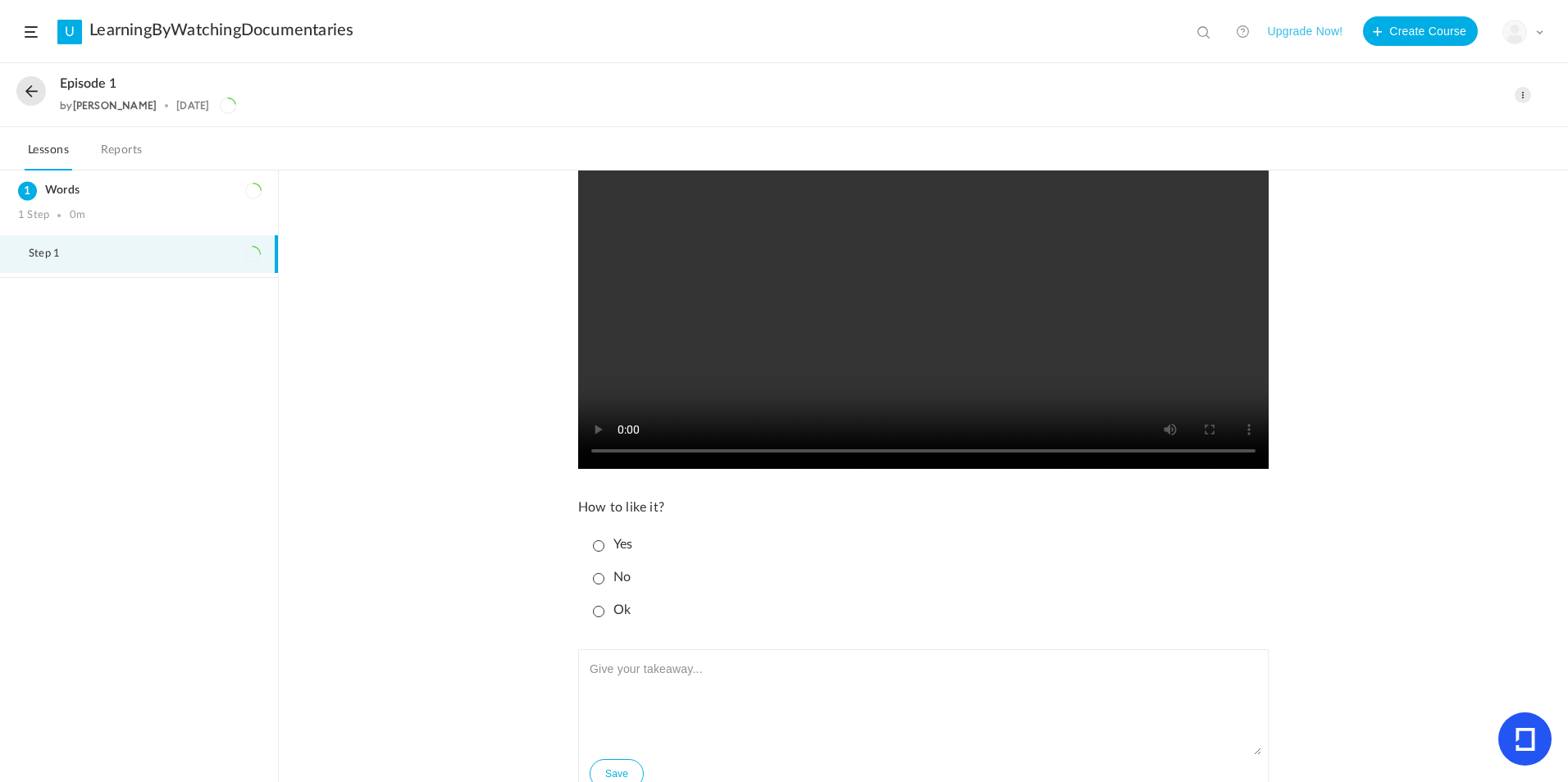
click at [603, 583] on p "No" at bounding box center [611, 578] width 38 height 16
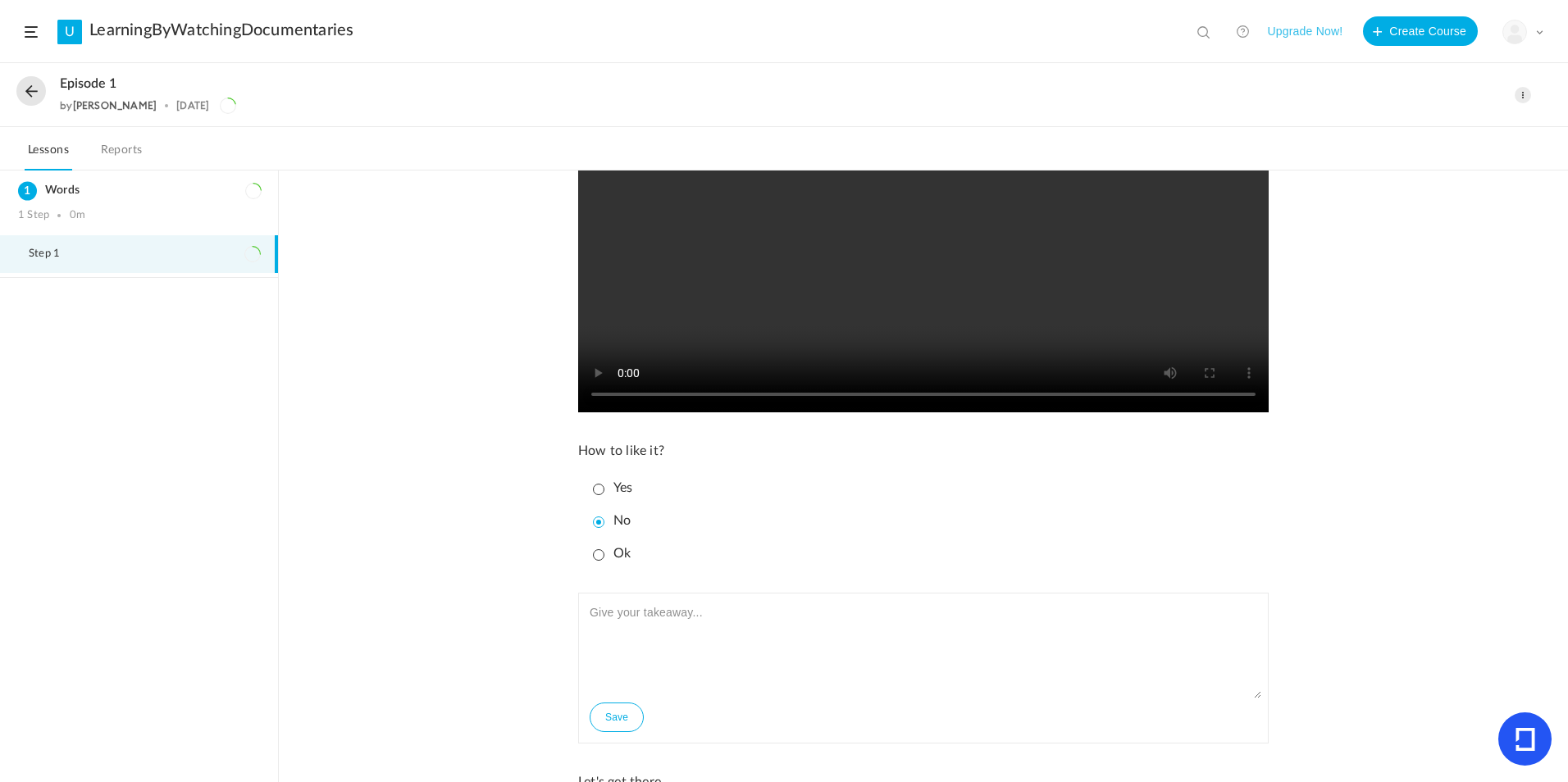
scroll to position [328, 0]
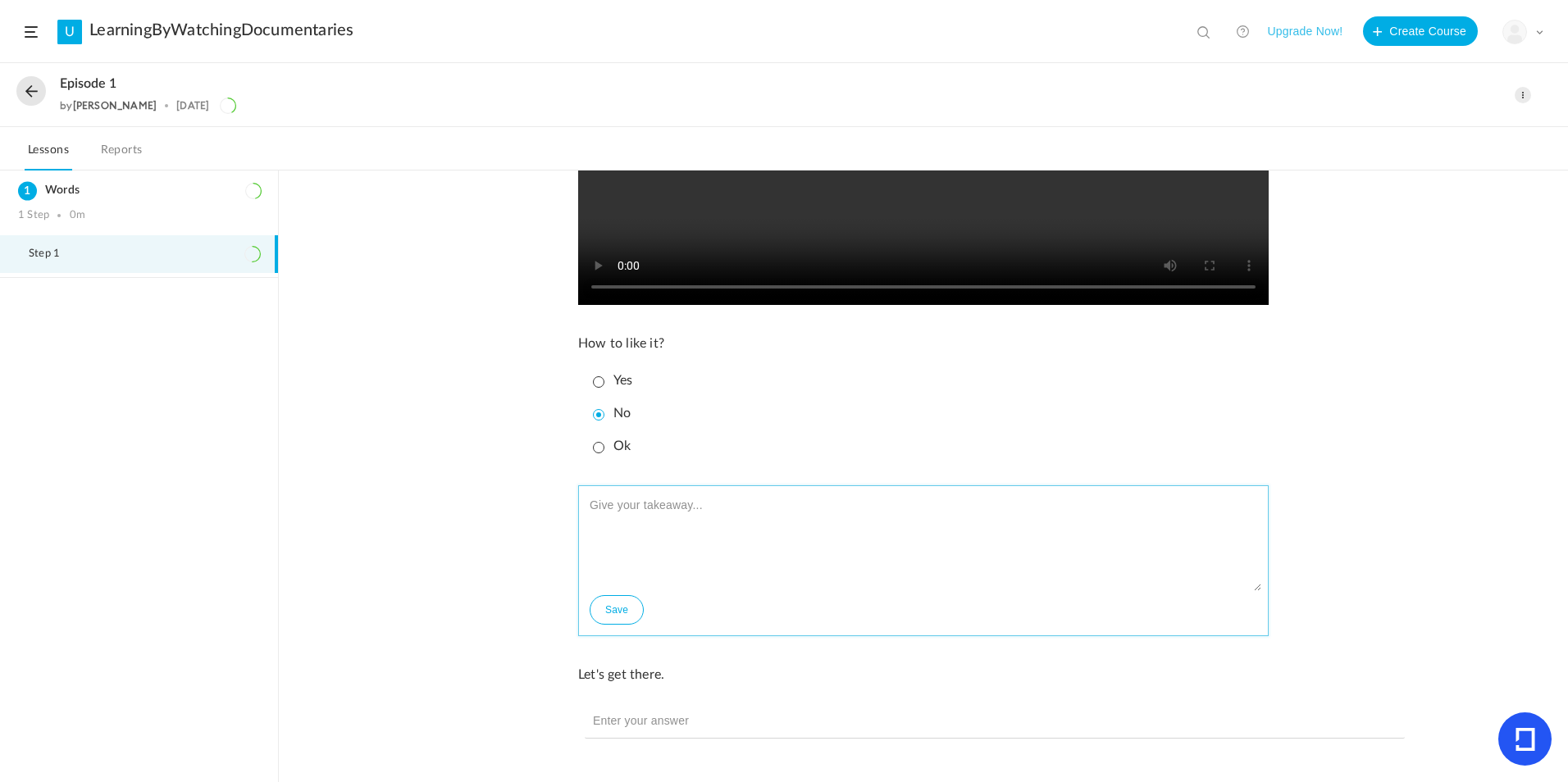
click at [677, 534] on textarea at bounding box center [924, 541] width 676 height 98
type textarea "I mean this is fine"
click at [612, 608] on button "Save" at bounding box center [617, 610] width 54 height 29
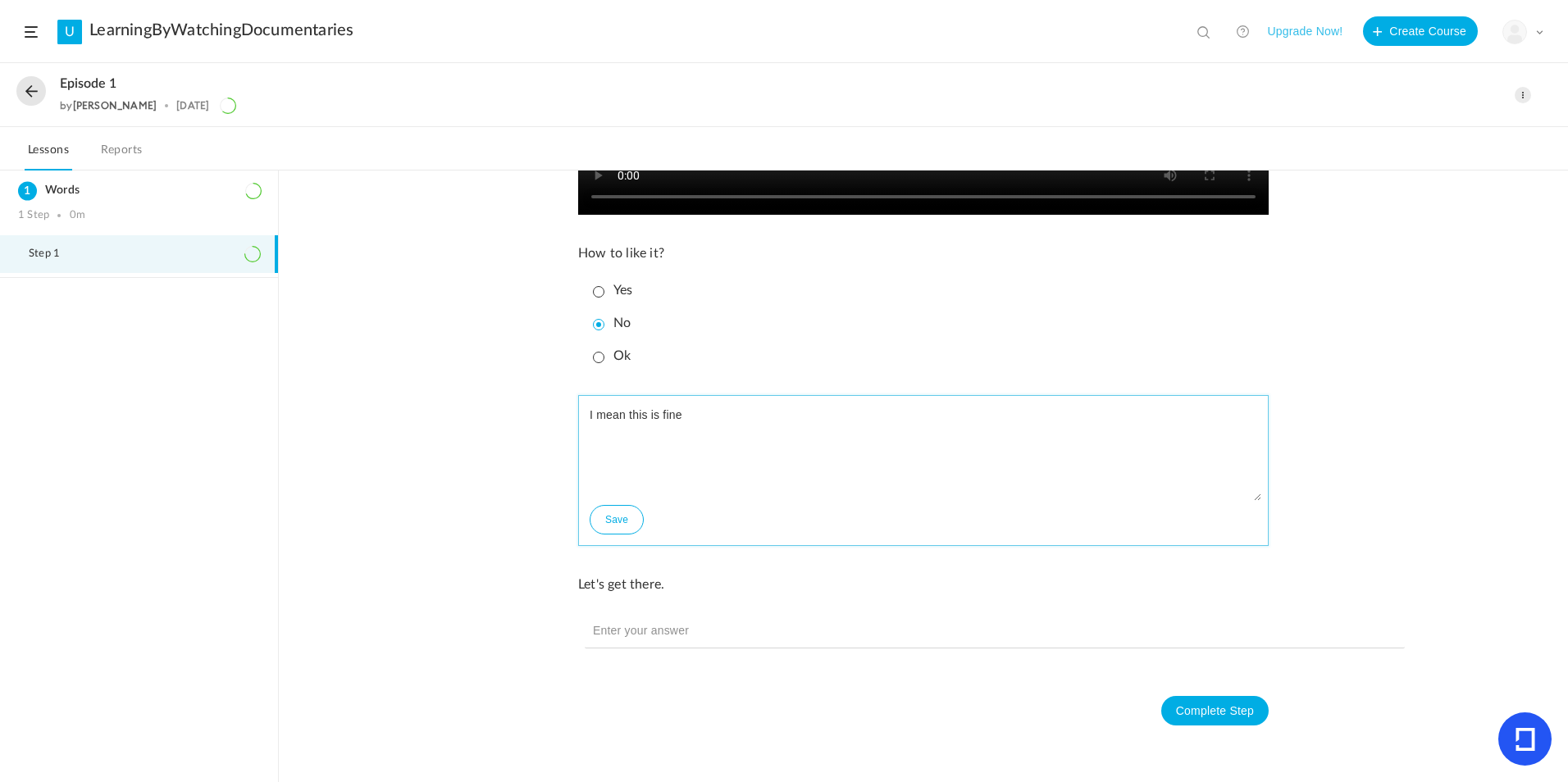
scroll to position [424, 0]
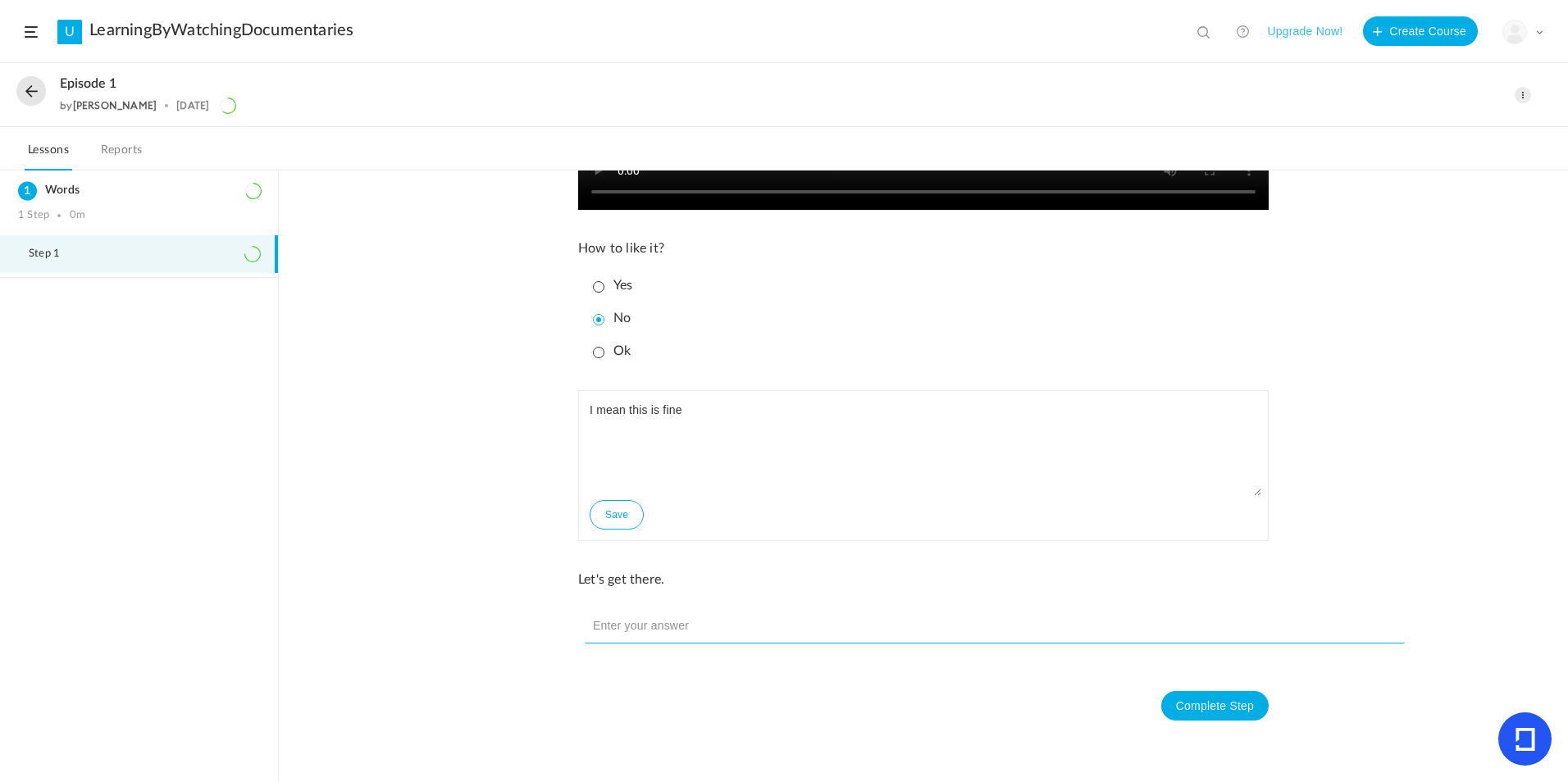
click at [665, 613] on input "text" at bounding box center [995, 626] width 820 height 34
type input "Ok"
click at [1231, 712] on button "Complete Step" at bounding box center [1214, 706] width 108 height 29
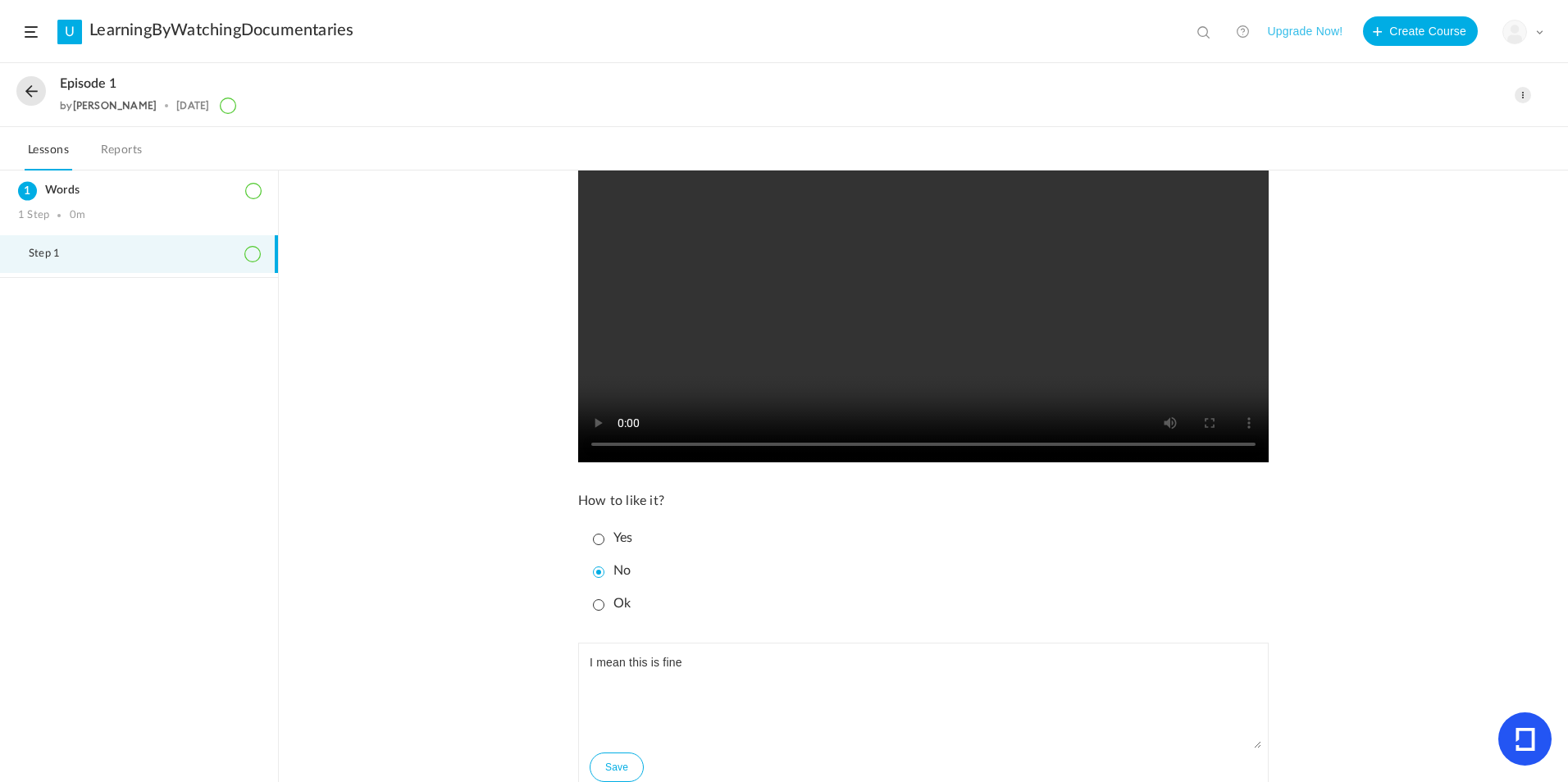
scroll to position [0, 0]
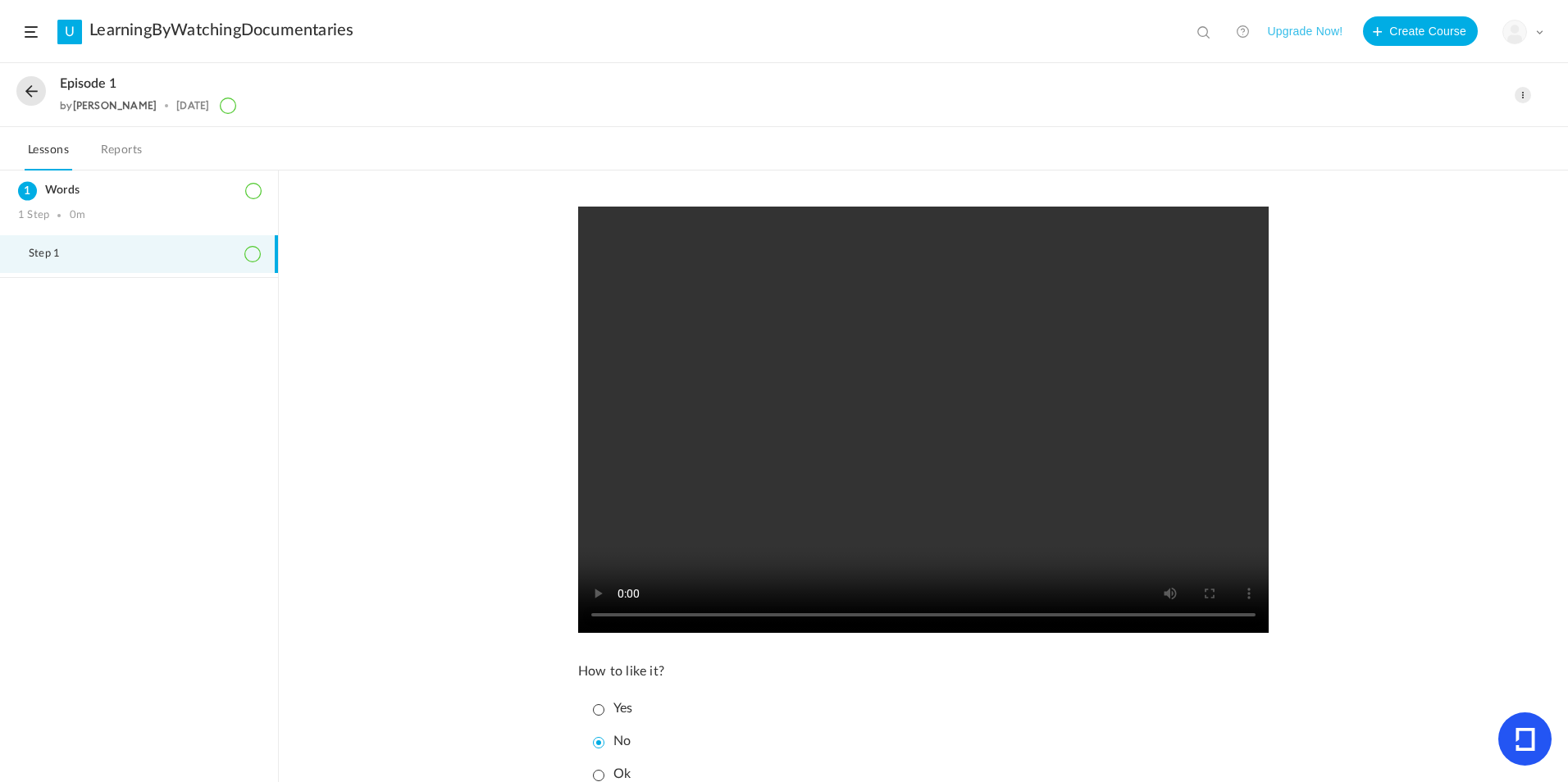
click at [131, 146] on link "Reports" at bounding box center [121, 155] width 49 height 31
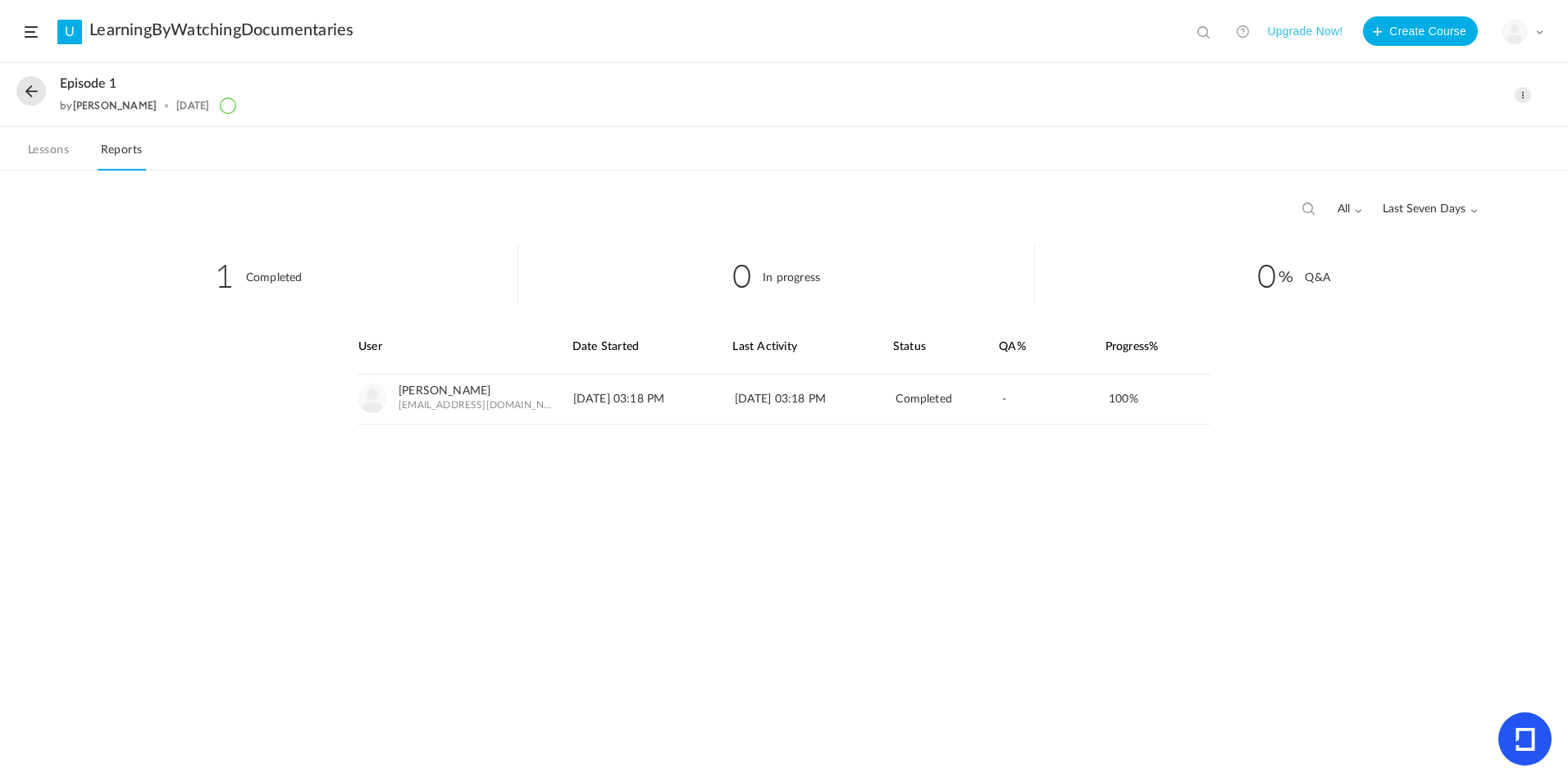
click at [55, 153] on link "Lessons" at bounding box center [48, 155] width 48 height 31
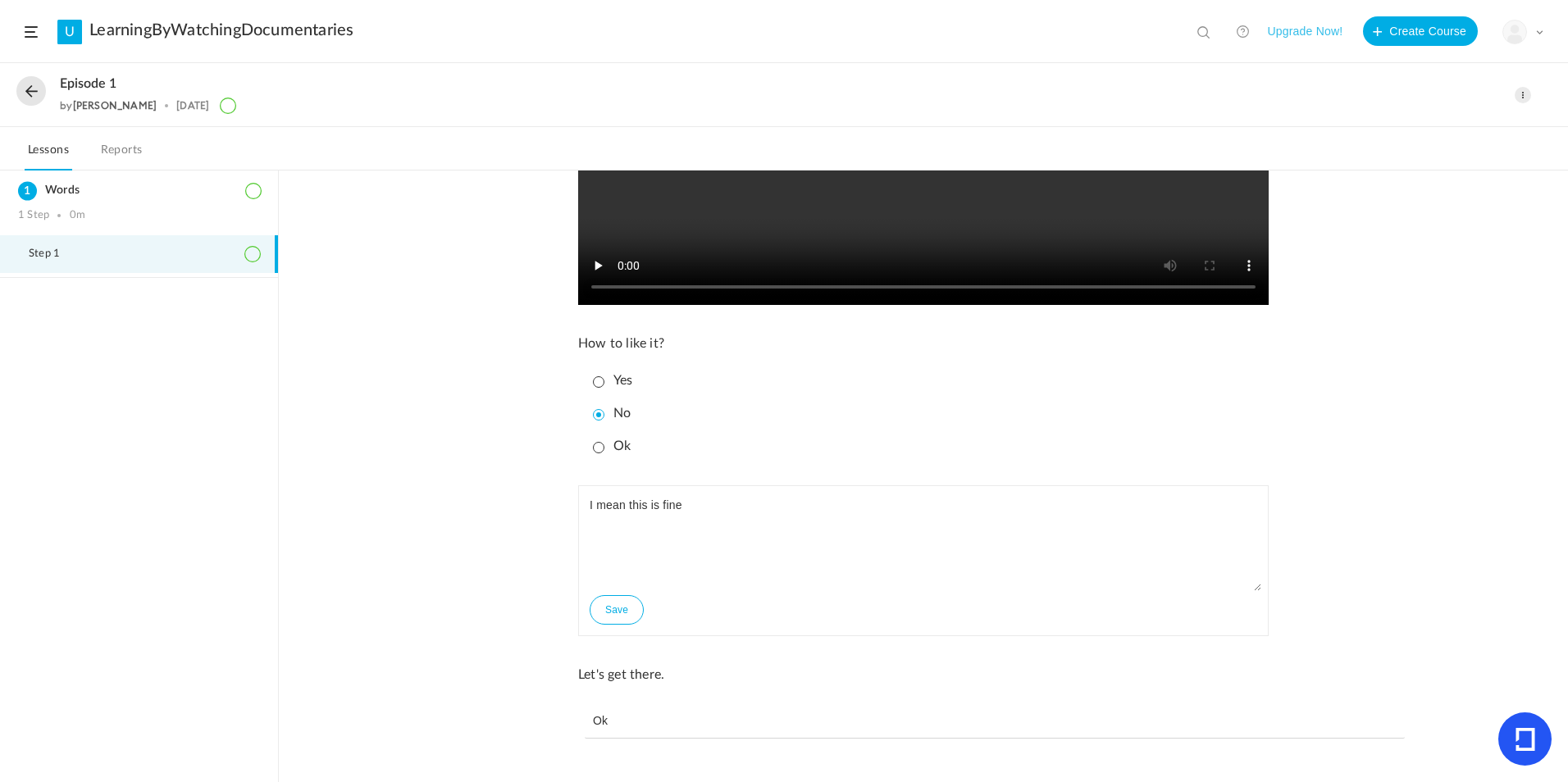
scroll to position [425, 0]
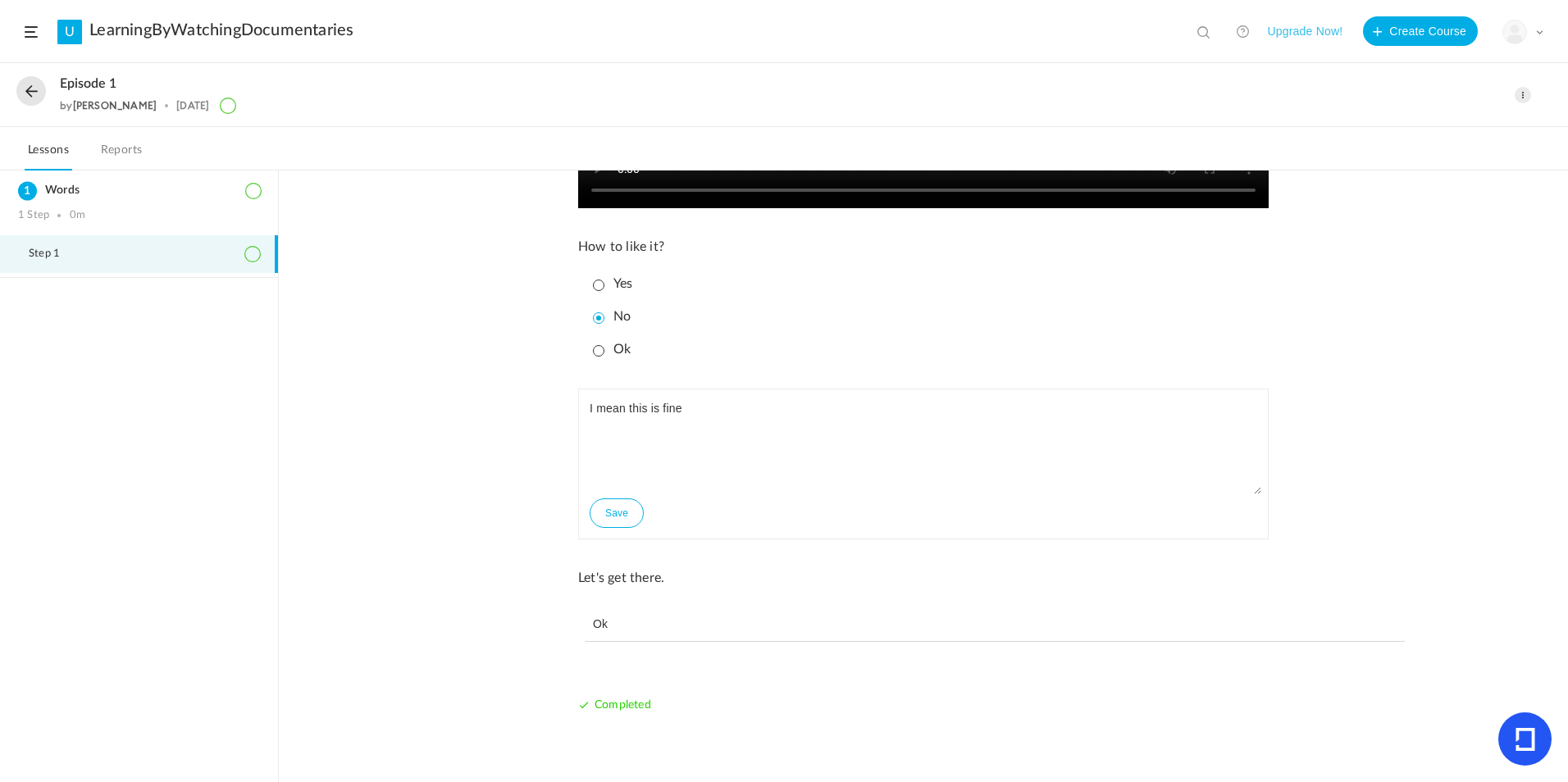
click at [1289, 32] on button "Upgrade Now!" at bounding box center [1305, 31] width 76 height 29
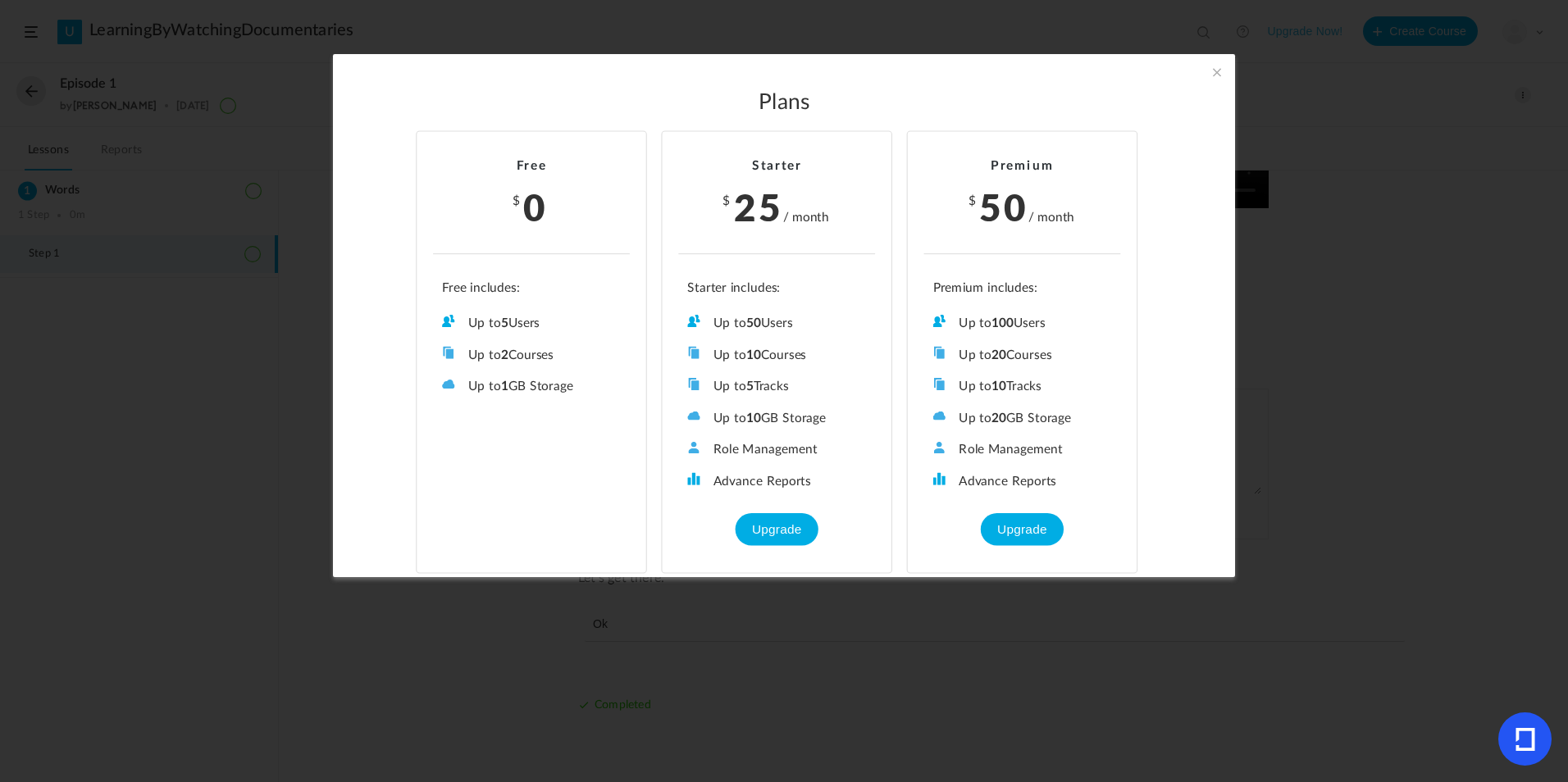
click at [1219, 68] on span at bounding box center [1216, 72] width 18 height 18
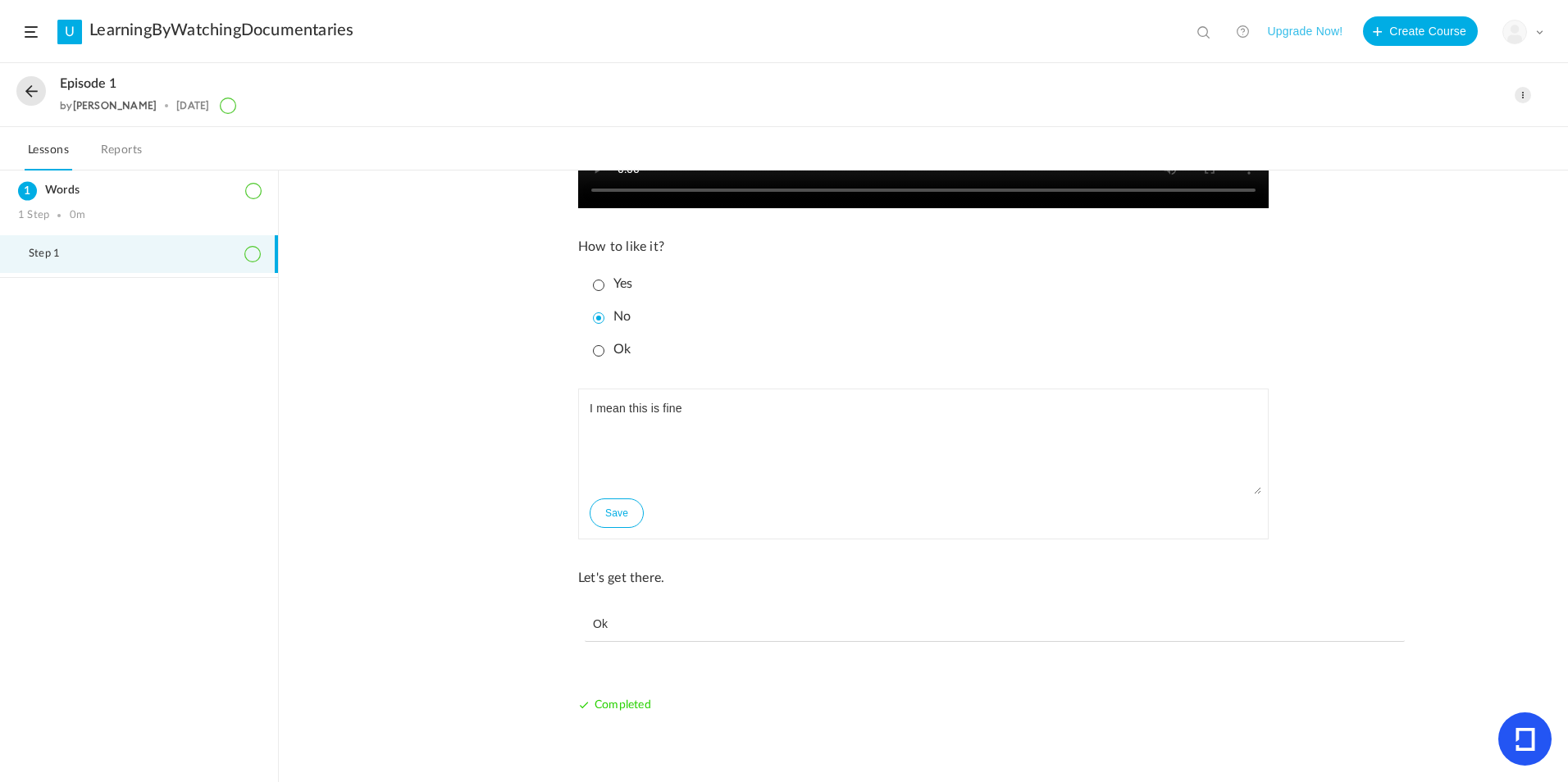
click at [1539, 33] on span at bounding box center [1539, 32] width 8 height 8
click at [1467, 277] on div "How to like it? Yes No Ok I mean this is fine Save Let's get there. Ok Complete…" at bounding box center [923, 477] width 1289 height 612
click at [1524, 92] on span at bounding box center [1522, 94] width 17 height 17
click at [1455, 313] on div "How to like it? Yes No Ok I mean this is fine Save Let's get there. Ok Complete…" at bounding box center [923, 477] width 1289 height 612
click at [34, 86] on button at bounding box center [31, 91] width 29 height 29
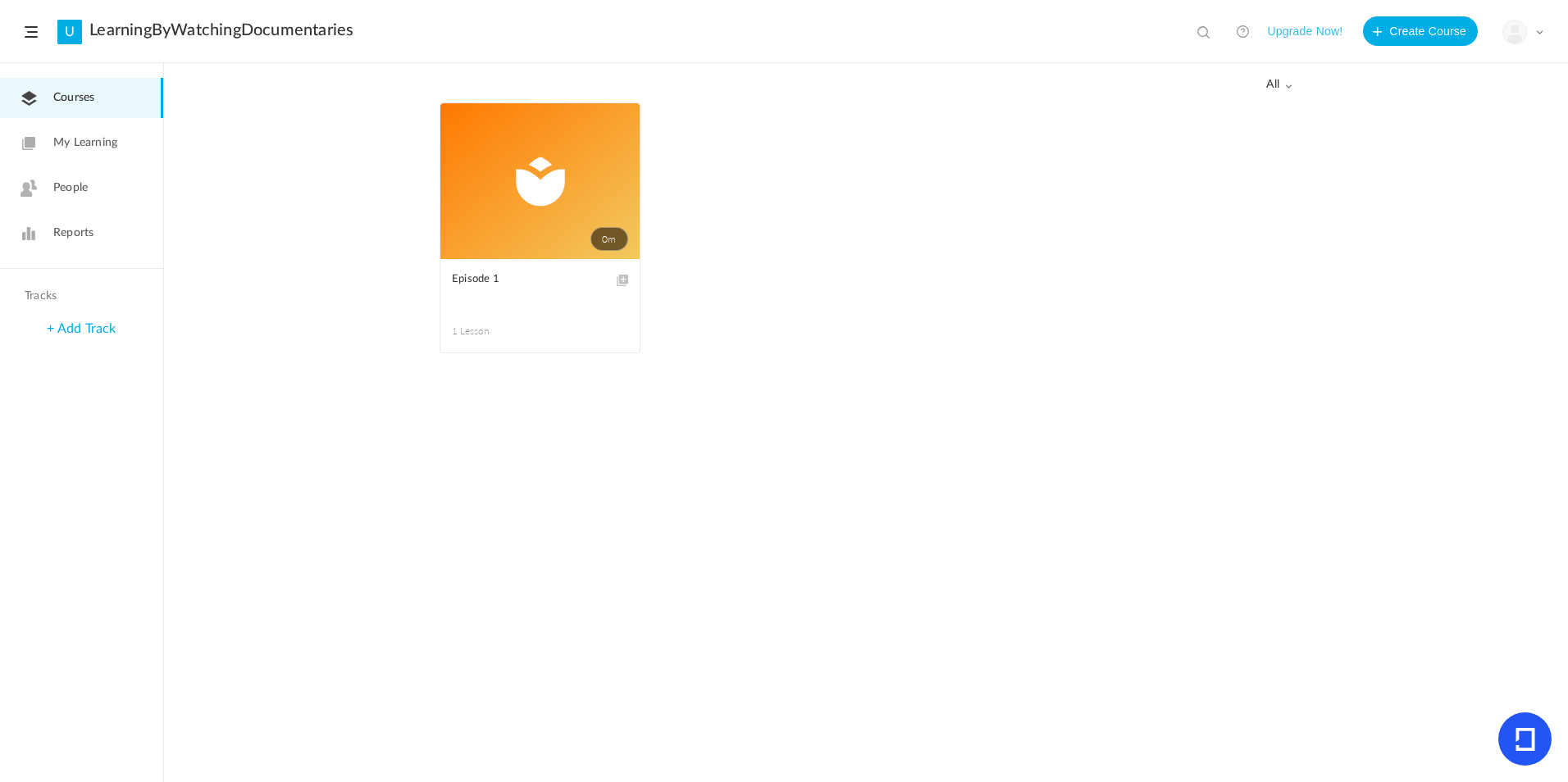
click at [0, 0] on span at bounding box center [0, 0] width 0 height 0
click at [567, 317] on figcaption "Episode 1 1 Lesson" at bounding box center [539, 306] width 199 height 93
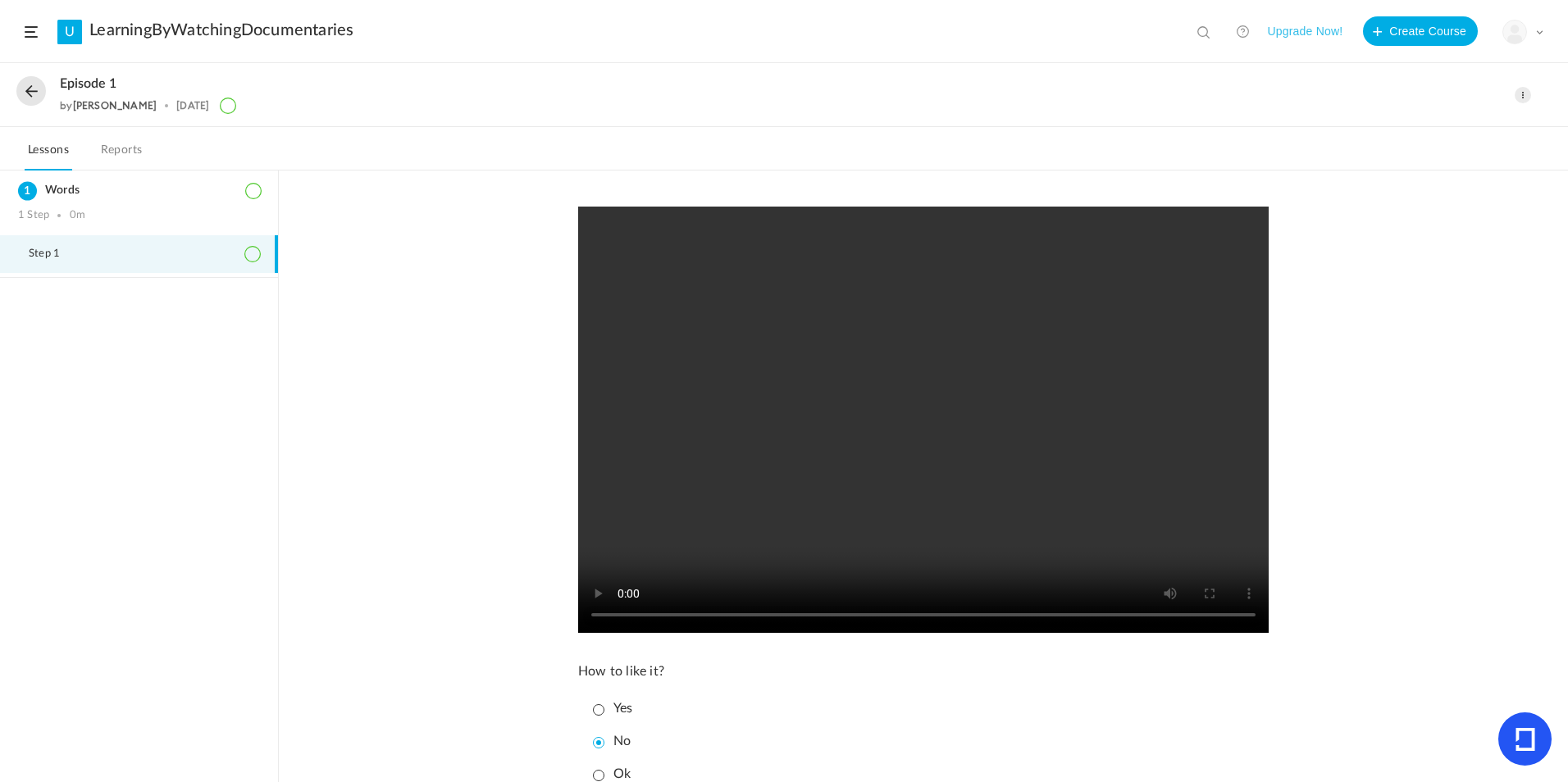
click at [1525, 95] on span at bounding box center [1522, 94] width 17 height 17
click at [429, 166] on nav "Lessons Reports" at bounding box center [784, 149] width 1568 height 44
click at [103, 161] on link "Reports" at bounding box center [121, 155] width 49 height 31
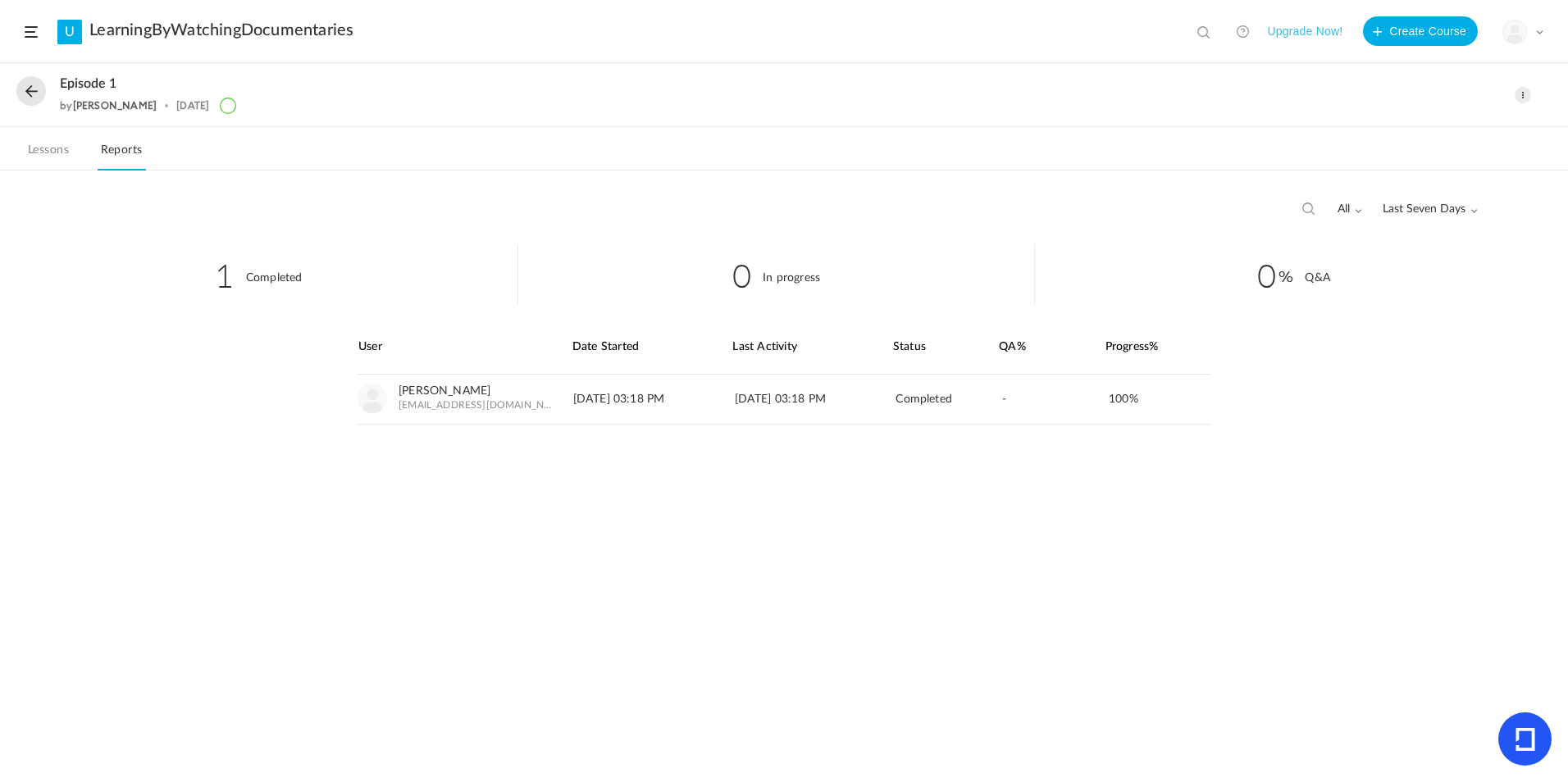
click at [55, 158] on link "Lessons" at bounding box center [48, 155] width 48 height 31
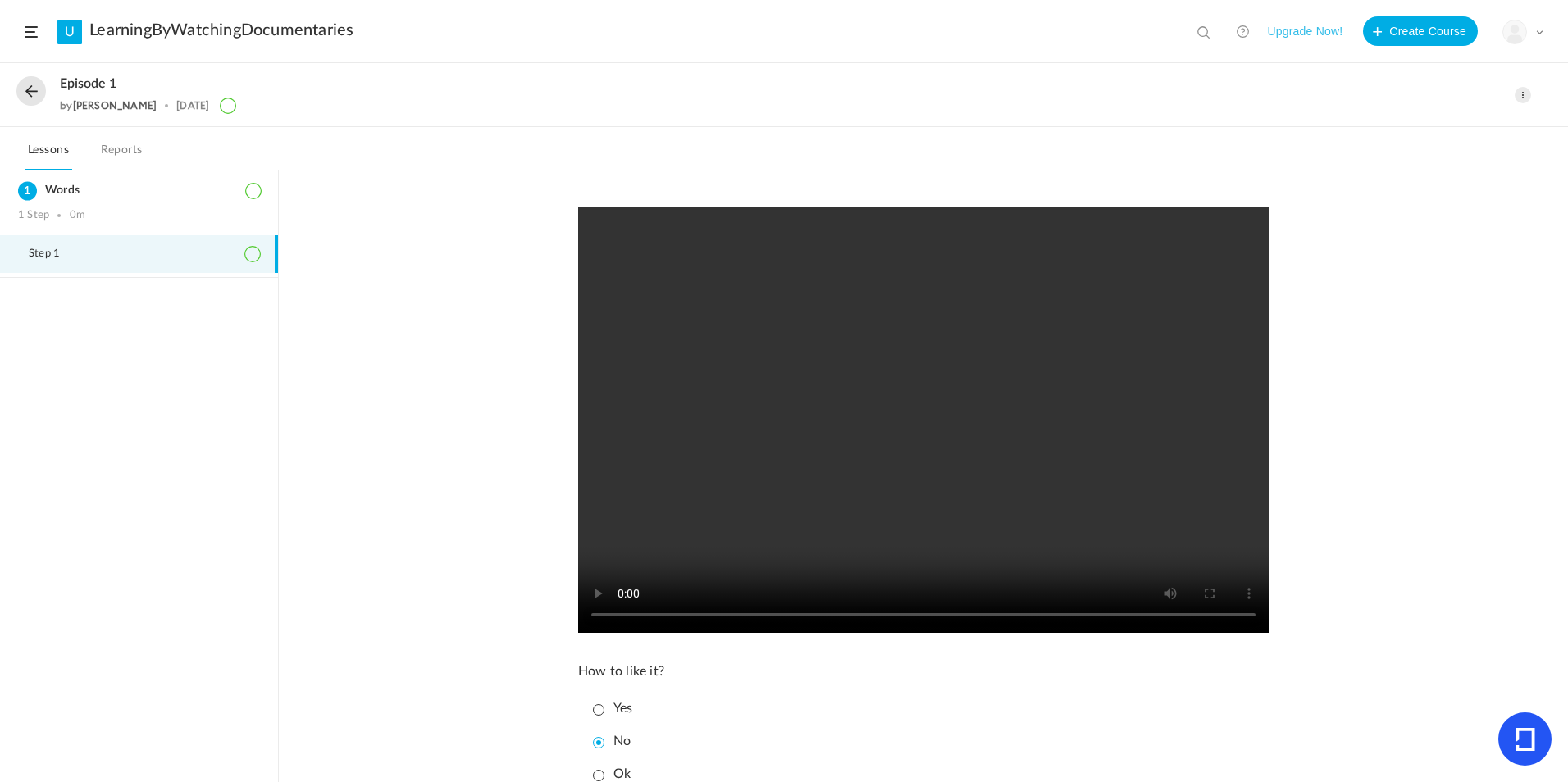
click at [30, 45] on header "U LearningByWatchingDocumentaries View all No results Upgrade Now! Create Cours…" at bounding box center [784, 31] width 1568 height 63
click at [33, 30] on span at bounding box center [31, 32] width 14 height 12
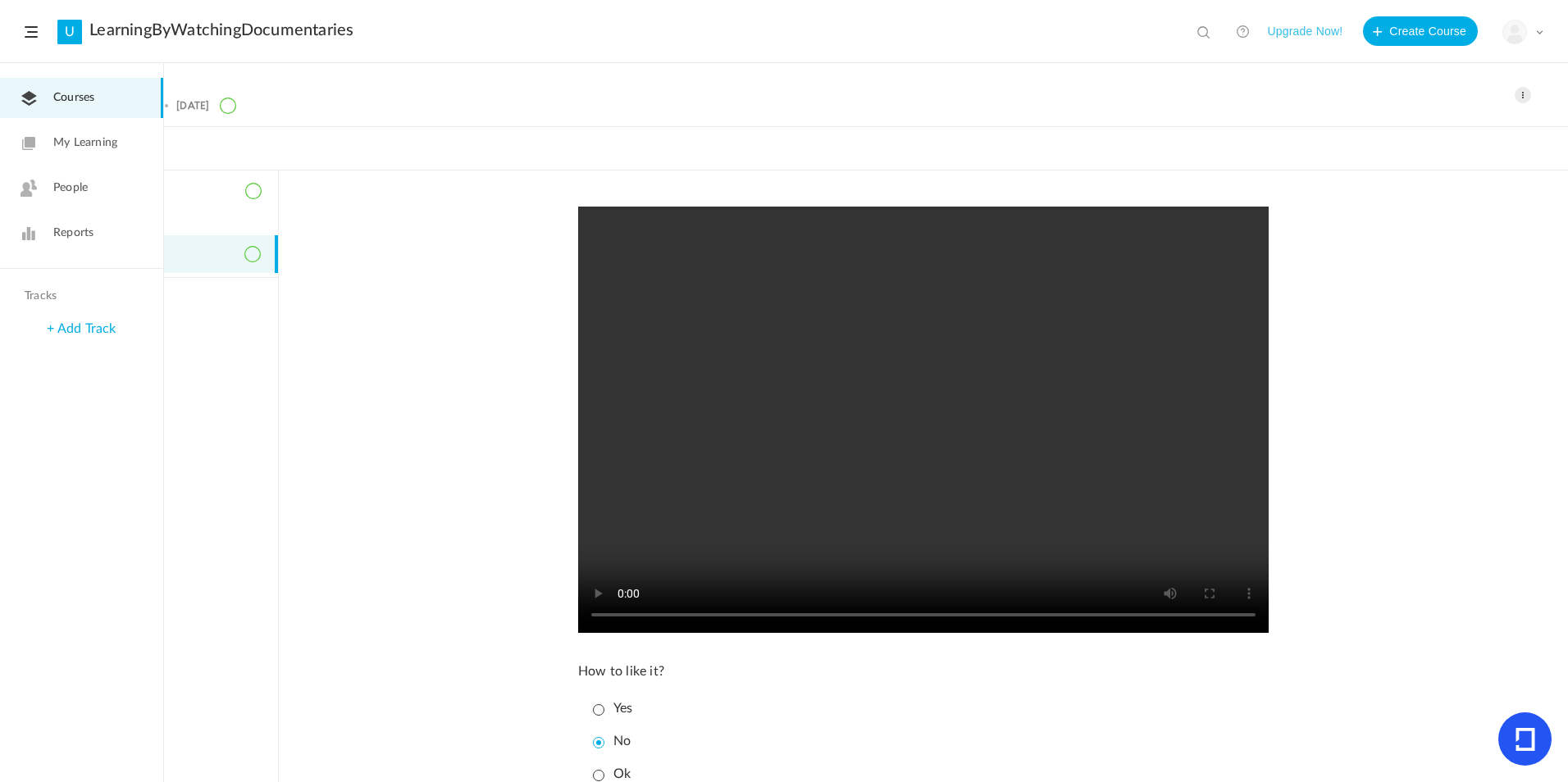
click at [356, 344] on div "How to like it? Yes No Ok I mean this is fine Save Let's get there. Ok Complete…" at bounding box center [923, 477] width 1289 height 612
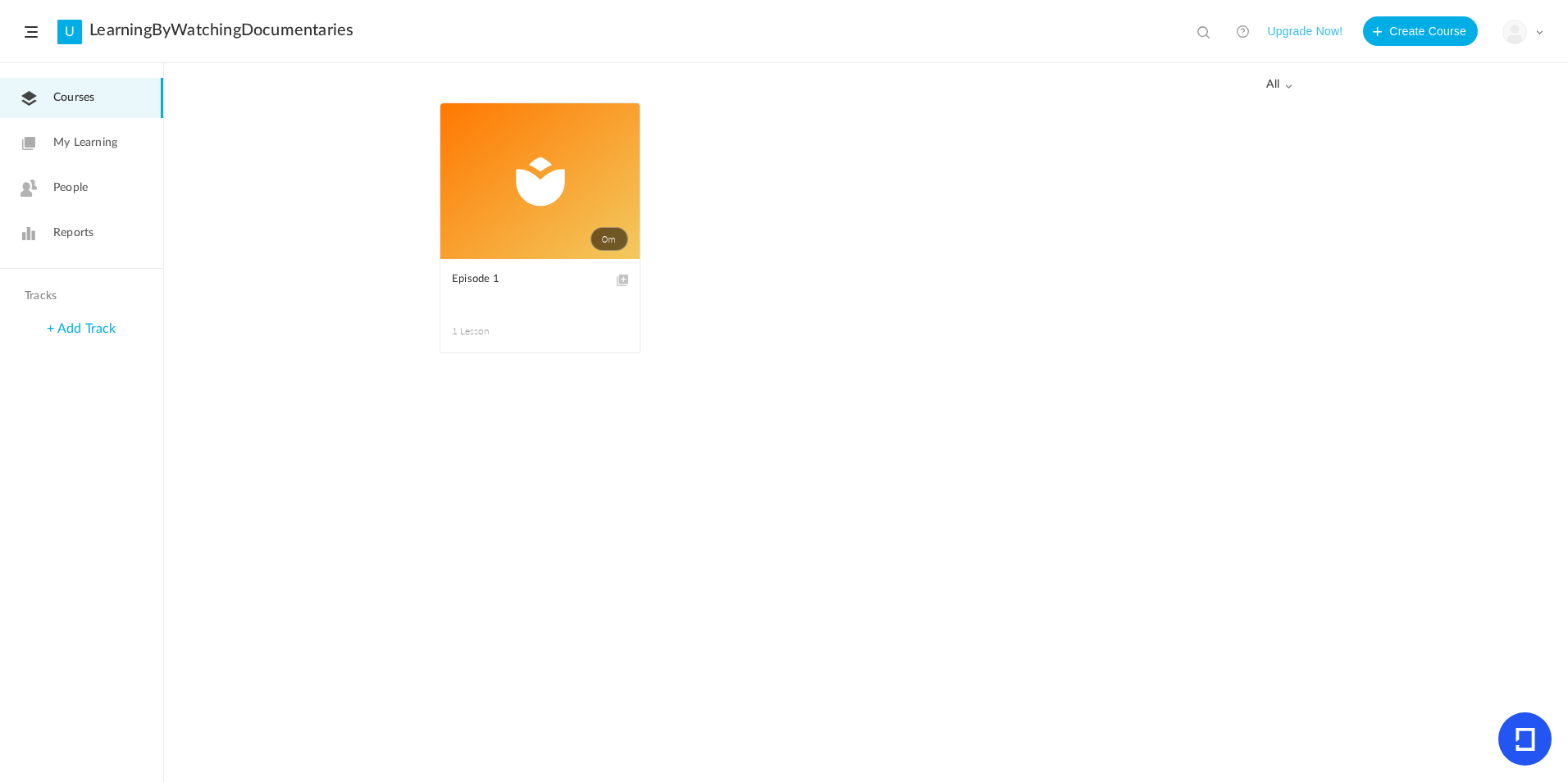
click at [552, 179] on link "0m" at bounding box center [539, 181] width 199 height 155
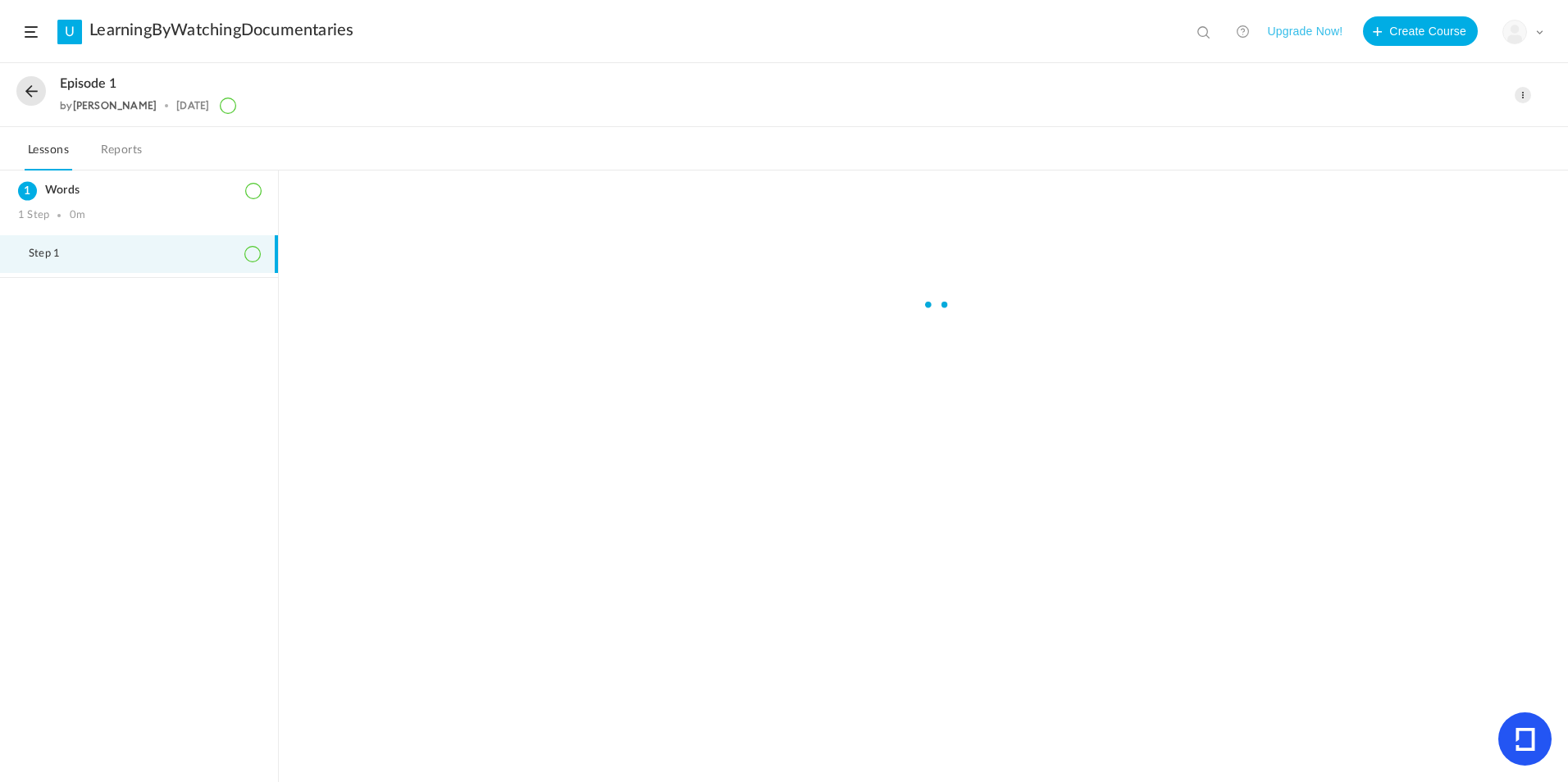
click at [1301, 29] on button "Upgrade Now!" at bounding box center [1305, 31] width 76 height 29
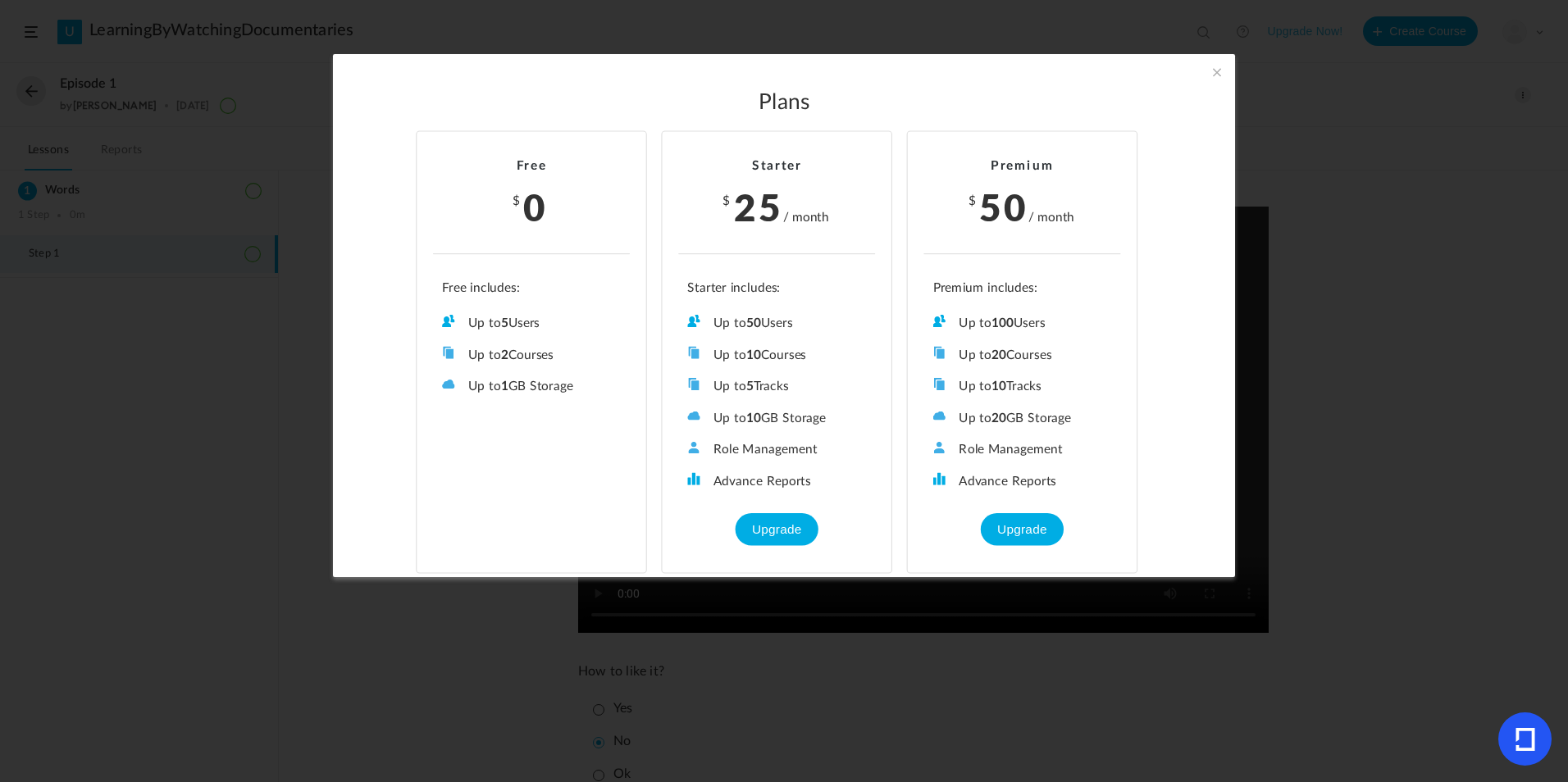
click at [1346, 208] on section "Plans Free $ 0 Up to 5 Users Up to 2 Courses Up to 0 Tracks Up to 1 GB Storage …" at bounding box center [784, 391] width 1568 height 782
click at [1216, 69] on span at bounding box center [1216, 72] width 18 height 18
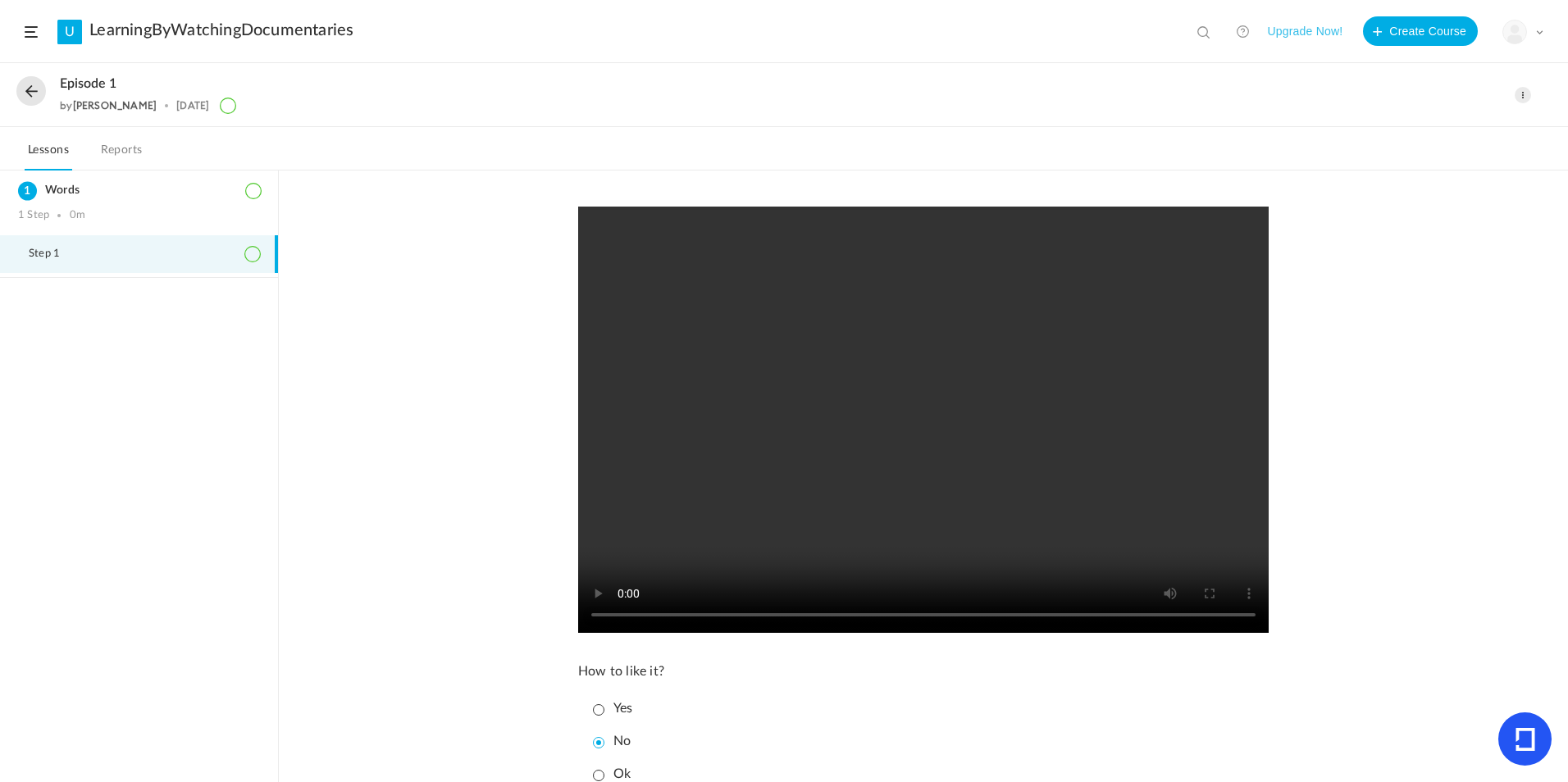
click at [1243, 35] on link at bounding box center [1243, 31] width 33 height 33
